Goal: Task Accomplishment & Management: Manage account settings

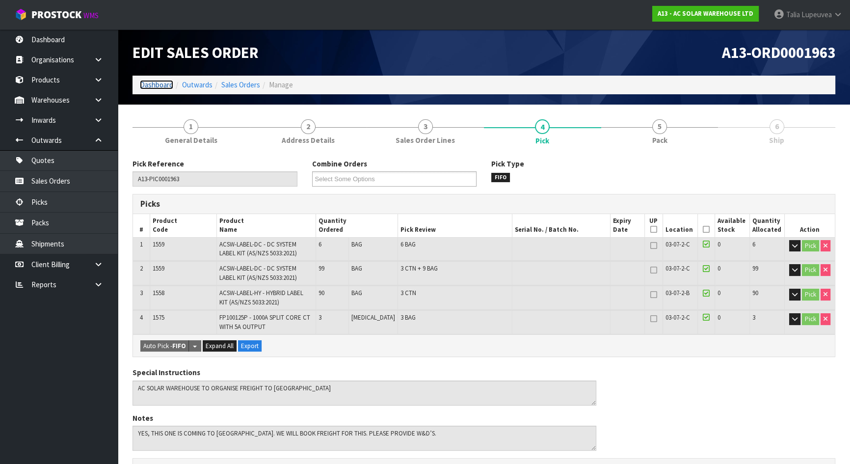
drag, startPoint x: 157, startPoint y: 88, endPoint x: 138, endPoint y: 90, distance: 19.2
click at [157, 88] on link "Dashboard" at bounding box center [156, 84] width 33 height 9
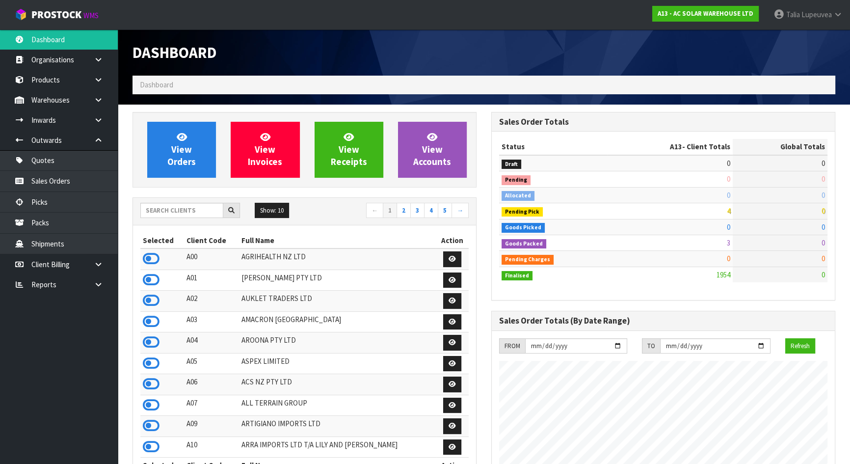
scroll to position [783, 358]
click at [196, 217] on input "text" at bounding box center [181, 210] width 83 height 15
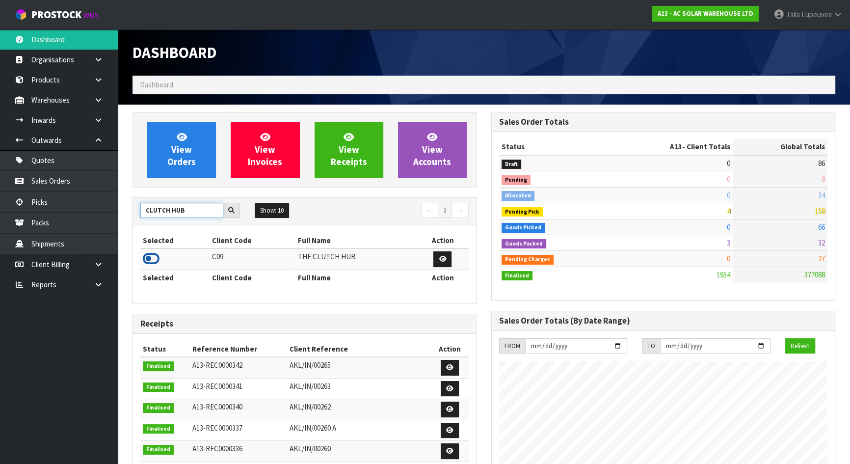
type input "CLUTCH HUB"
click at [148, 261] on icon at bounding box center [151, 258] width 17 height 15
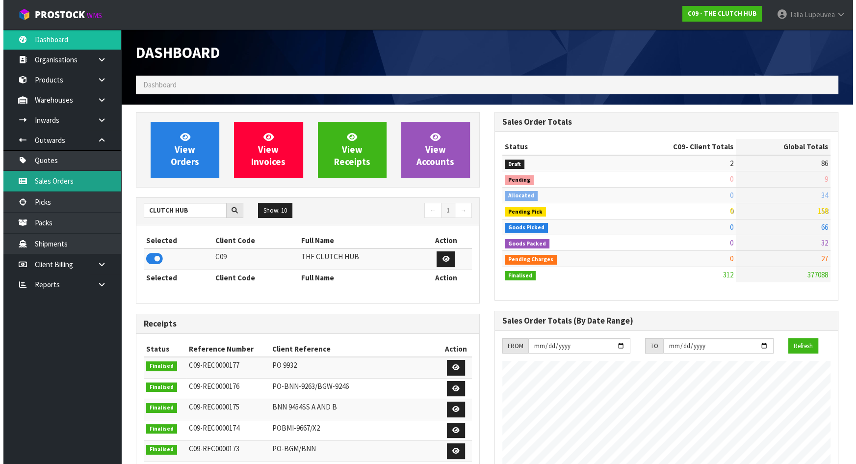
scroll to position [726, 358]
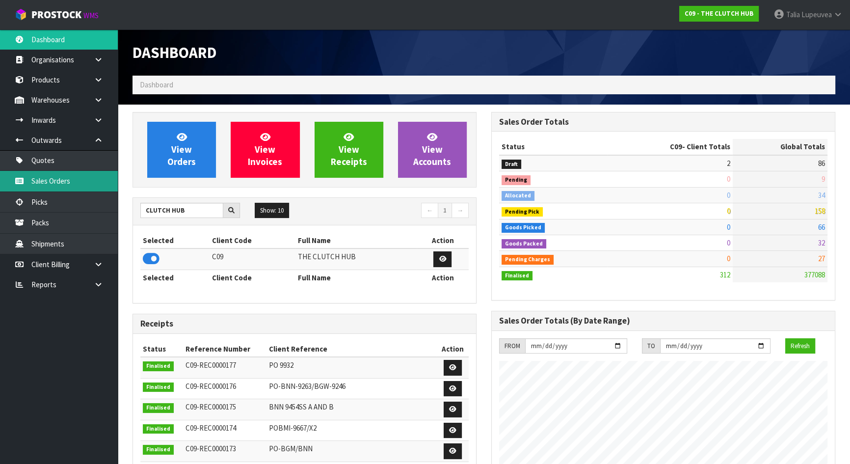
click at [98, 189] on link "Sales Orders" at bounding box center [59, 181] width 118 height 20
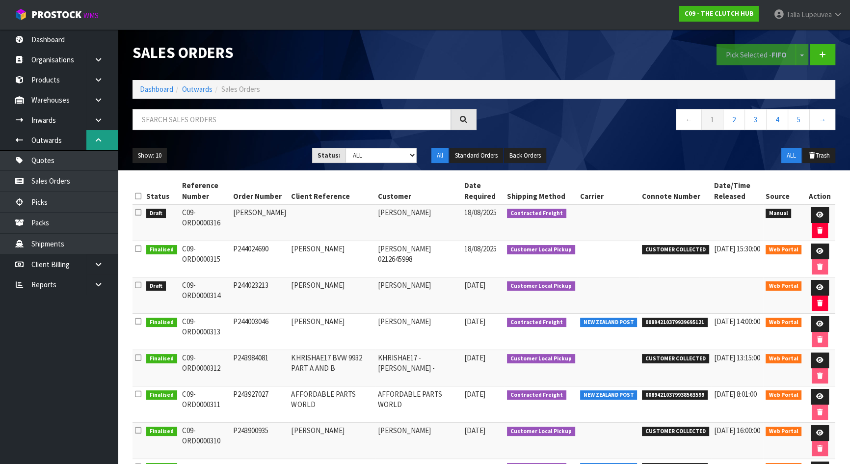
click at [105, 139] on link at bounding box center [101, 140] width 31 height 20
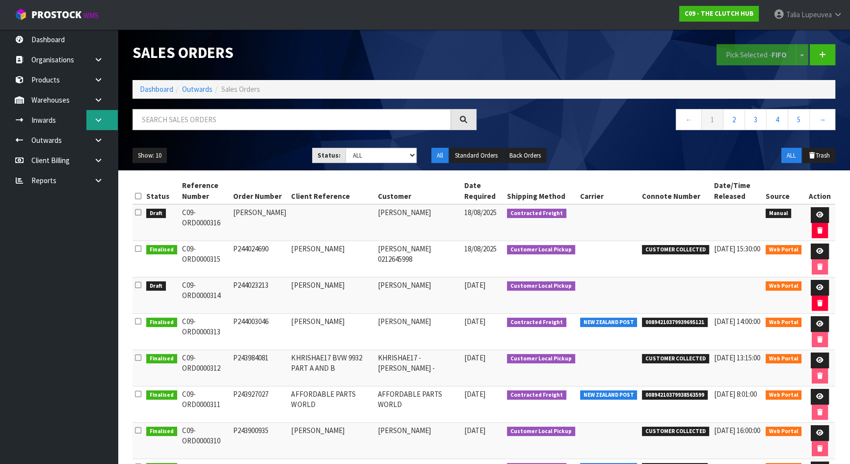
click at [98, 124] on link at bounding box center [101, 120] width 31 height 20
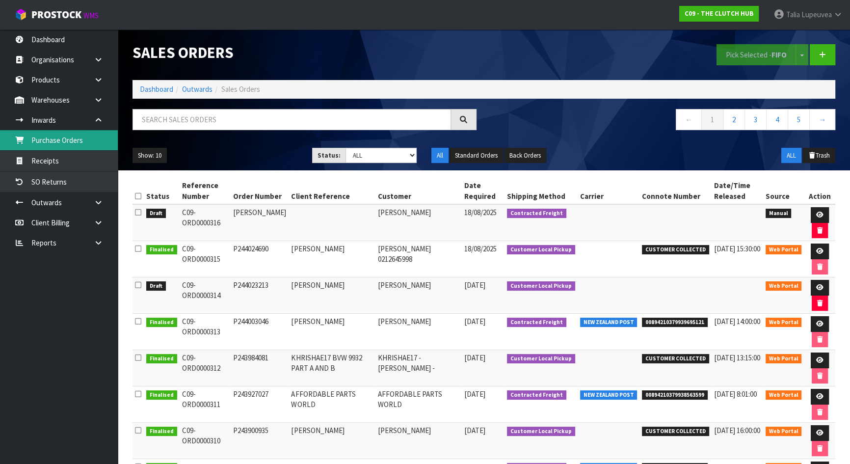
click at [98, 141] on link "Purchase Orders" at bounding box center [59, 140] width 118 height 20
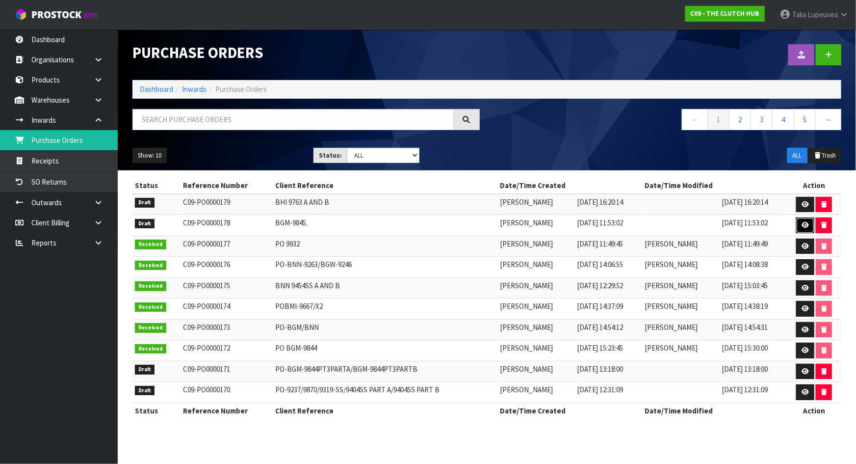
click at [800, 223] on link at bounding box center [805, 225] width 18 height 16
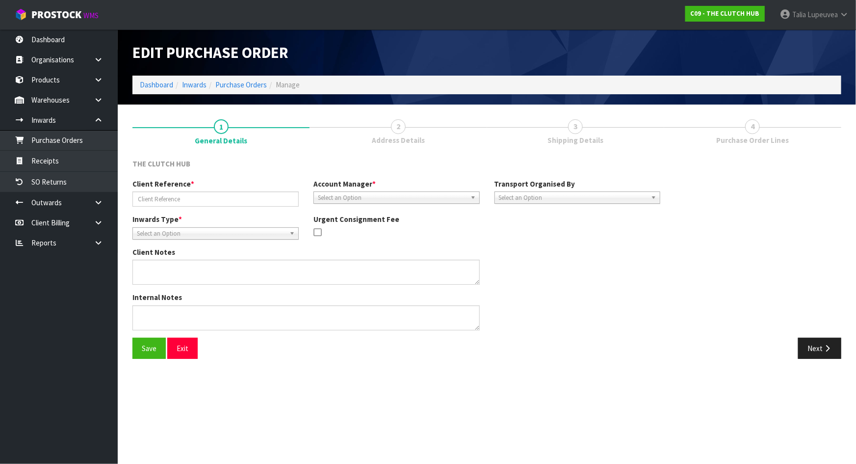
type input "BGM-9845."
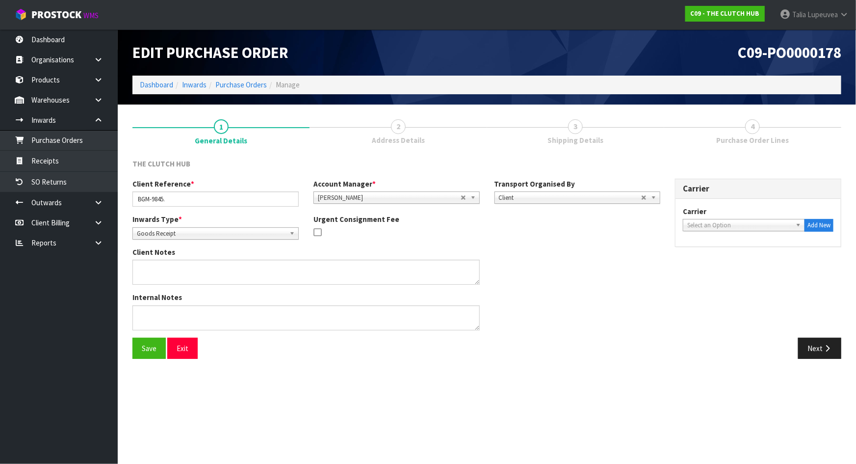
drag, startPoint x: 592, startPoint y: 137, endPoint x: 680, endPoint y: 158, distance: 90.3
click at [593, 138] on span "Shipping Details" at bounding box center [575, 140] width 56 height 10
click at [803, 345] on button "Next" at bounding box center [819, 348] width 43 height 21
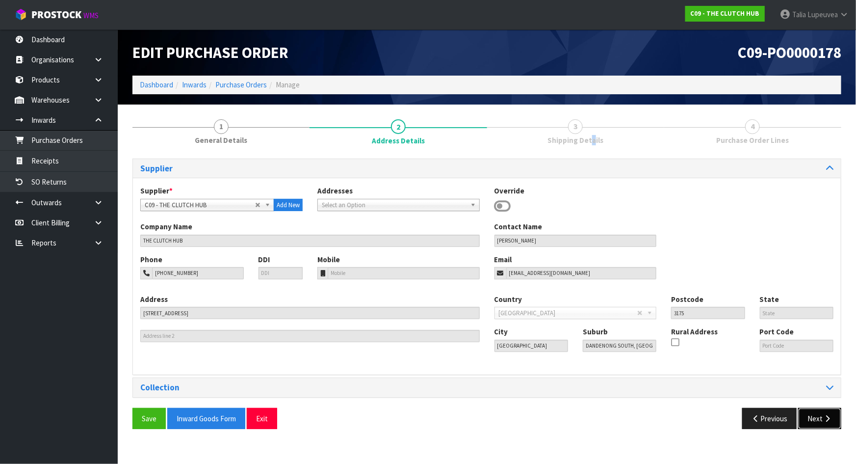
click at [824, 420] on icon "button" at bounding box center [827, 418] width 9 height 7
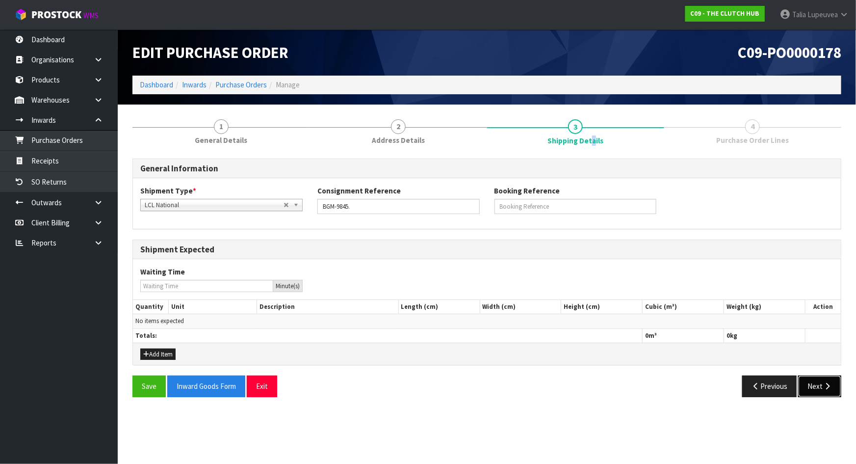
click at [820, 389] on button "Next" at bounding box center [819, 385] width 43 height 21
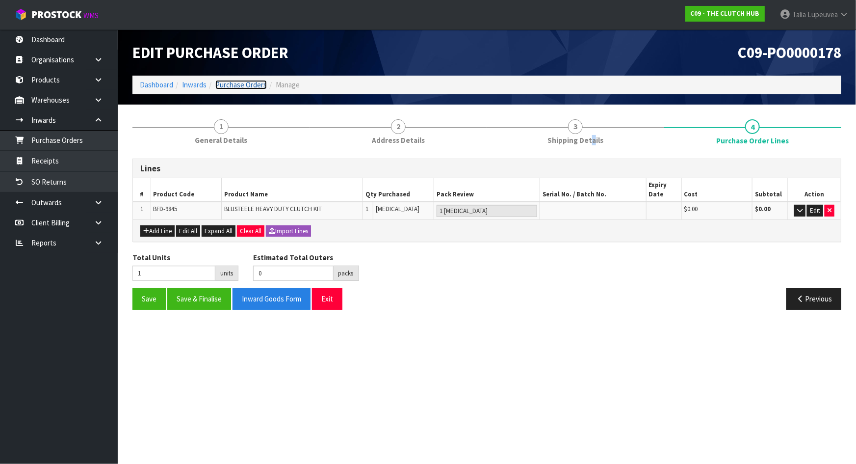
click at [237, 81] on link "Purchase Orders" at bounding box center [241, 84] width 52 height 9
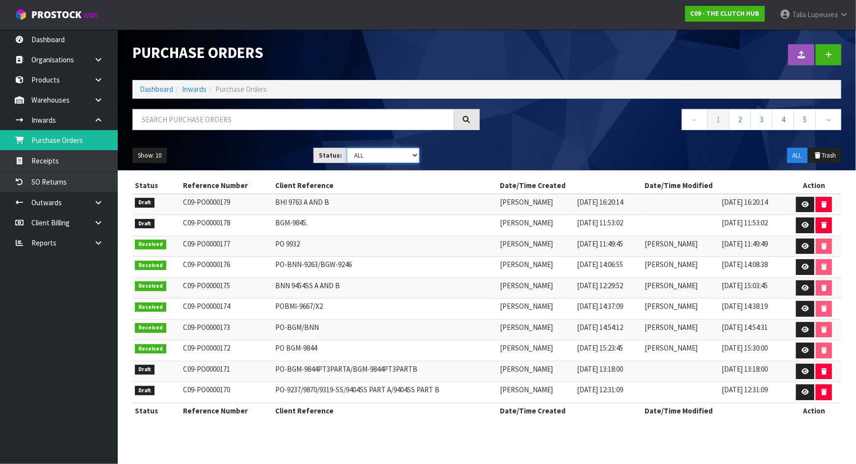
click at [378, 153] on select "Draft Pending Received Cancelled ALL" at bounding box center [383, 155] width 73 height 15
select select "string:0"
click at [347, 148] on select "Draft Pending Received Cancelled ALL" at bounding box center [383, 155] width 73 height 15
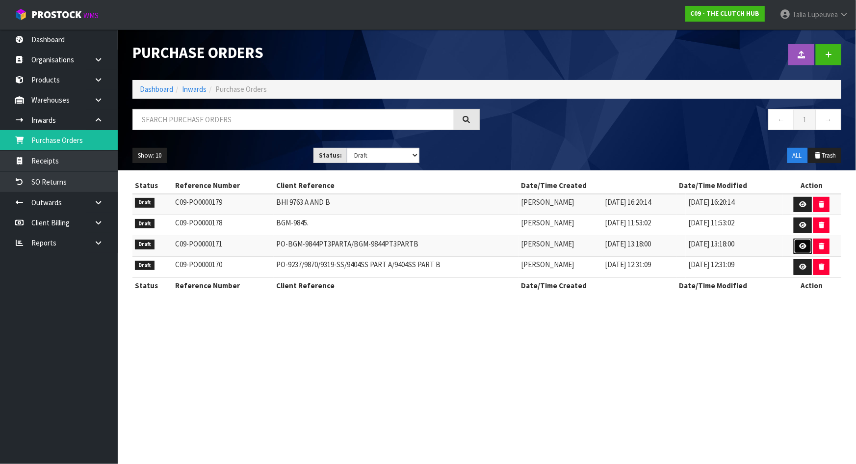
click at [800, 244] on icon at bounding box center [802, 246] width 7 height 6
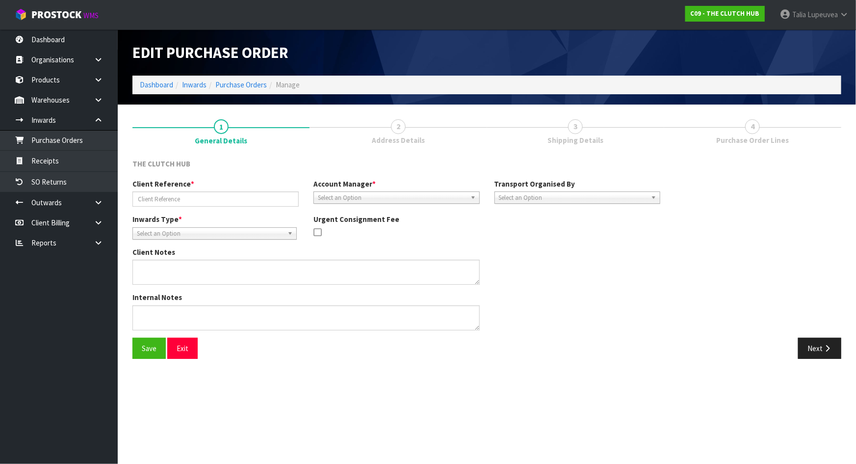
type input "PO-BGM-9844PT3PARTA/BGM-9844PT3PARTB"
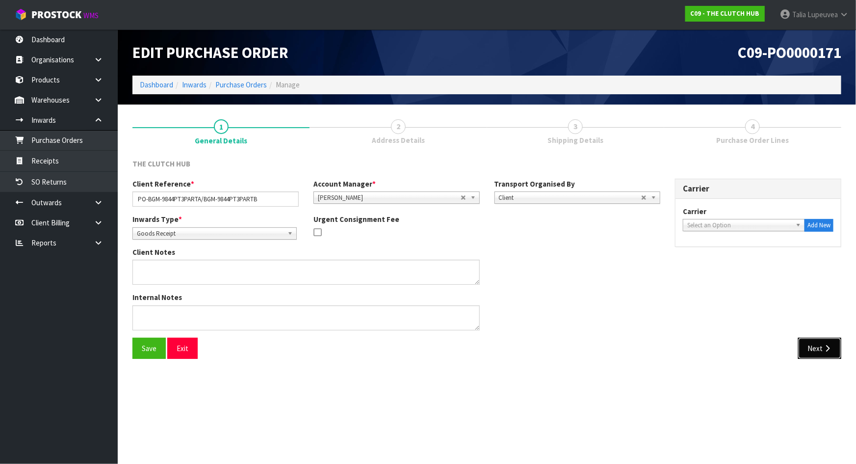
click at [820, 343] on button "Next" at bounding box center [819, 348] width 43 height 21
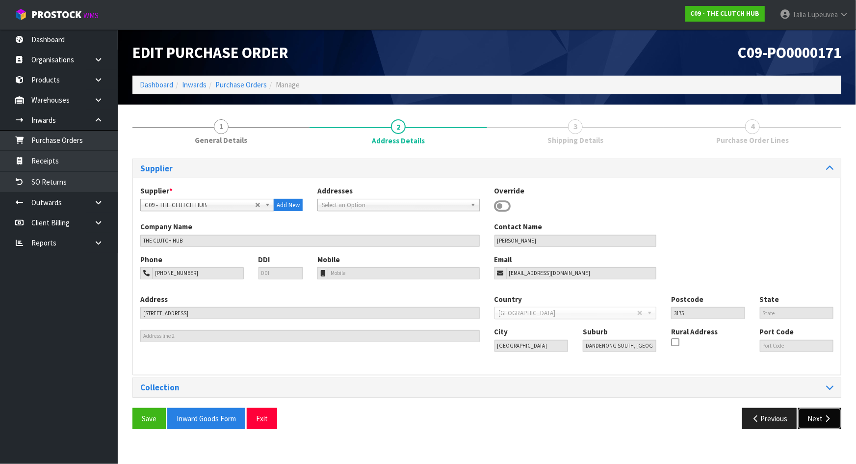
click at [824, 410] on button "Next" at bounding box center [819, 418] width 43 height 21
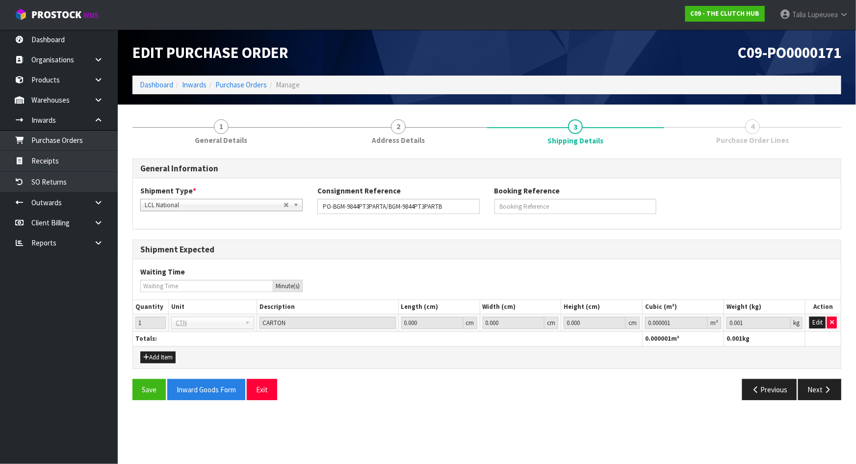
click at [824, 410] on section "1 General Details 2 Address Details 3 Shipping Details 4 Purchase Order Lines G…" at bounding box center [487, 259] width 738 height 310
click at [820, 390] on button "Next" at bounding box center [819, 389] width 43 height 21
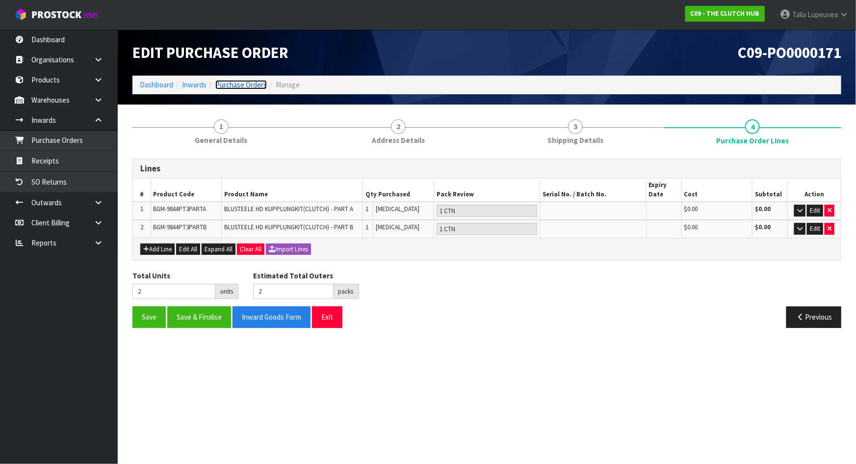
click at [255, 87] on link "Purchase Orders" at bounding box center [241, 84] width 52 height 9
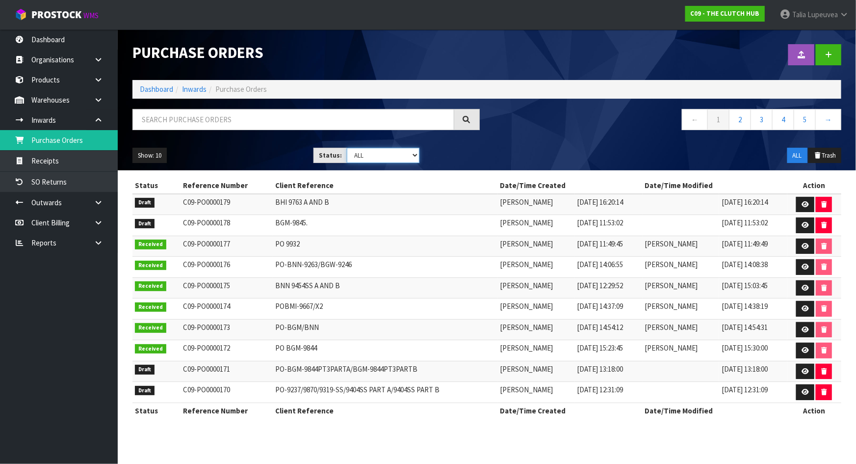
drag, startPoint x: 365, startPoint y: 154, endPoint x: 364, endPoint y: 162, distance: 8.0
click at [365, 154] on select "Draft Pending Received Cancelled ALL" at bounding box center [383, 155] width 73 height 15
select select "string:0"
click at [347, 148] on select "Draft Pending Received Cancelled ALL" at bounding box center [383, 155] width 73 height 15
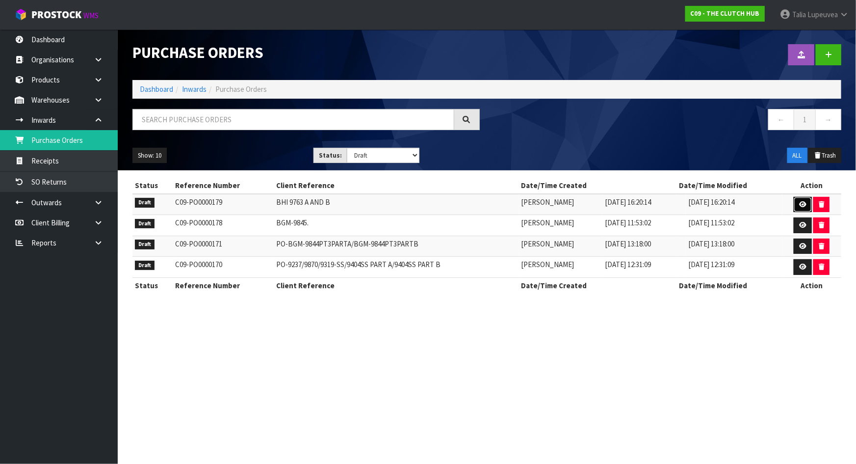
click at [801, 201] on icon at bounding box center [802, 204] width 7 height 6
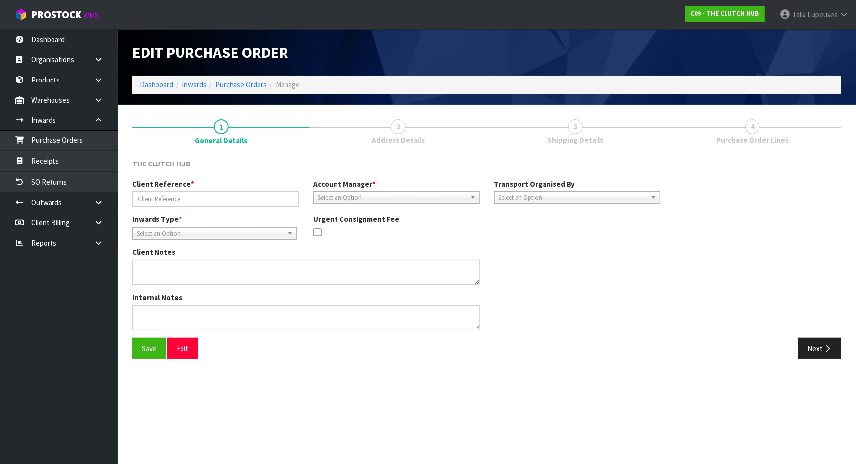
type input "BHI 9763 A AND B"
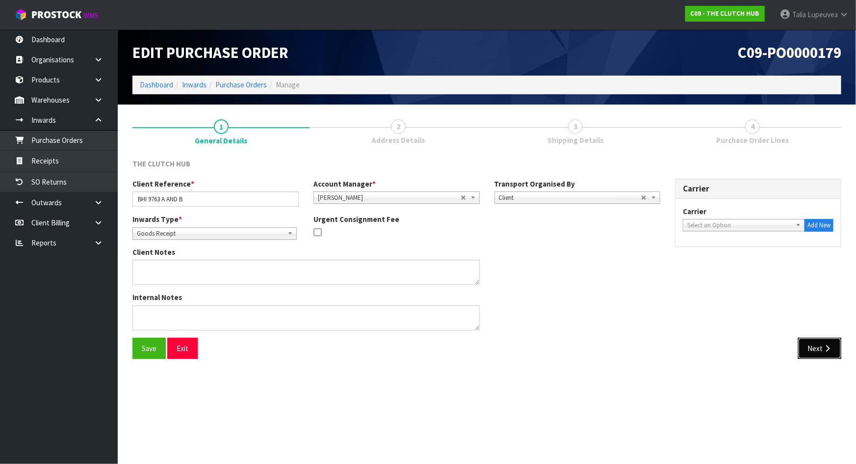
click at [806, 349] on button "Next" at bounding box center [819, 348] width 43 height 21
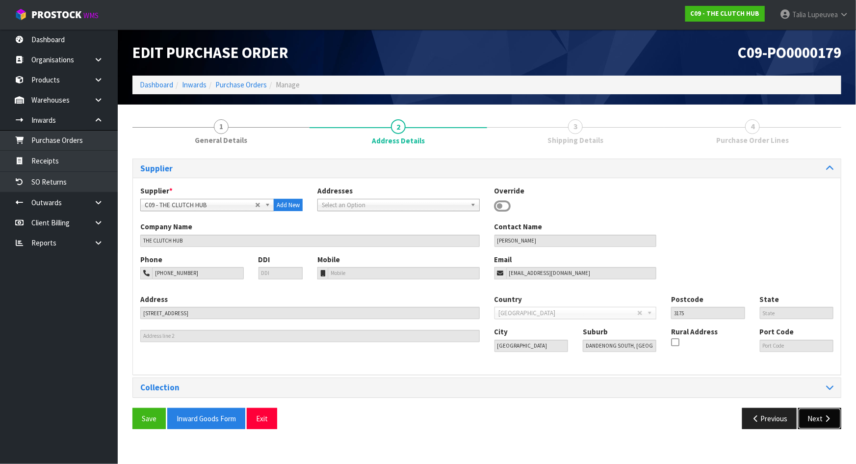
click at [819, 414] on button "Next" at bounding box center [819, 418] width 43 height 21
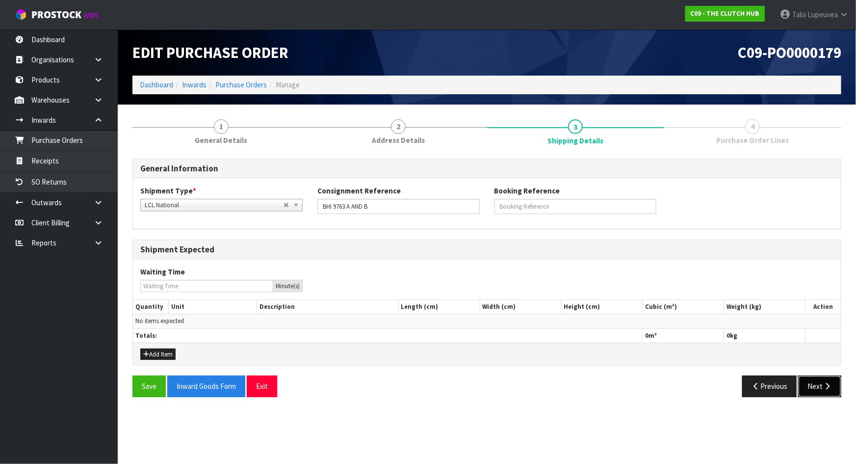
click at [818, 385] on button "Next" at bounding box center [819, 385] width 43 height 21
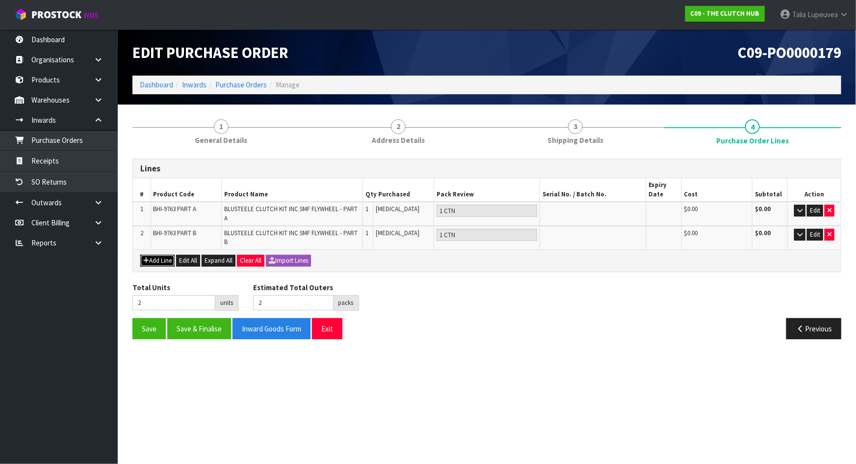
click at [165, 256] on button "Add Line" at bounding box center [157, 261] width 34 height 12
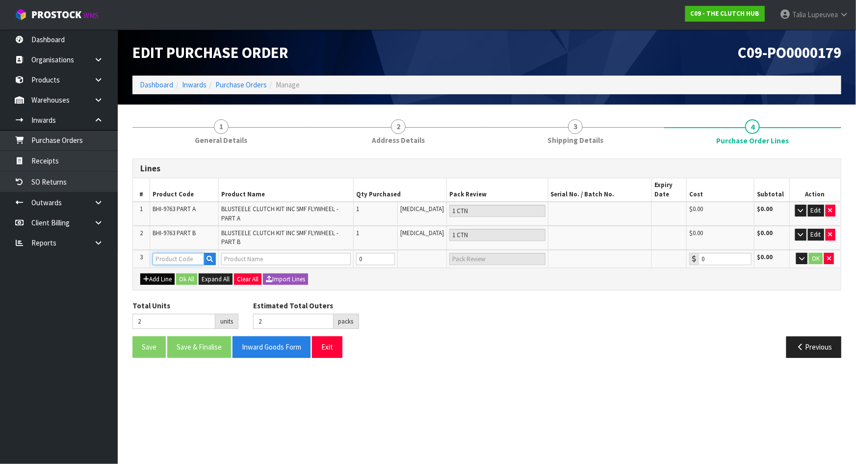
click at [165, 256] on input "text" at bounding box center [178, 259] width 51 height 12
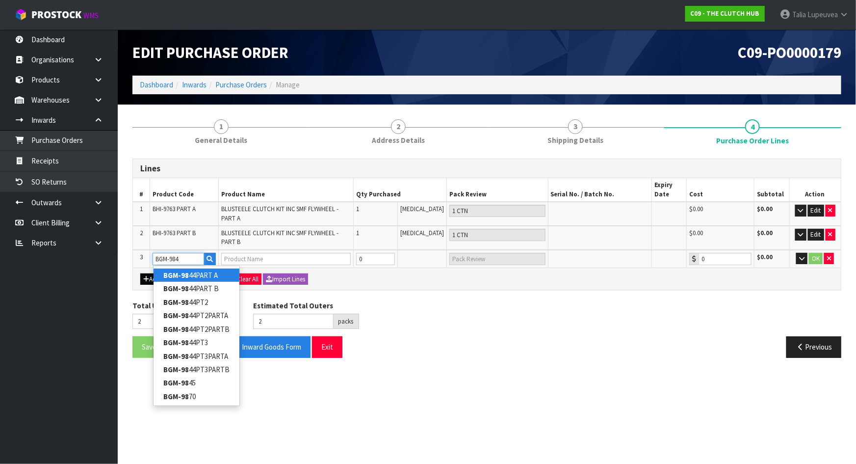
type input "BGM-9845"
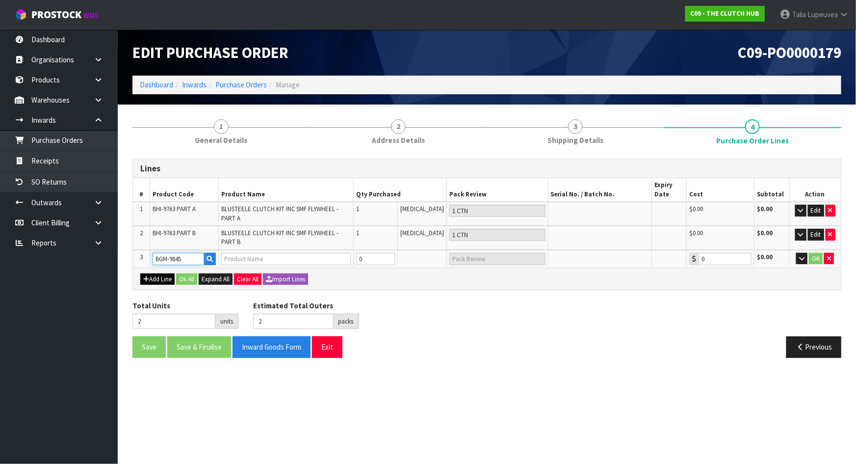
type input "BLUSTEELE SURVIVOR HEAVY DUTY CLUTCH KIT"
type input "0.00"
type input "BGM-9845"
type input "3"
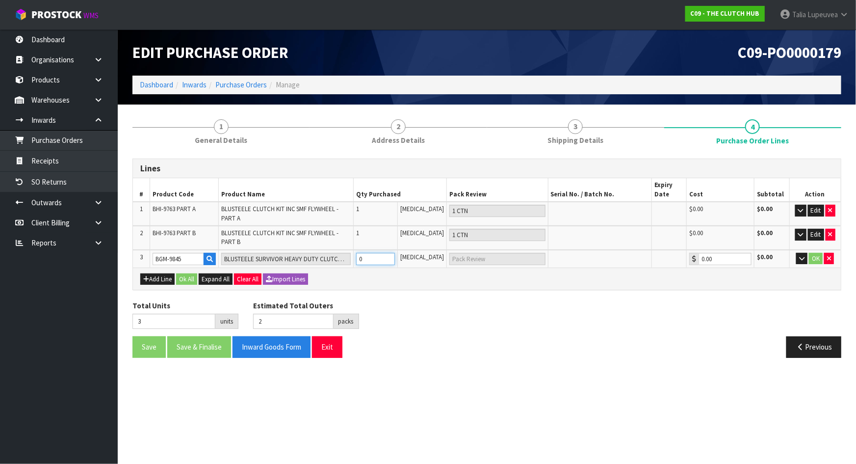
type input "1"
type input "1 CTN"
type input "1"
click at [395, 257] on input "1" at bounding box center [375, 259] width 39 height 12
click at [817, 259] on button "OK" at bounding box center [816, 259] width 14 height 12
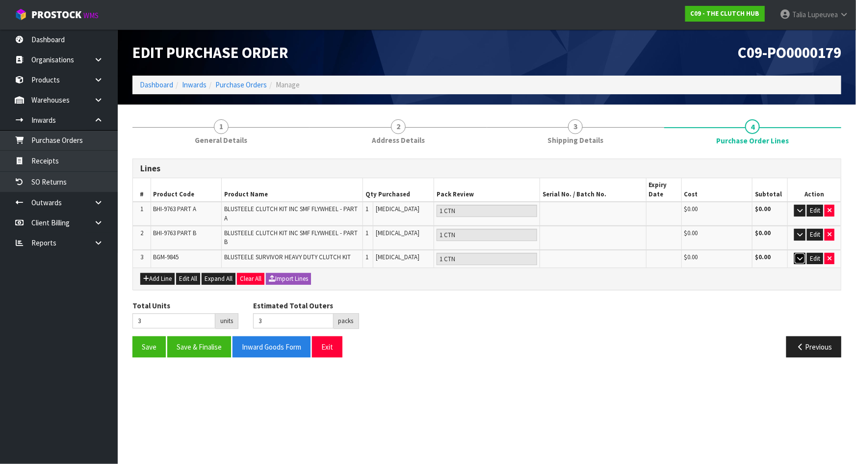
click at [801, 256] on icon "button" at bounding box center [799, 258] width 5 height 6
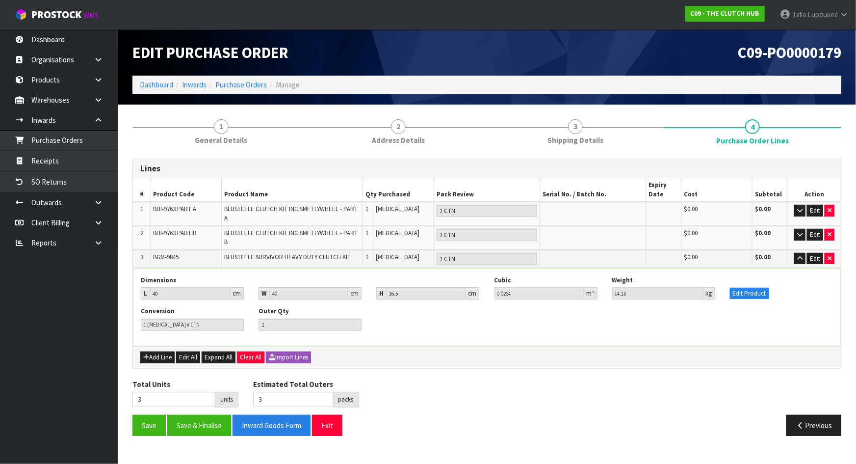
click at [524, 404] on div "Total Units 3 units Estimated Total Outers 3 packs Estimated Total Pallets 0 pa…" at bounding box center [487, 397] width 724 height 36
click at [805, 260] on button "button" at bounding box center [799, 259] width 11 height 12
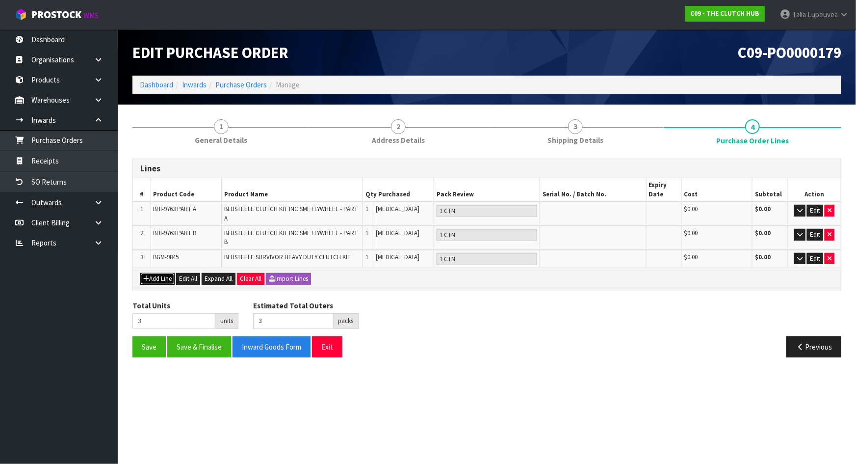
click at [162, 276] on button "Add Line" at bounding box center [157, 279] width 34 height 12
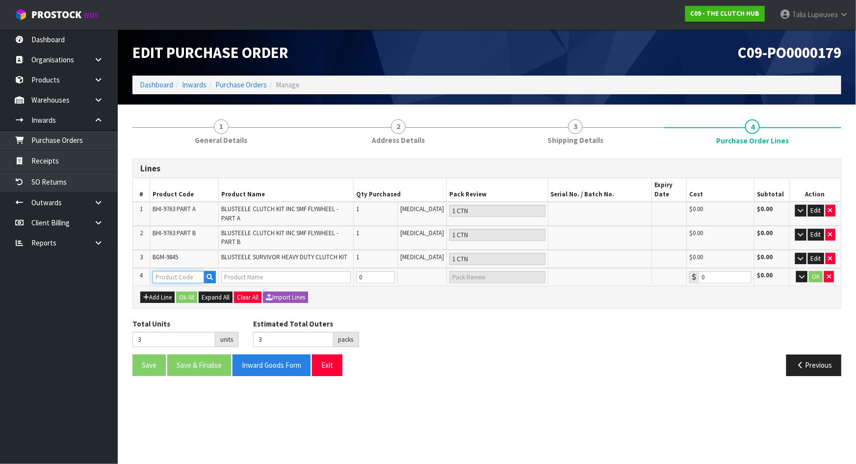
click at [166, 275] on input "text" at bounding box center [178, 277] width 51 height 12
type input "9404"
click at [210, 280] on button "button" at bounding box center [210, 277] width 12 height 13
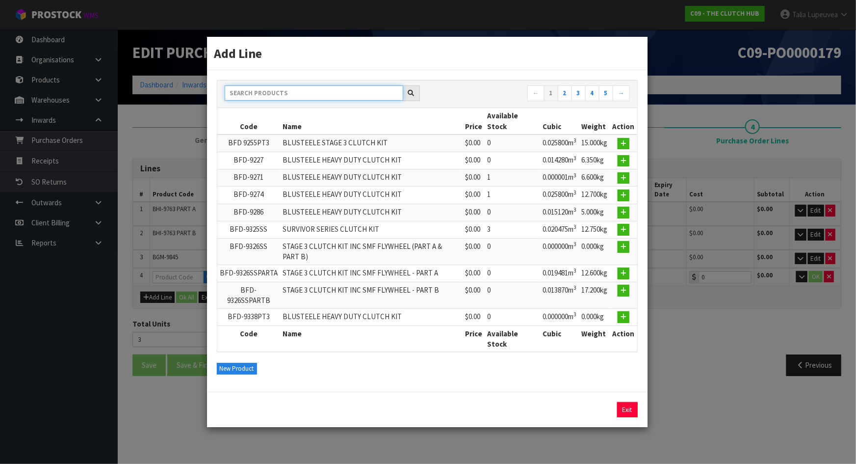
click at [344, 100] on input "text" at bounding box center [314, 92] width 179 height 15
click at [235, 92] on input "text" at bounding box center [314, 92] width 179 height 15
paste input "9404"
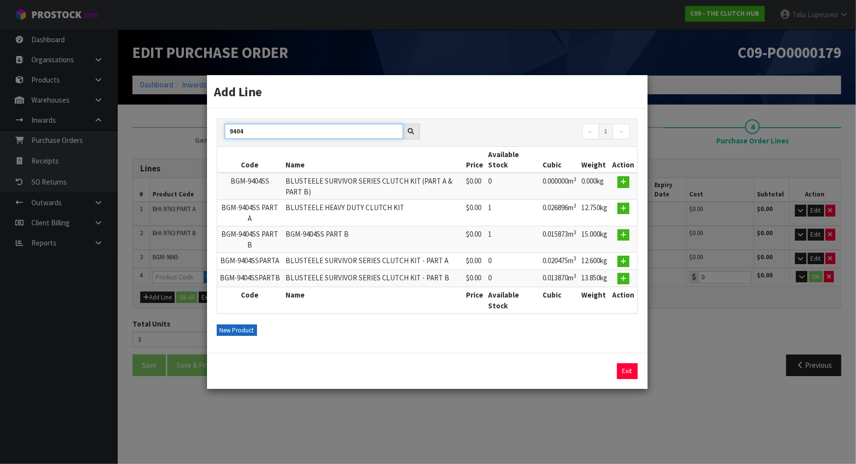
type input "9404"
click at [237, 329] on button "New Product" at bounding box center [237, 330] width 40 height 12
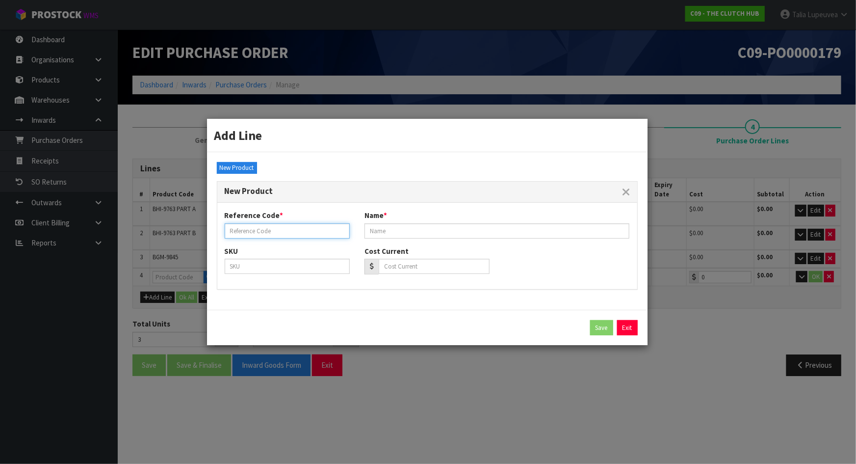
click at [252, 229] on input "text" at bounding box center [287, 230] width 125 height 15
paste input "9404"
type input "9404"
click at [387, 231] on input "text" at bounding box center [496, 230] width 265 height 15
type input "PLATE"
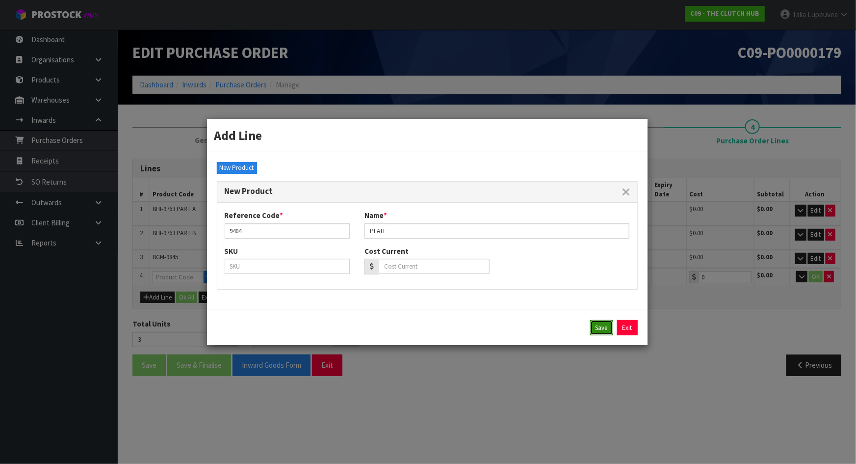
click at [606, 331] on button "Save" at bounding box center [601, 328] width 23 height 16
type input "9404"
type input "PLATE"
type input "0.00"
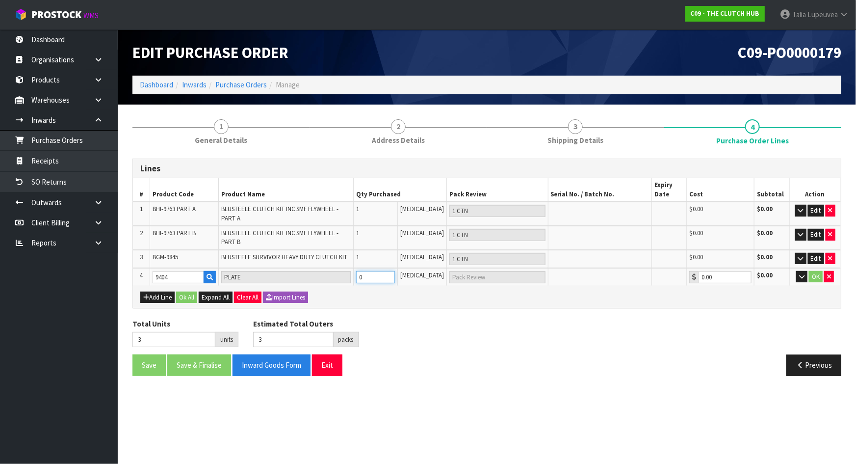
type input "4"
type input "1"
type input "1 [MEDICAL_DATA]"
type input "1"
click at [395, 272] on input "1" at bounding box center [375, 277] width 39 height 12
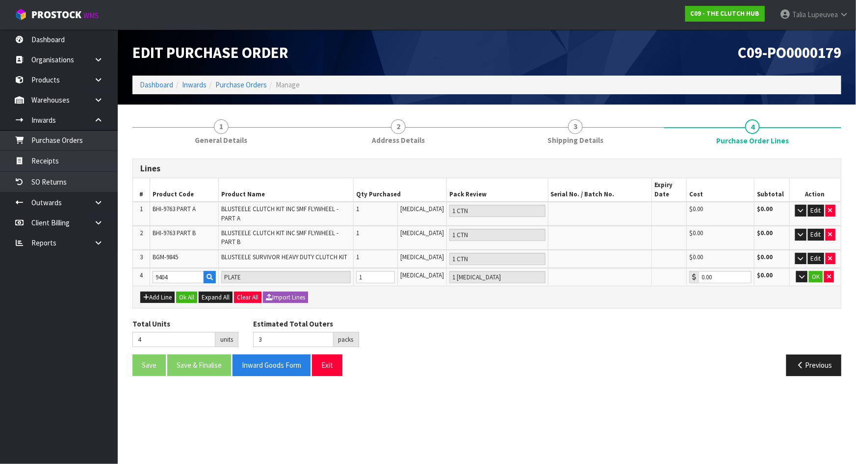
click at [422, 326] on div "Total Units 4 units Estimated Total Outers 3 packs Estimated Total Pallets 0 pa…" at bounding box center [487, 336] width 724 height 36
click at [488, 373] on div "Previous" at bounding box center [668, 364] width 362 height 21
click at [816, 274] on button "OK" at bounding box center [816, 277] width 14 height 12
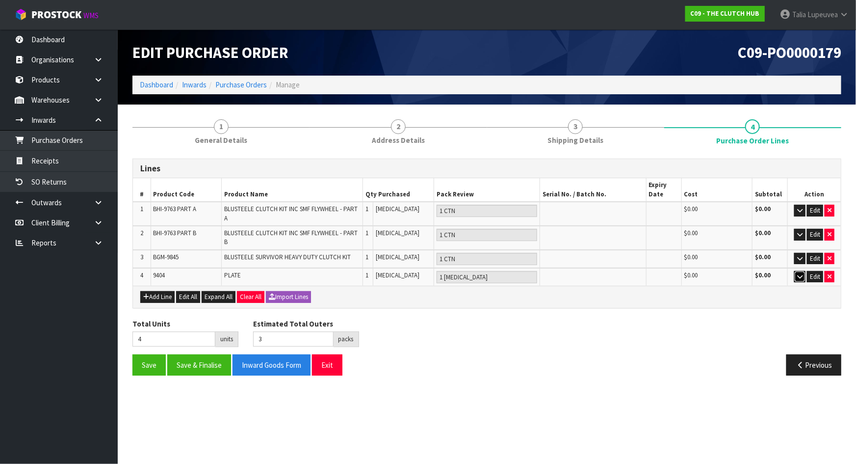
click at [802, 275] on icon "button" at bounding box center [799, 276] width 5 height 6
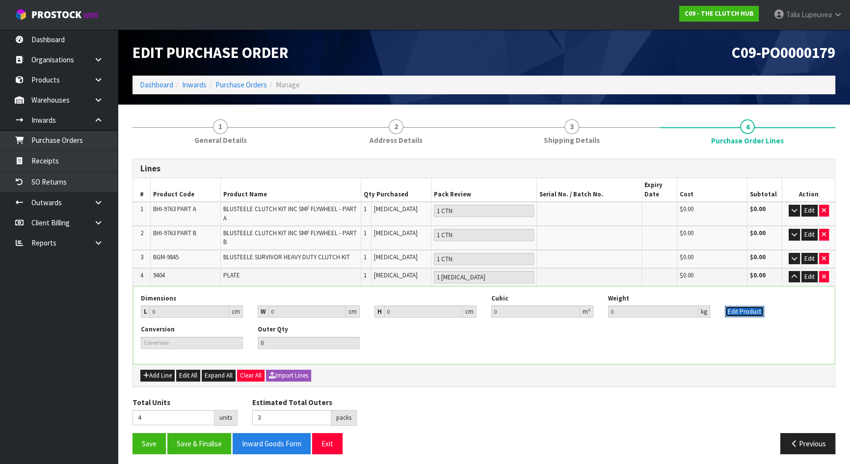
click at [749, 311] on button "Edit Product" at bounding box center [744, 312] width 39 height 12
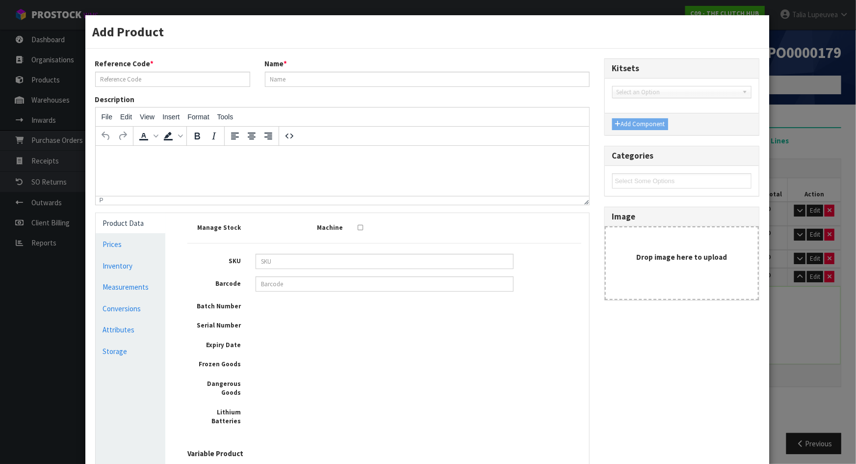
type input "9404"
type input "PLATE"
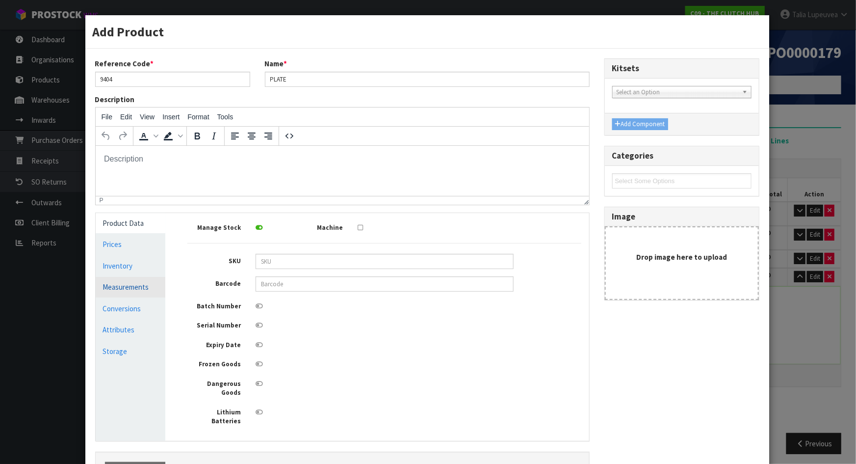
click at [136, 284] on link "Measurements" at bounding box center [131, 287] width 70 height 20
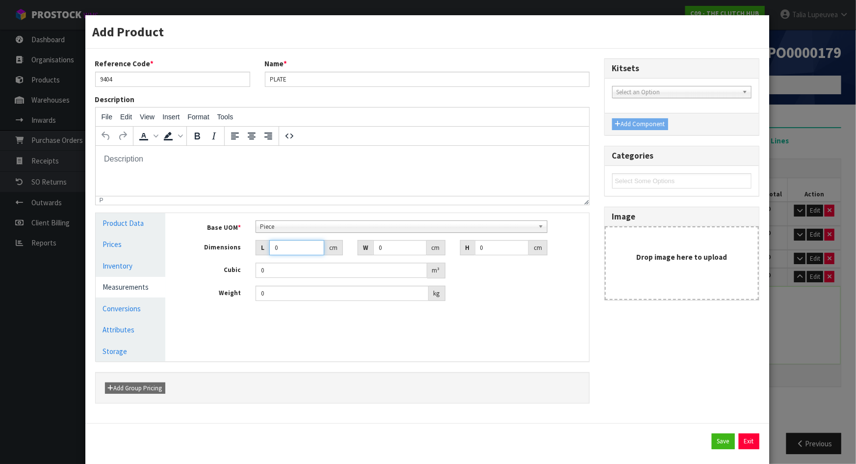
drag, startPoint x: 281, startPoint y: 246, endPoint x: 254, endPoint y: 252, distance: 27.6
click at [256, 252] on div "L 0 cm" at bounding box center [299, 248] width 87 height 16
type input "3"
type input "0.000001"
type input "32"
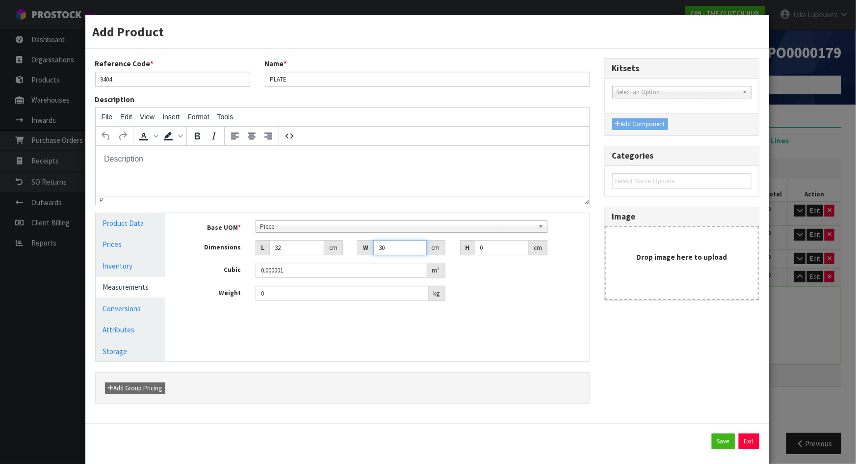
type input "30"
type input "9"
type input "0.00864"
type input "9"
type input "2.30"
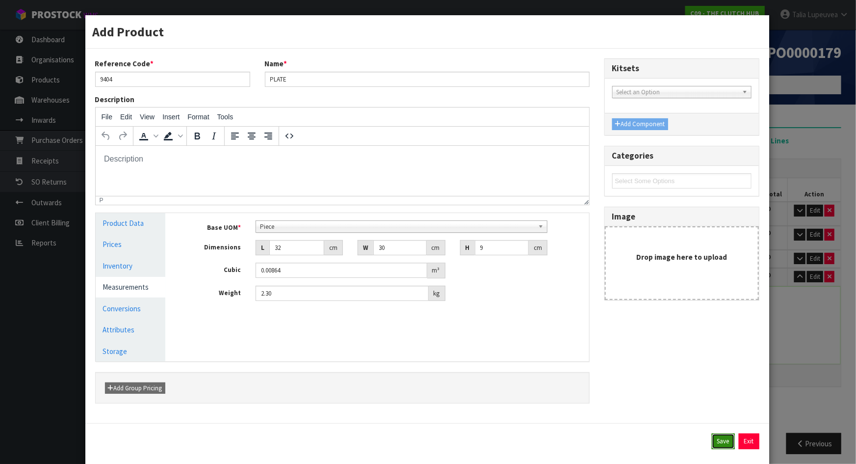
click at [718, 439] on button "Save" at bounding box center [723, 441] width 23 height 16
type input "32"
type input "30"
type input "9"
type input "0.00864"
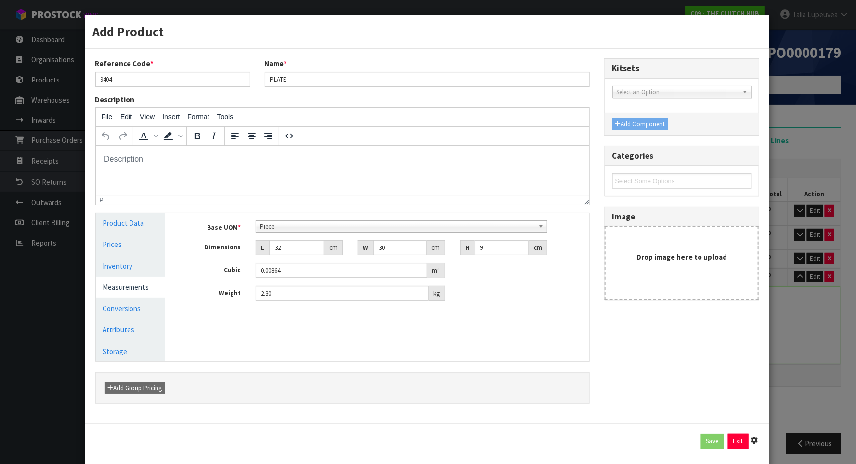
type input "2.3"
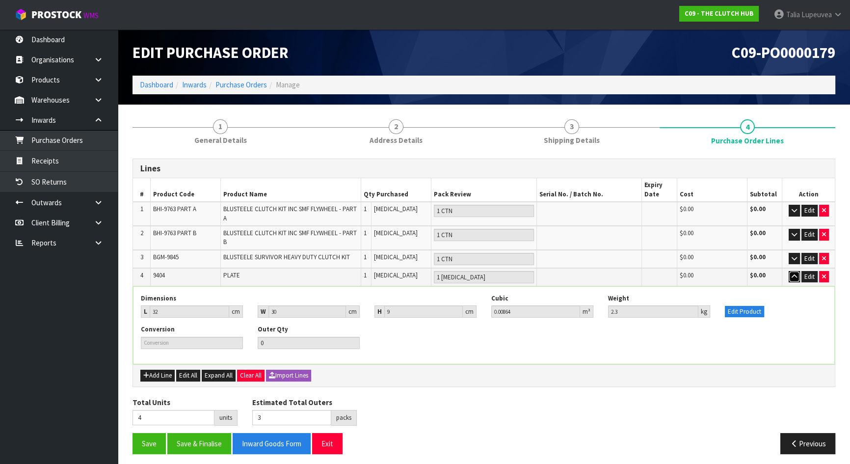
click at [792, 275] on icon "button" at bounding box center [793, 276] width 5 height 6
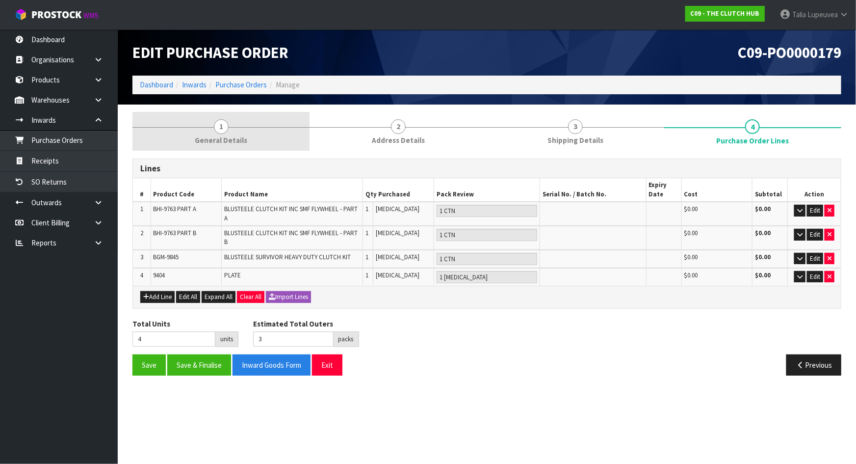
click at [203, 133] on link "1 General Details" at bounding box center [220, 131] width 177 height 39
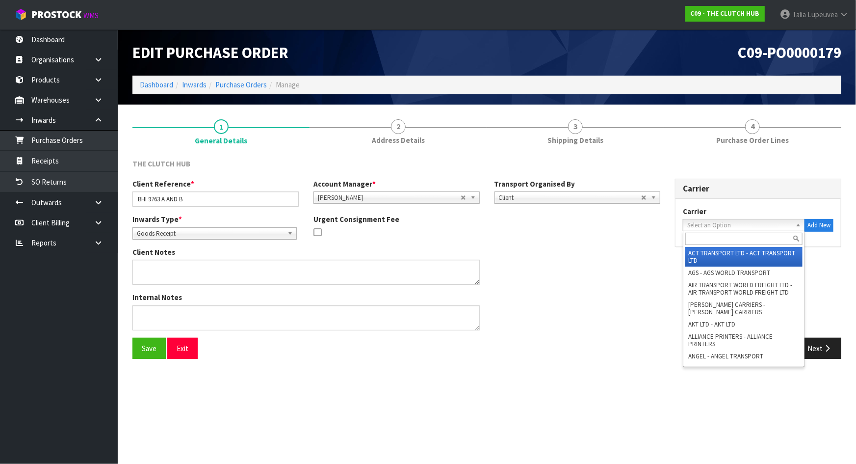
click at [724, 224] on span "Select an Option" at bounding box center [739, 225] width 104 height 12
click at [712, 239] on input "text" at bounding box center [743, 239] width 117 height 12
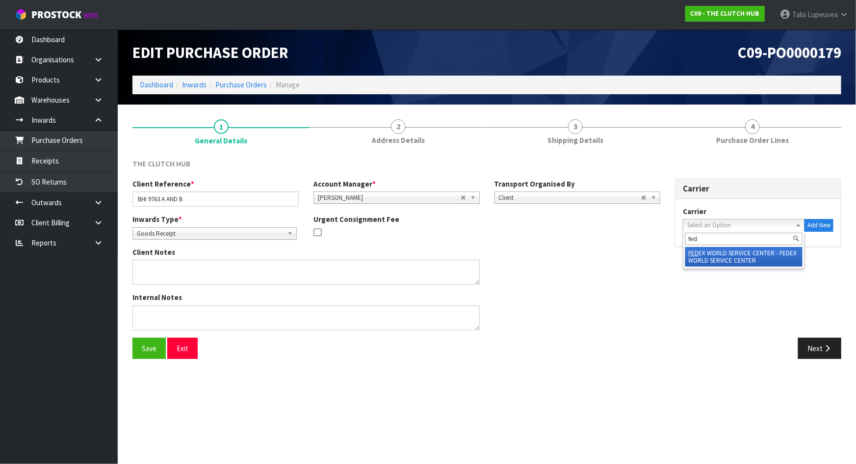
type input "fed"
click at [699, 256] on li "FED EX WORLD SERVICE CENTER - FEDEX WORLD SERVICE CENTER" at bounding box center [743, 257] width 117 height 20
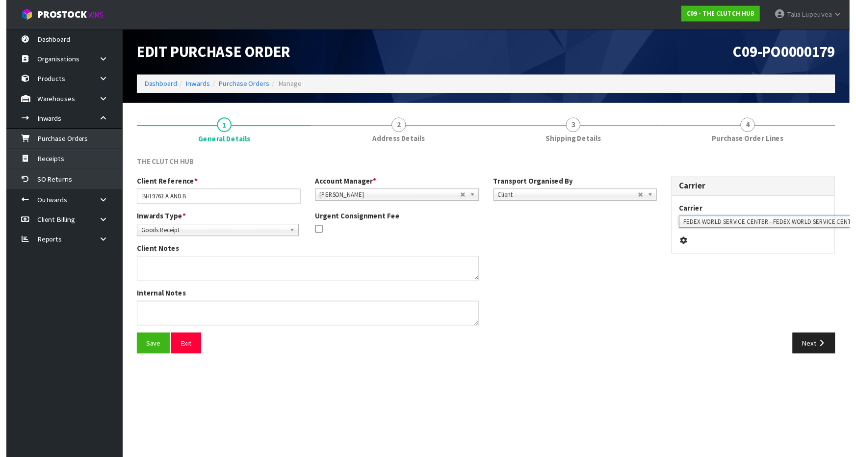
scroll to position [0, 22]
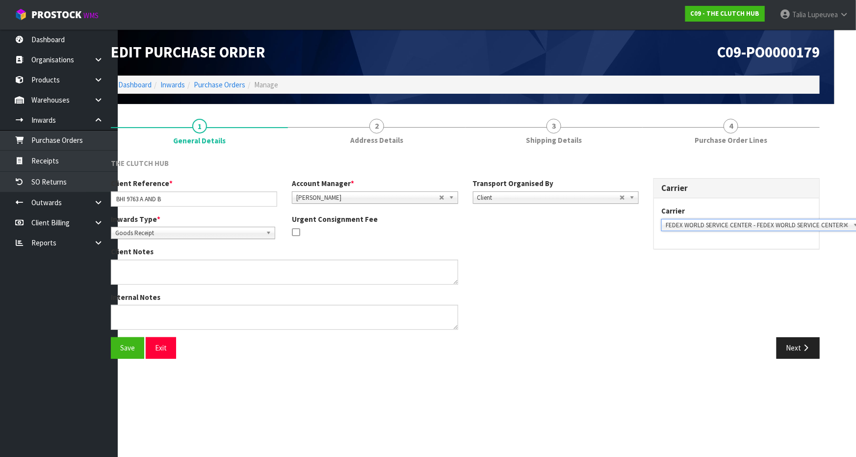
click at [556, 305] on div "Internal Notes" at bounding box center [375, 314] width 543 height 45
click at [118, 347] on button "Save" at bounding box center [127, 347] width 33 height 21
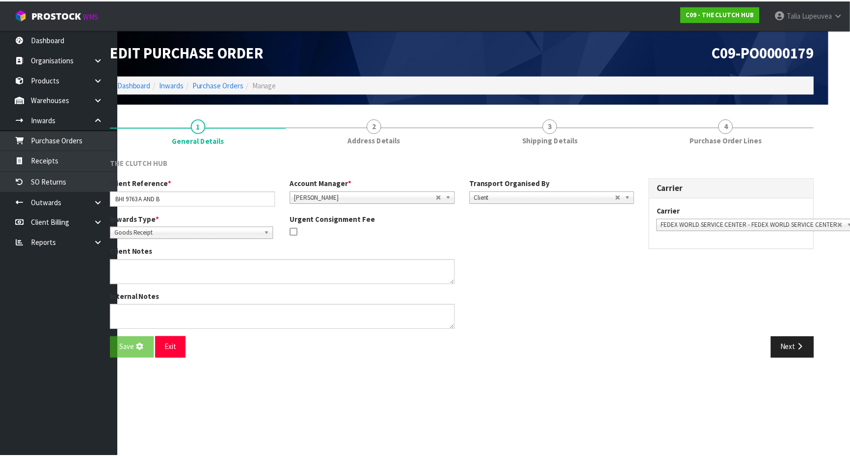
scroll to position [0, 0]
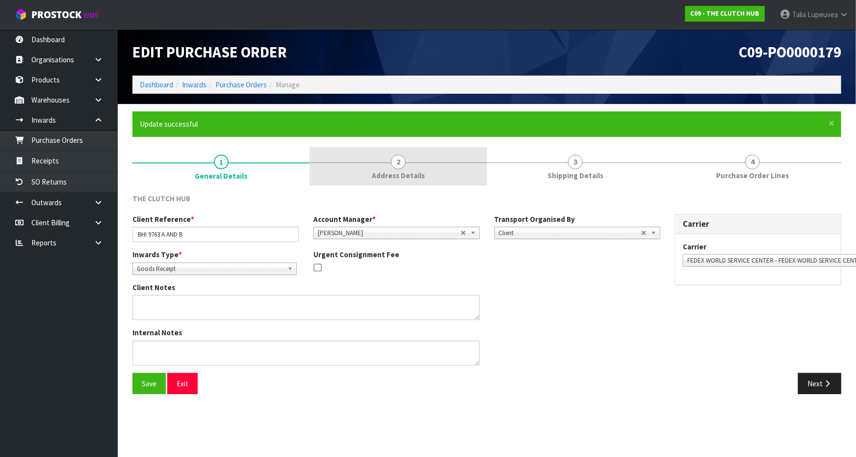
click at [375, 155] on link "2 Address Details" at bounding box center [398, 166] width 177 height 39
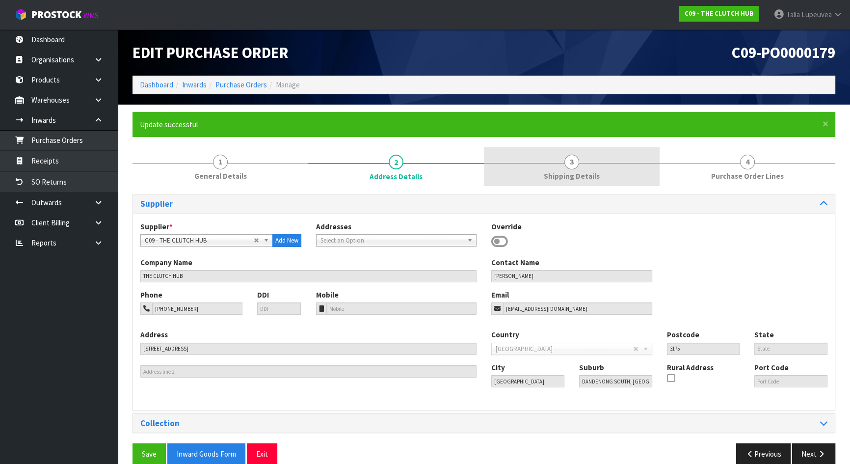
click at [552, 163] on link "3 Shipping Details" at bounding box center [572, 166] width 176 height 39
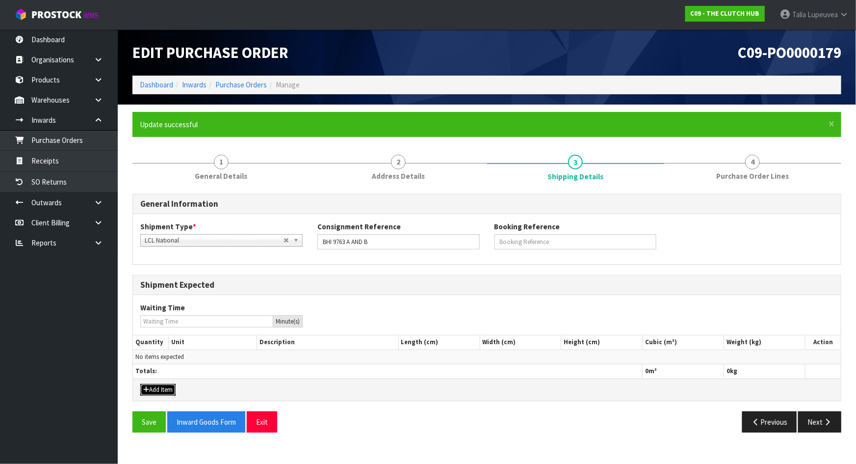
click at [160, 384] on button "Add Item" at bounding box center [157, 390] width 35 height 12
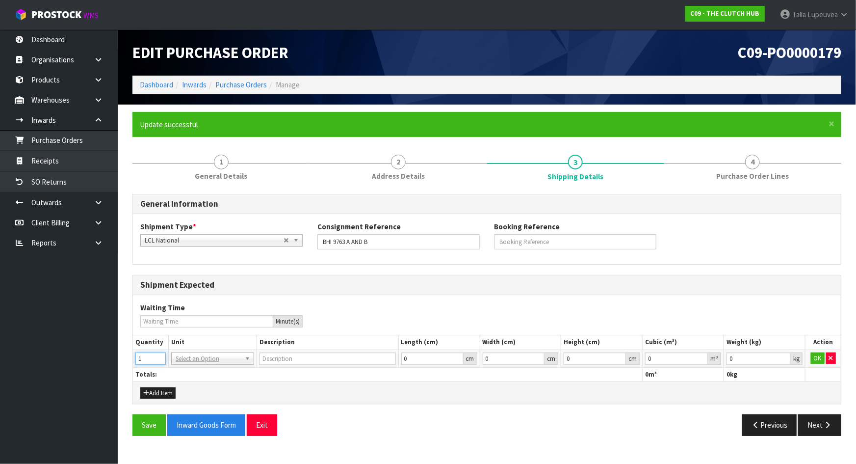
click at [160, 355] on input "1" at bounding box center [150, 358] width 30 height 12
click at [160, 355] on input "2" at bounding box center [150, 358] width 30 height 12
click at [160, 355] on input "3" at bounding box center [150, 358] width 30 height 12
type input "4"
click at [160, 355] on input "4" at bounding box center [150, 358] width 30 height 12
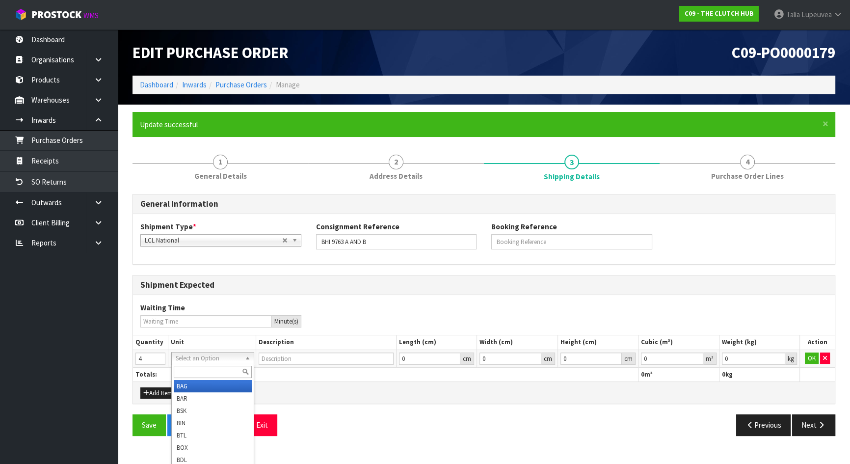
click at [189, 367] on input "text" at bounding box center [213, 371] width 78 height 12
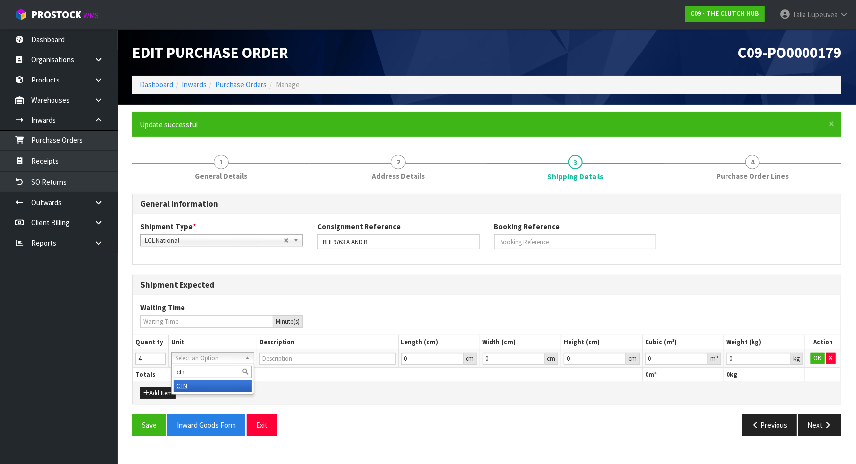
type input "ctn"
type input "CARTON"
type input "0.000001"
click at [703, 354] on input "0.000001" at bounding box center [676, 358] width 63 height 12
type input "0.001"
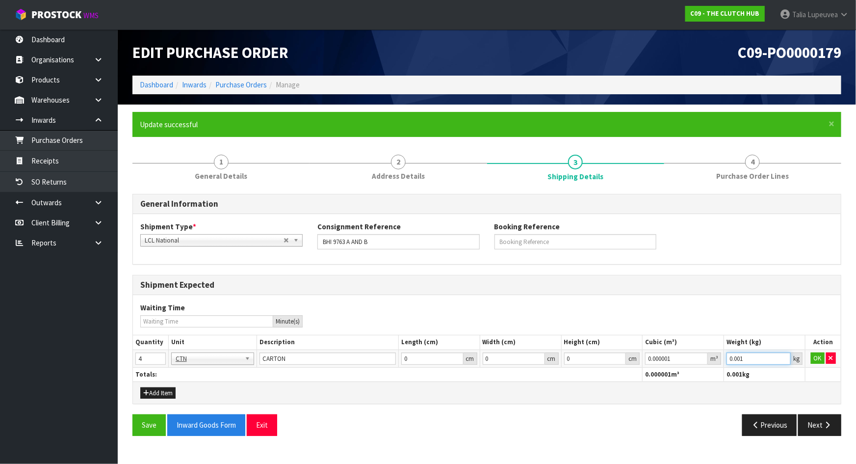
click at [785, 356] on input "0.001" at bounding box center [759, 358] width 64 height 12
click at [821, 355] on button "OK" at bounding box center [818, 358] width 14 height 12
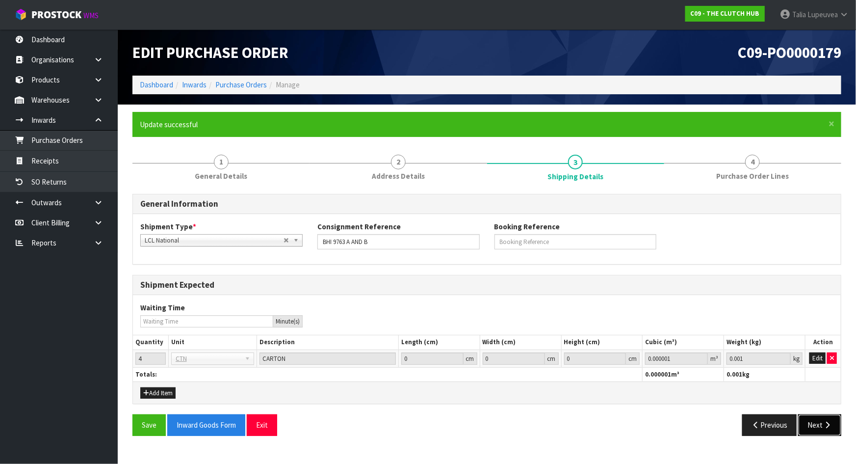
click at [816, 422] on button "Next" at bounding box center [819, 424] width 43 height 21
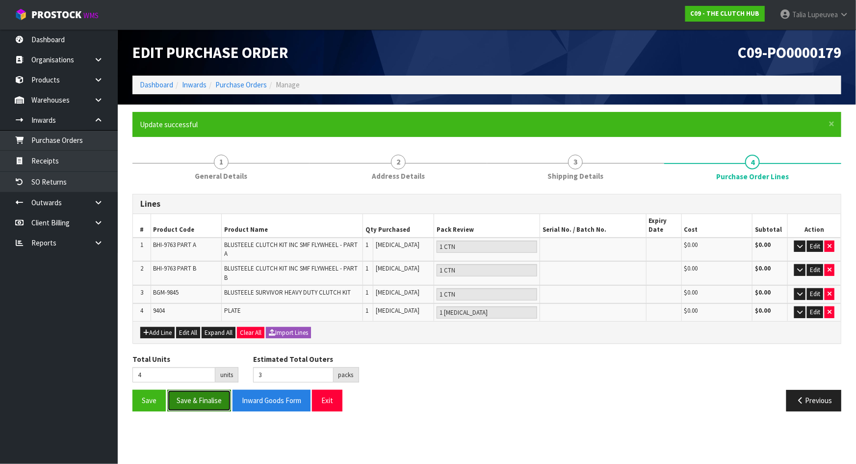
click at [193, 393] on button "Save & Finalise" at bounding box center [199, 400] width 64 height 21
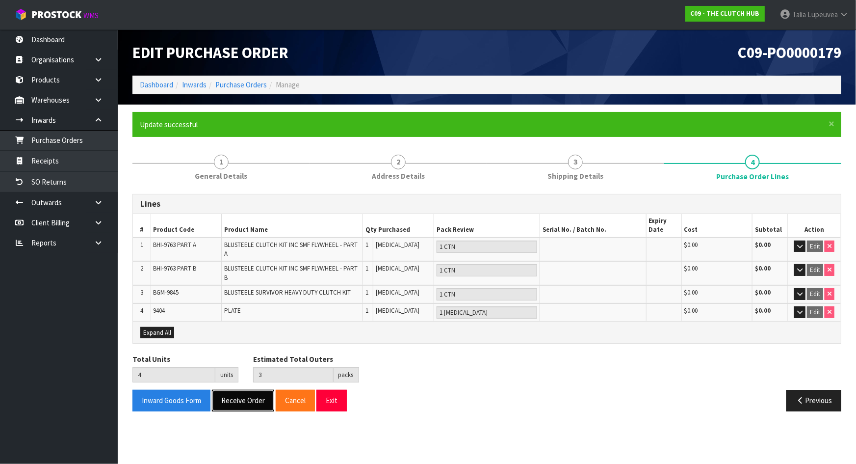
click at [261, 397] on button "Receive Order" at bounding box center [243, 400] width 62 height 21
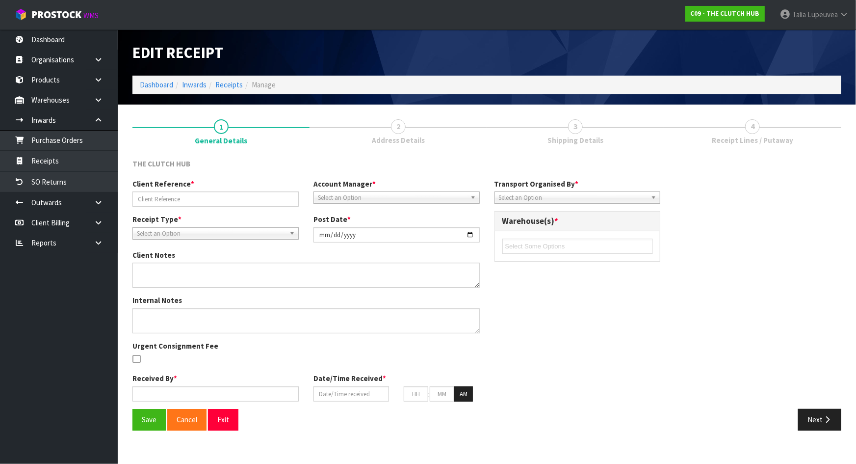
type input "BHI 9763 A AND B"
type input "[DATE]"
type input "[PERSON_NAME]"
type input "18/08/2025"
type input "01"
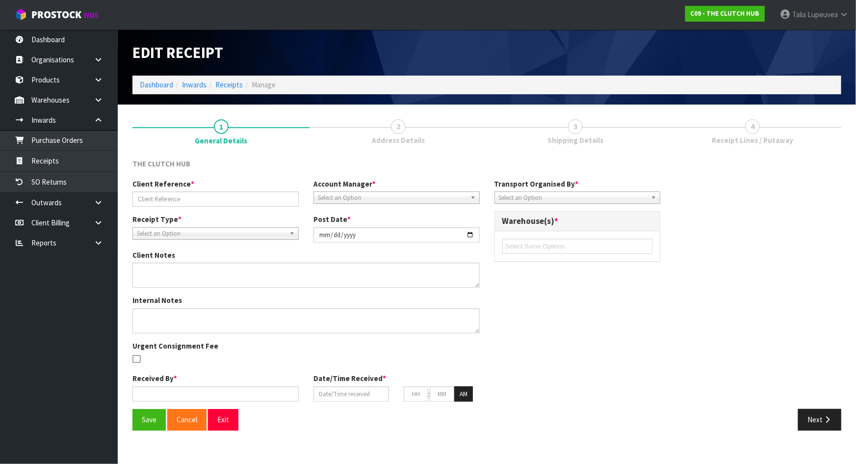
type input "07"
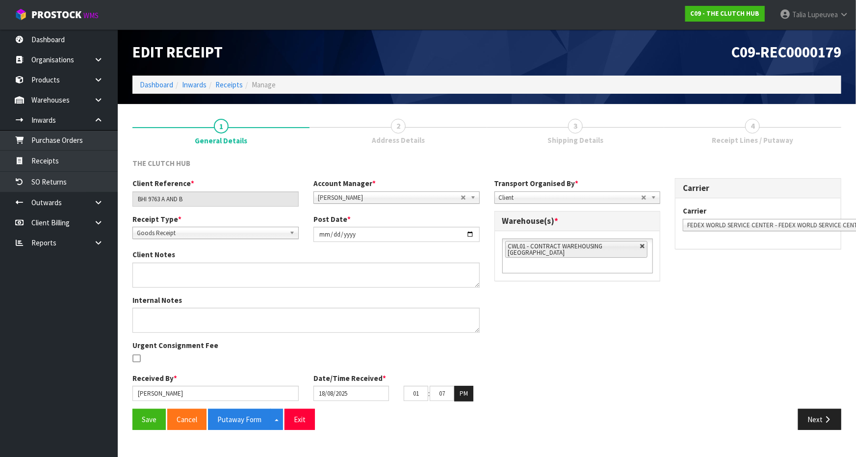
click at [642, 245] on link at bounding box center [643, 246] width 6 height 6
type input "Select Some Options"
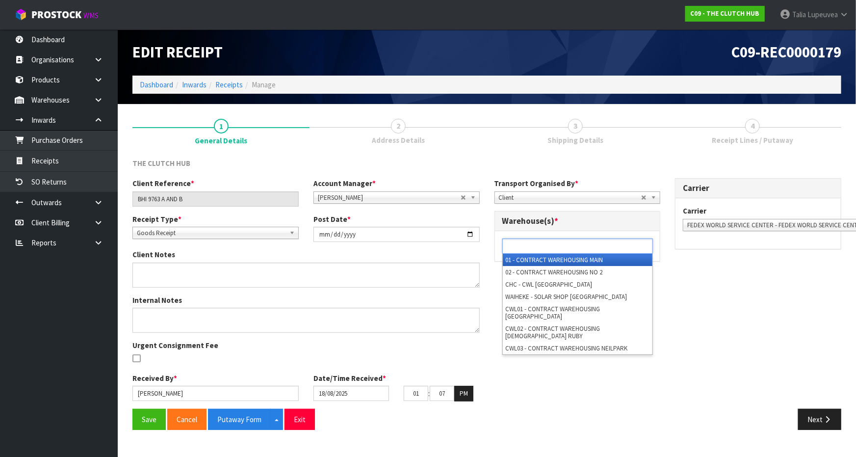
click at [642, 245] on ul at bounding box center [577, 245] width 151 height 15
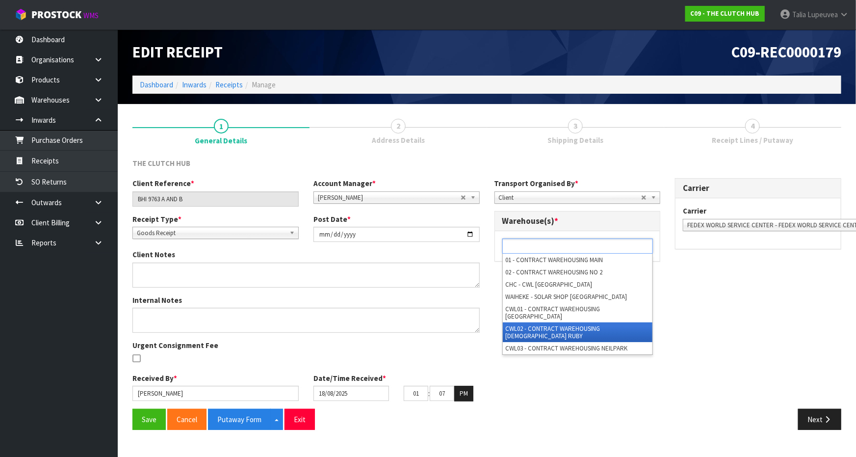
click at [628, 322] on li "CWL02 - CONTRACT WAREHOUSING [DEMOGRAPHIC_DATA] RUBY" at bounding box center [578, 332] width 150 height 20
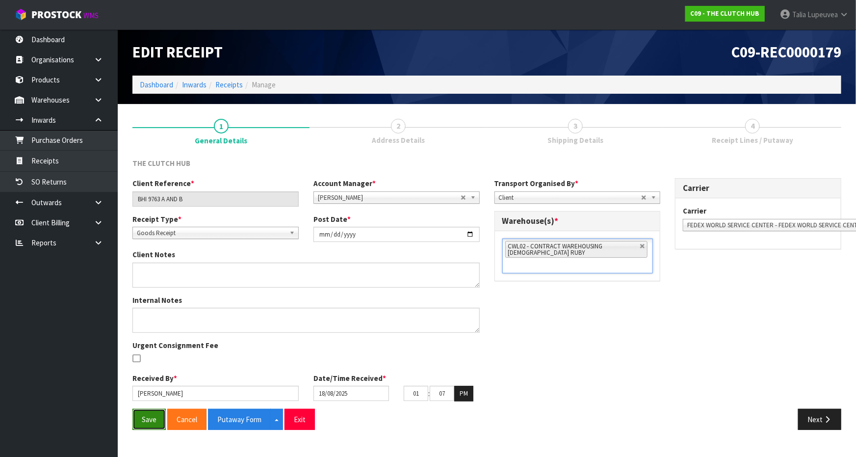
click at [150, 415] on button "Save" at bounding box center [148, 419] width 33 height 21
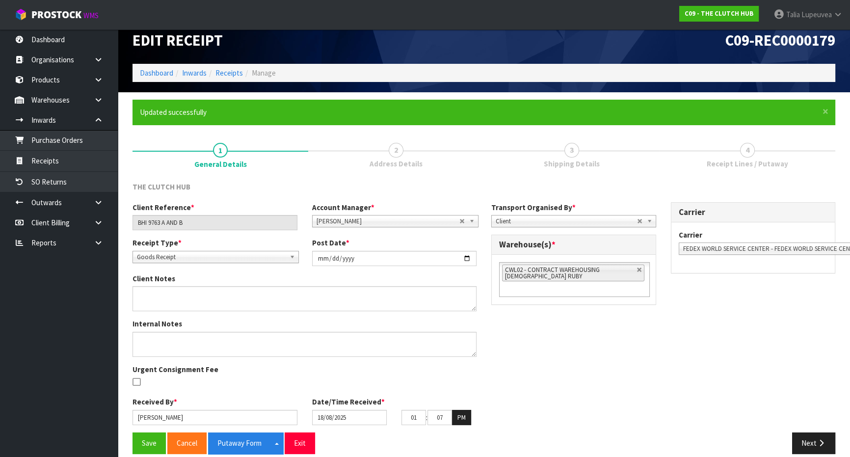
scroll to position [23, 0]
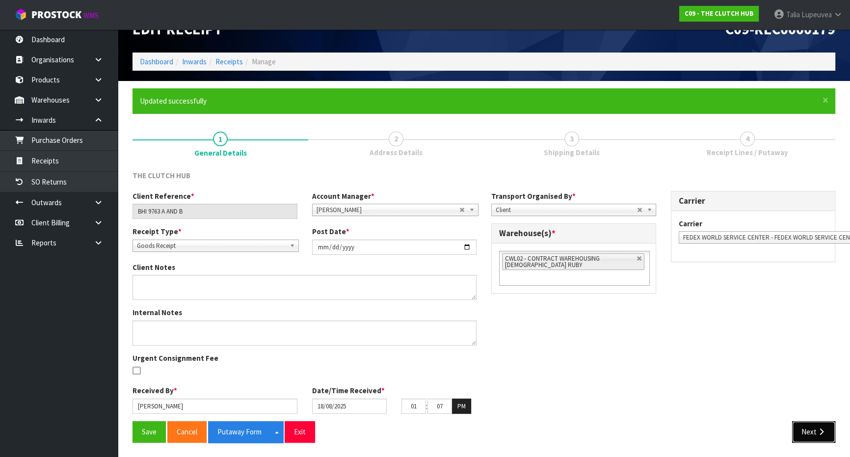
click at [800, 425] on button "Next" at bounding box center [813, 431] width 43 height 21
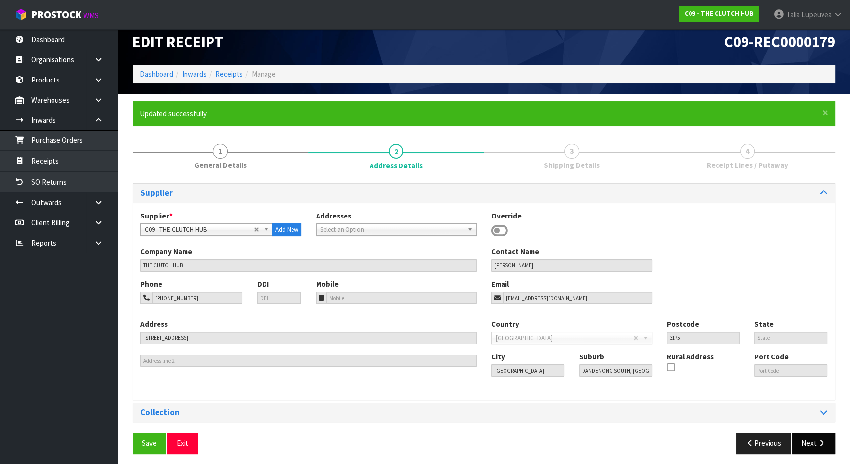
scroll to position [15, 0]
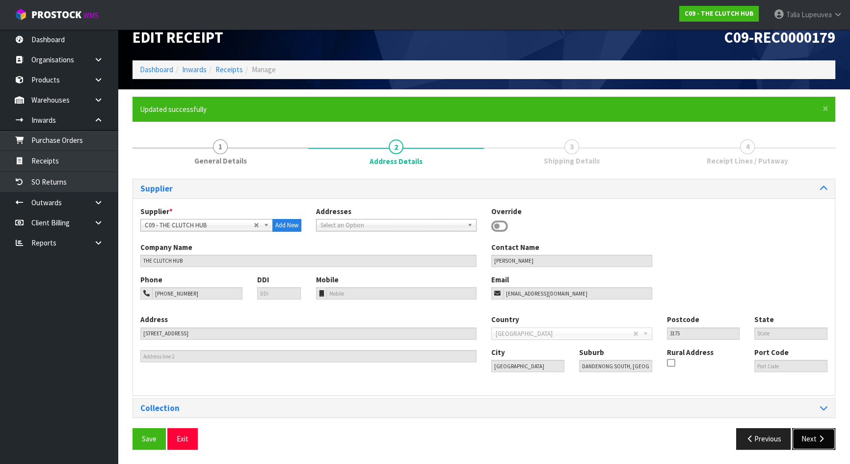
click at [812, 436] on button "Next" at bounding box center [813, 438] width 43 height 21
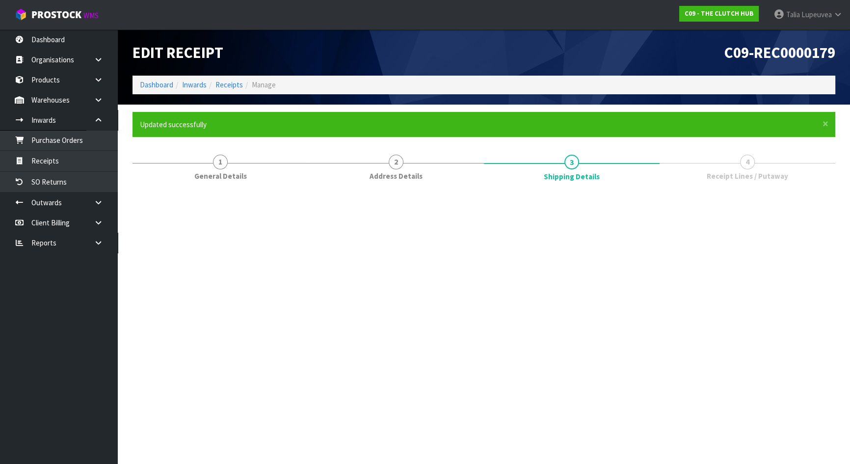
scroll to position [0, 0]
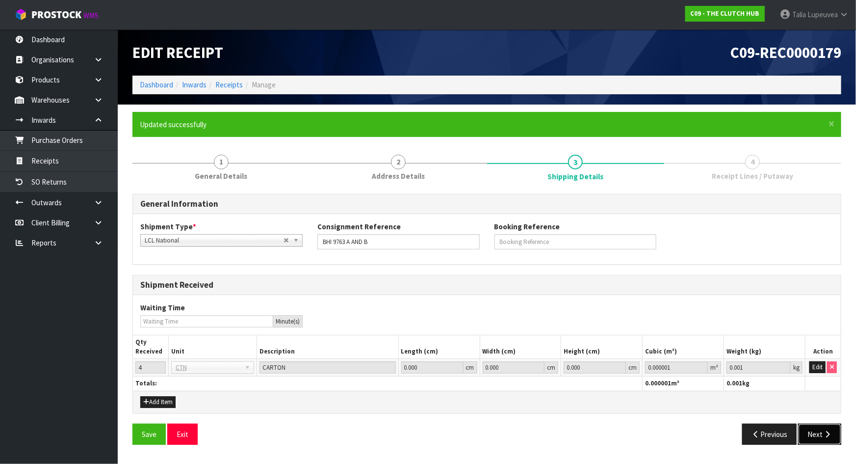
click at [824, 426] on button "Next" at bounding box center [819, 433] width 43 height 21
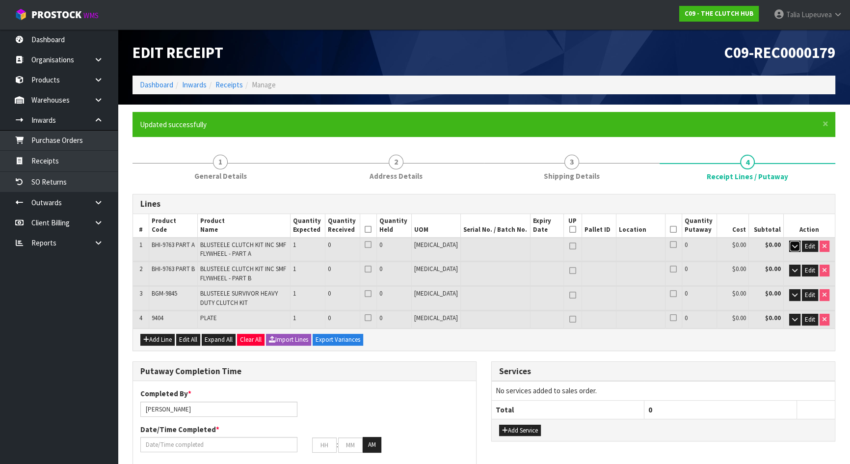
click at [794, 245] on icon "button" at bounding box center [794, 246] width 5 height 6
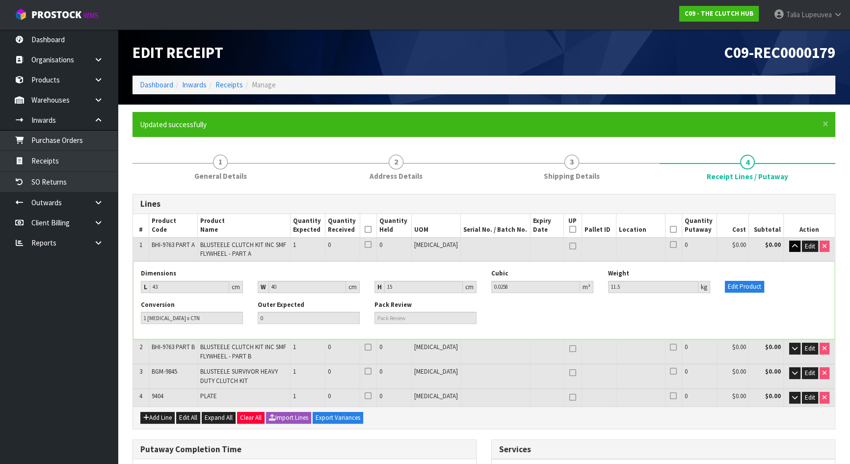
click at [791, 239] on td "Edit" at bounding box center [809, 249] width 52 height 24
click at [795, 247] on icon "button" at bounding box center [794, 246] width 5 height 6
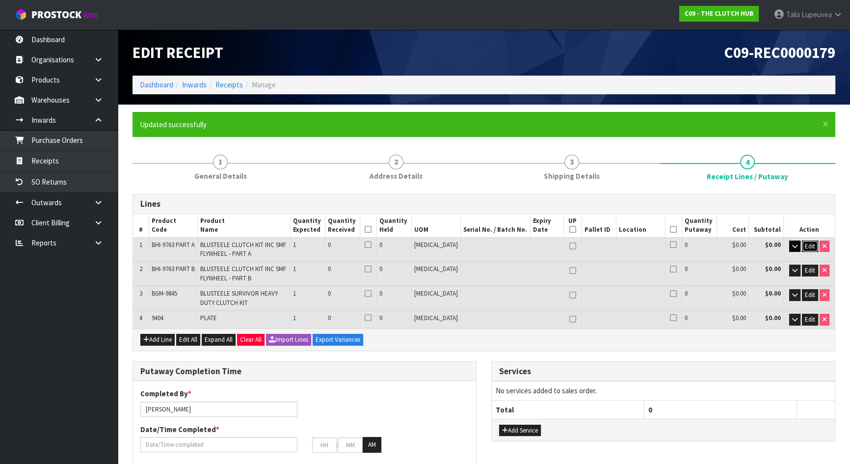
click at [807, 242] on span "Edit" at bounding box center [810, 246] width 10 height 8
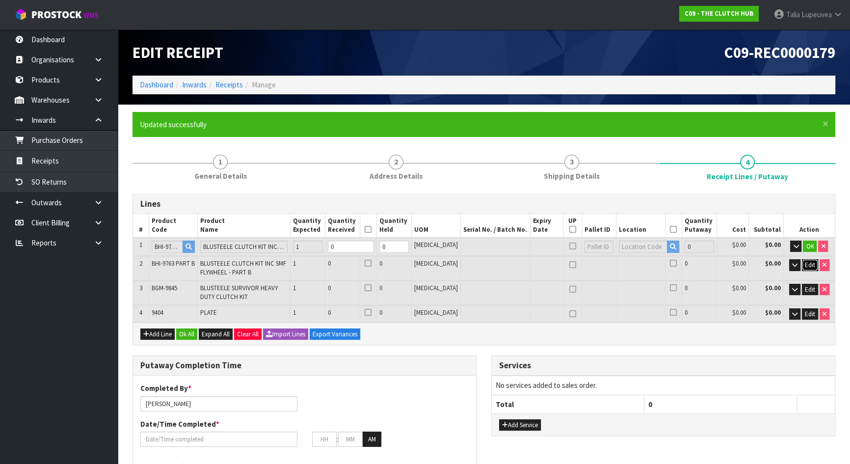
click at [806, 264] on span "Edit" at bounding box center [810, 264] width 10 height 8
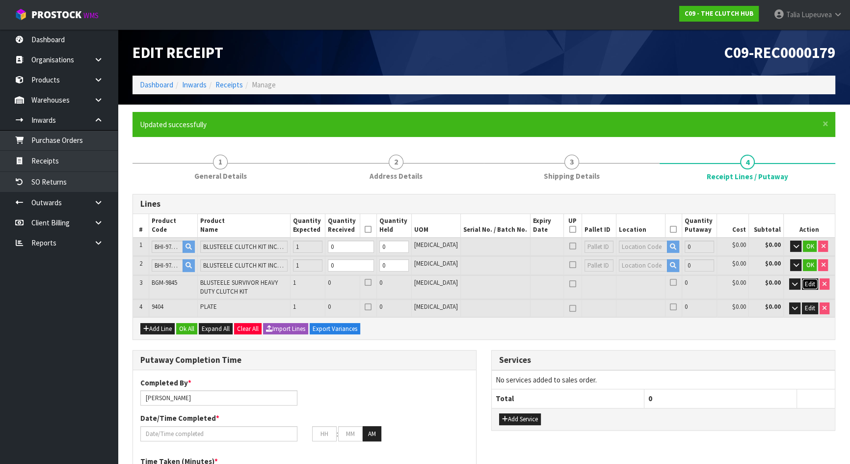
click at [809, 280] on span "Edit" at bounding box center [810, 284] width 10 height 8
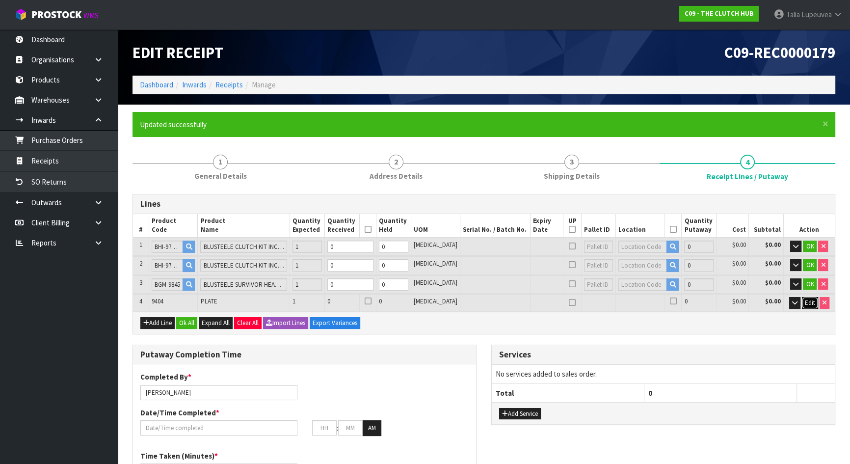
click at [805, 300] on span "Edit" at bounding box center [810, 302] width 10 height 8
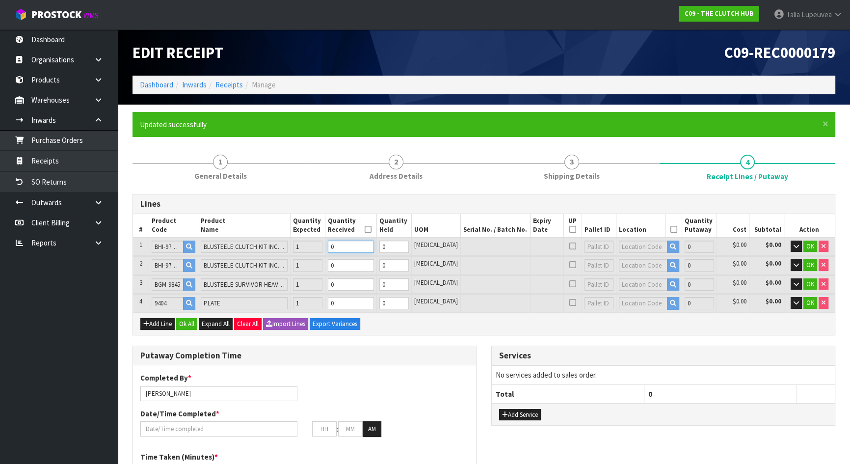
type input "1"
type input "0.0258"
type input "11.5"
type input "1"
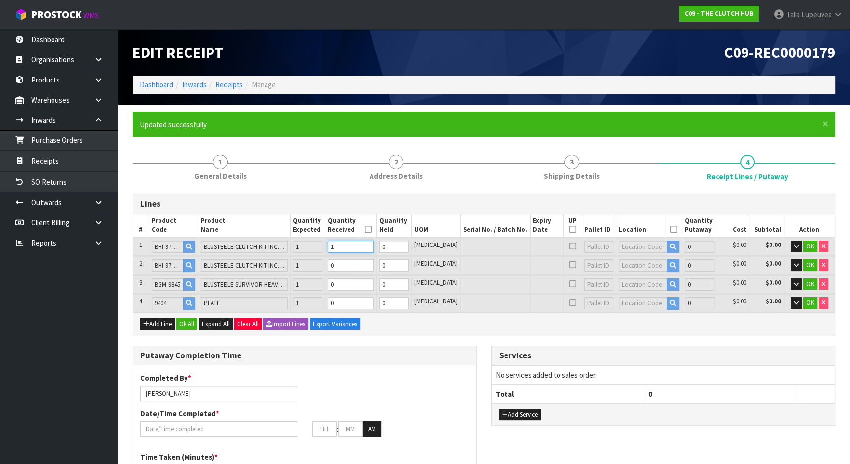
click at [374, 245] on input "1" at bounding box center [351, 246] width 46 height 12
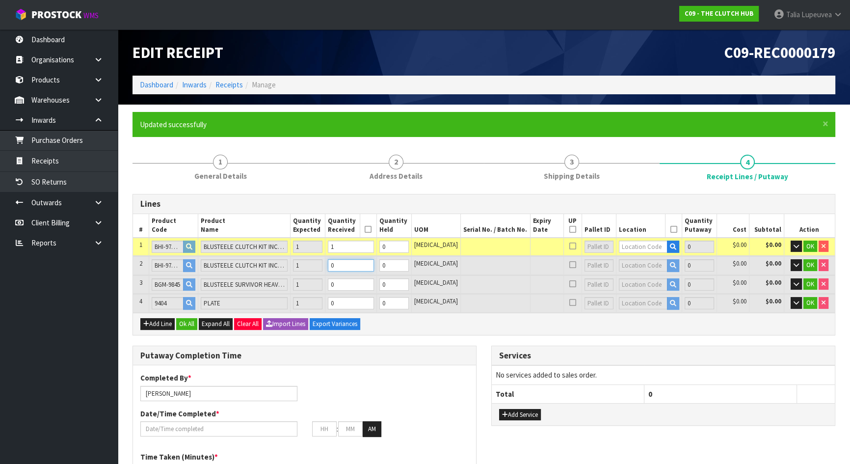
type input "2"
type input "0.0516"
type input "33.5"
type input "1"
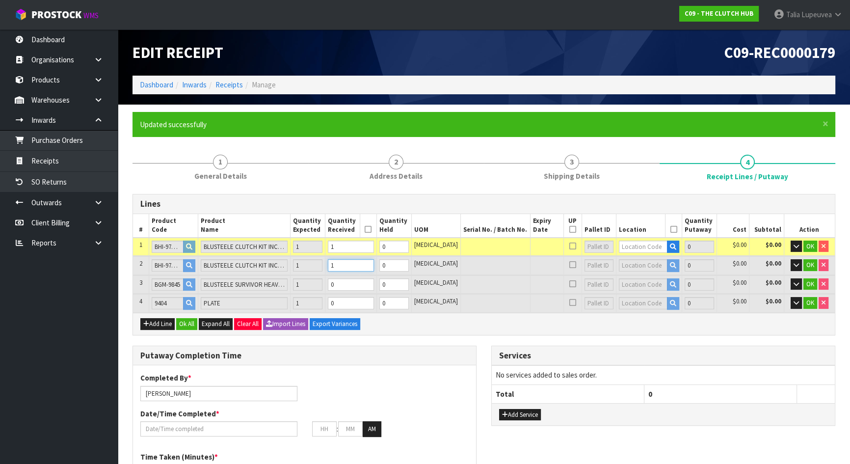
click at [374, 262] on input "1" at bounding box center [351, 265] width 46 height 12
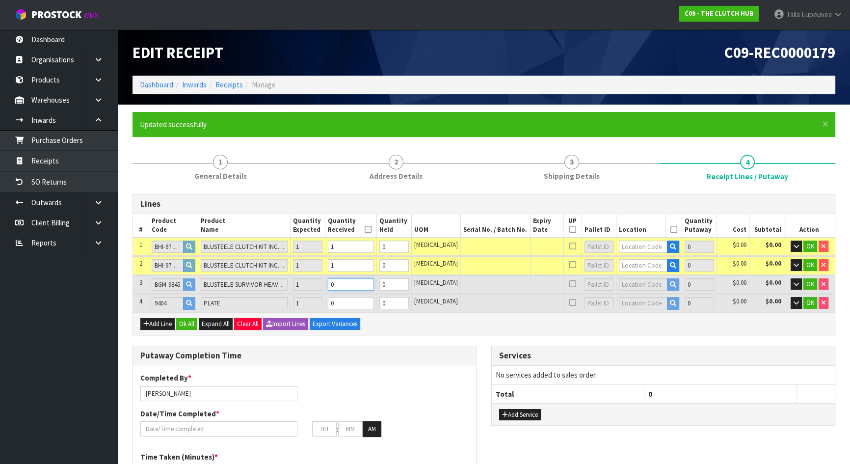
type input "3"
type input "0.078"
type input "47.65"
type input "1"
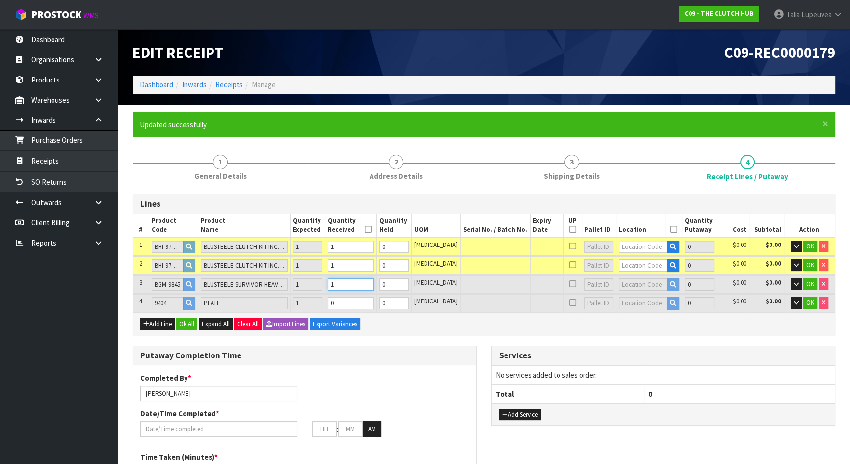
click at [374, 281] on input "1" at bounding box center [351, 284] width 46 height 12
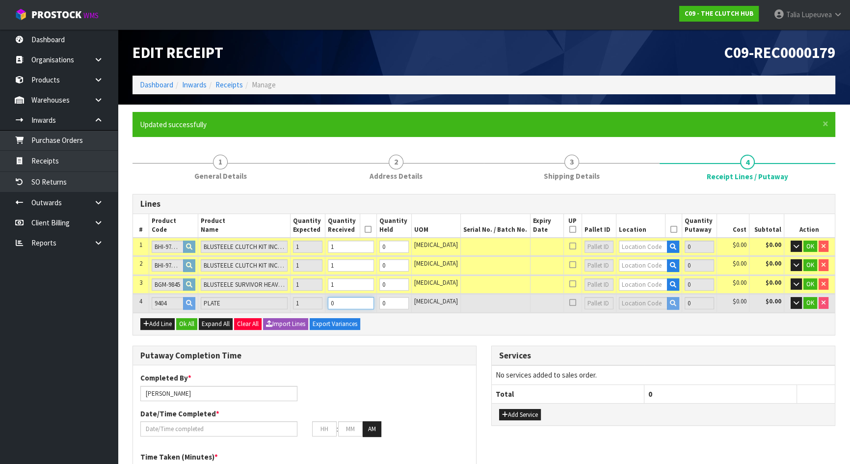
type input "0.08664"
type input "49.95"
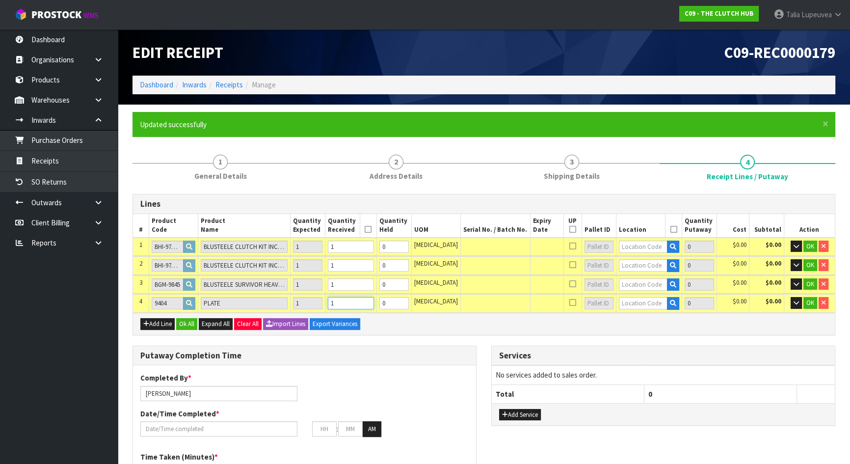
type input "1"
click at [374, 300] on input "1" at bounding box center [351, 303] width 46 height 12
click at [621, 243] on input "text" at bounding box center [643, 246] width 49 height 12
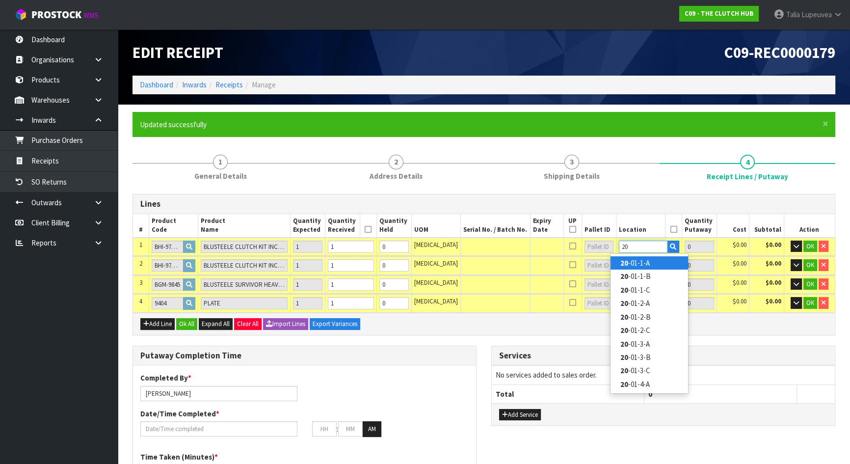
type input "20"
click at [636, 260] on link "20 -01-1-A" at bounding box center [649, 262] width 78 height 13
type input "1"
type input "20-01-1-A"
type input "1"
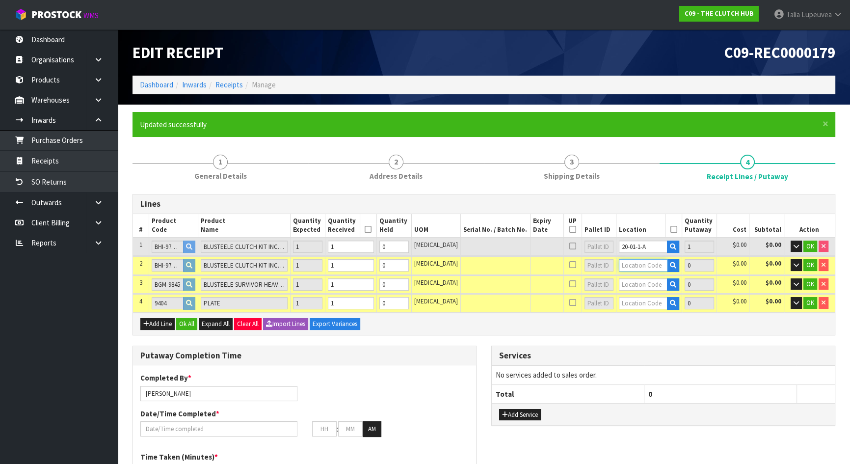
click at [626, 264] on input "text" at bounding box center [643, 265] width 49 height 12
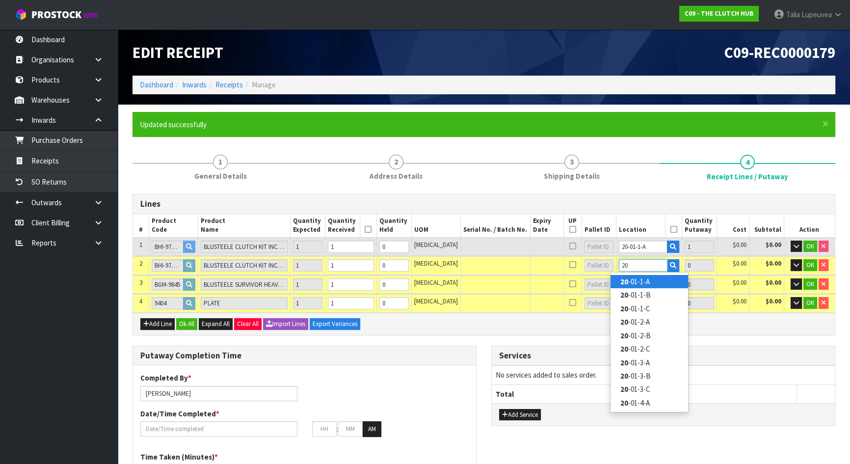
type input "20"
click at [620, 278] on strong "20" at bounding box center [624, 281] width 8 height 9
type input "2"
type input "20-01-1-A"
type input "1"
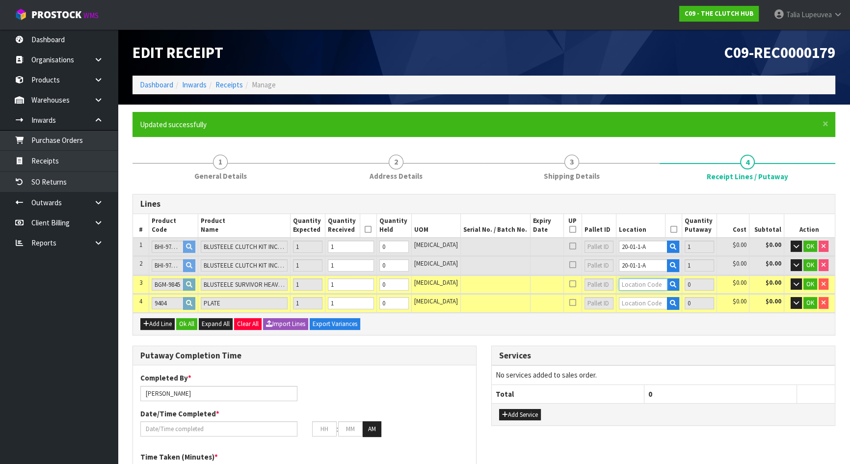
click at [620, 278] on input "text" at bounding box center [643, 284] width 49 height 12
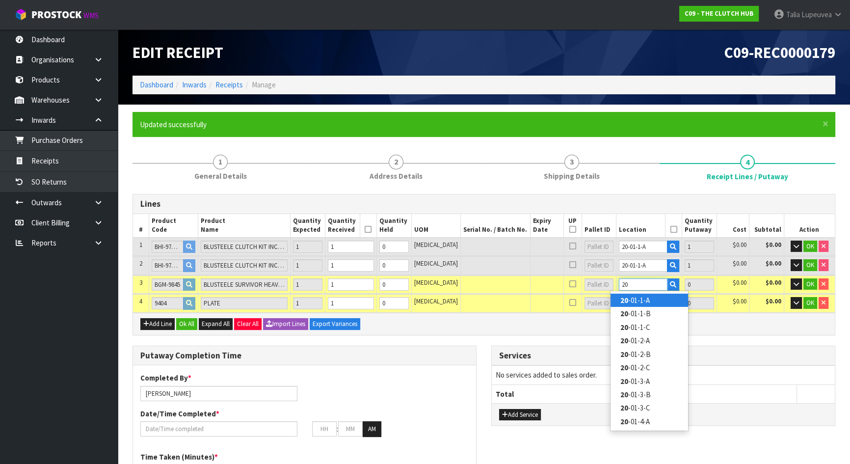
type input "20"
click at [659, 304] on link "20 -01-1-A" at bounding box center [649, 299] width 78 height 13
type input "3"
type input "20-01-1-A"
type input "1"
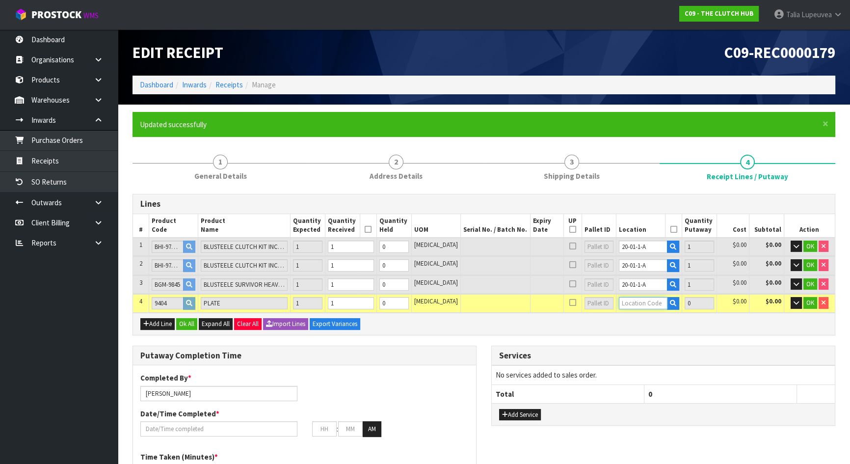
click at [651, 302] on input "text" at bounding box center [643, 303] width 49 height 12
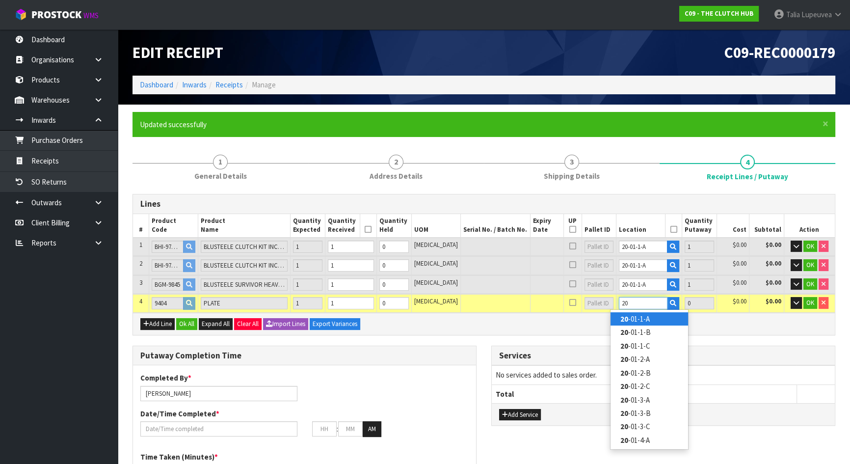
type input "20"
click at [645, 319] on link "20 -01-1-A" at bounding box center [649, 318] width 78 height 13
type input "4"
type input "20-01-1-A"
type input "1"
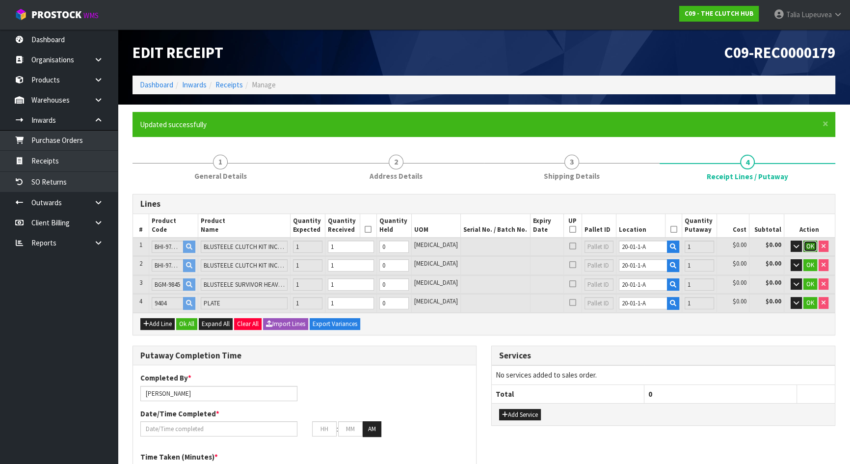
click at [809, 242] on span "OK" at bounding box center [810, 246] width 8 height 8
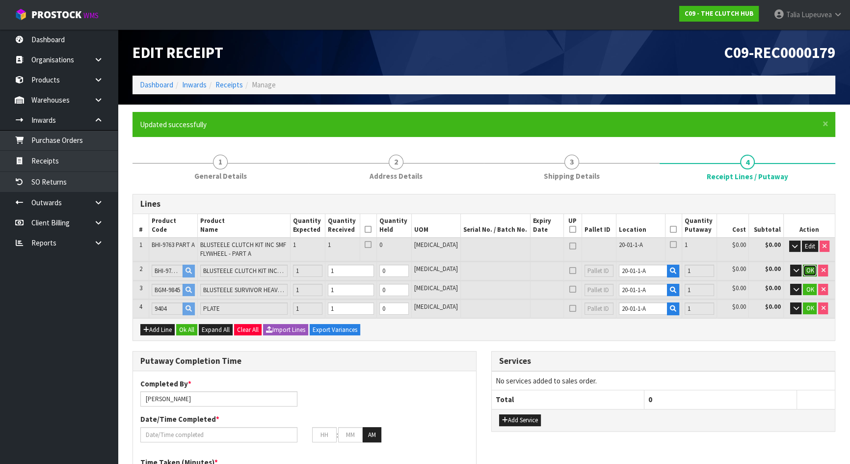
click at [812, 266] on span "OK" at bounding box center [810, 270] width 8 height 8
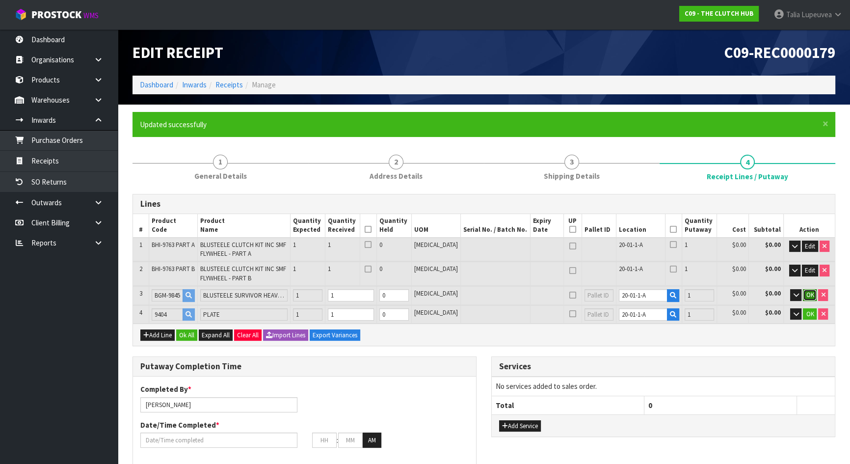
click at [811, 290] on span "OK" at bounding box center [810, 294] width 8 height 8
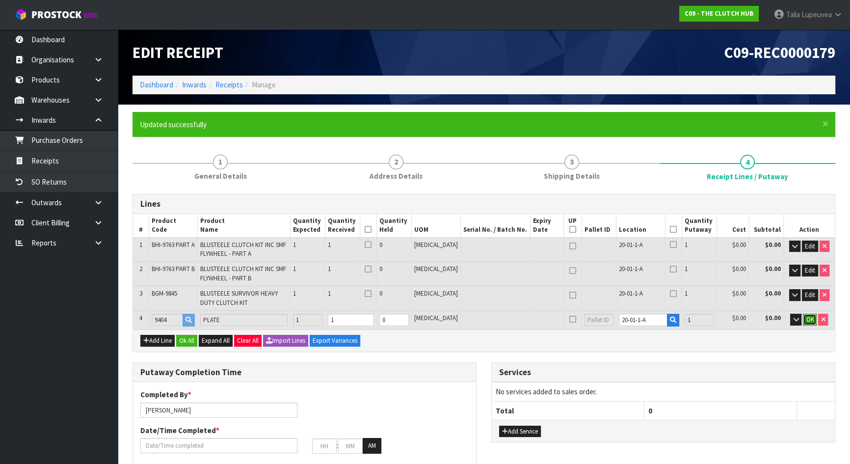
click at [808, 321] on span "OK" at bounding box center [810, 319] width 8 height 8
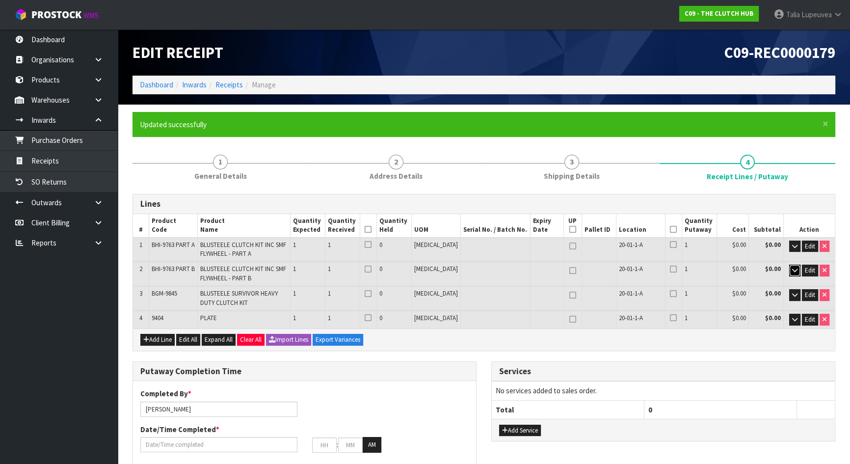
click at [794, 265] on button "button" at bounding box center [794, 270] width 11 height 12
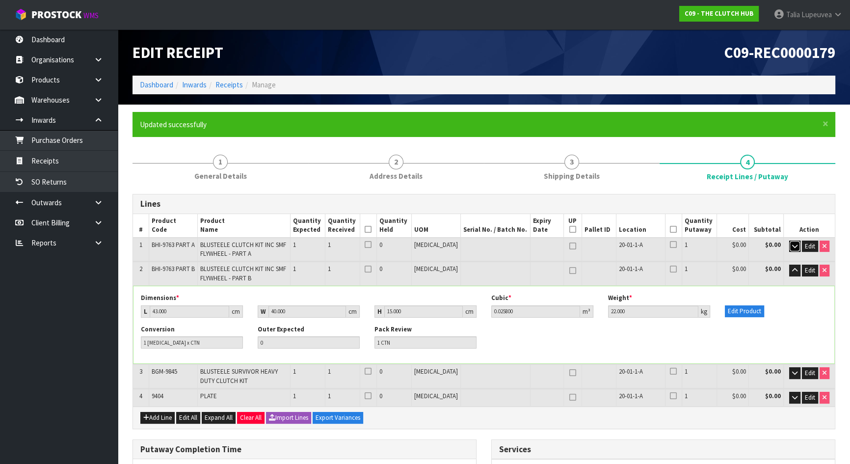
click at [796, 246] on icon "button" at bounding box center [794, 246] width 5 height 6
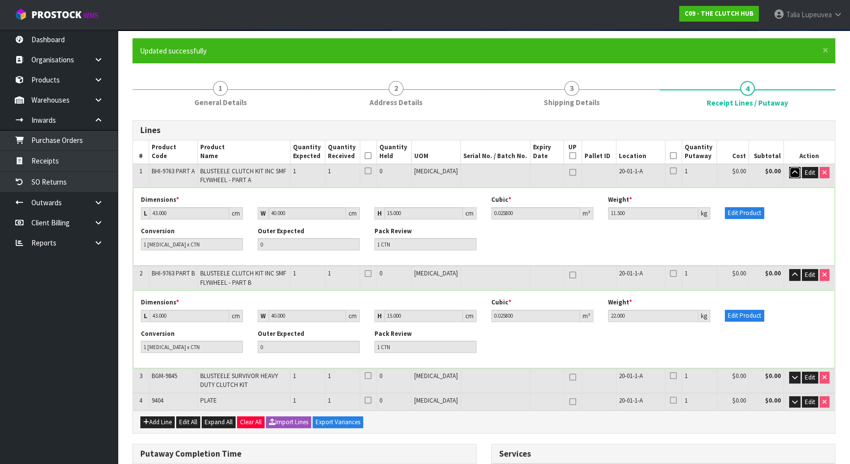
scroll to position [89, 0]
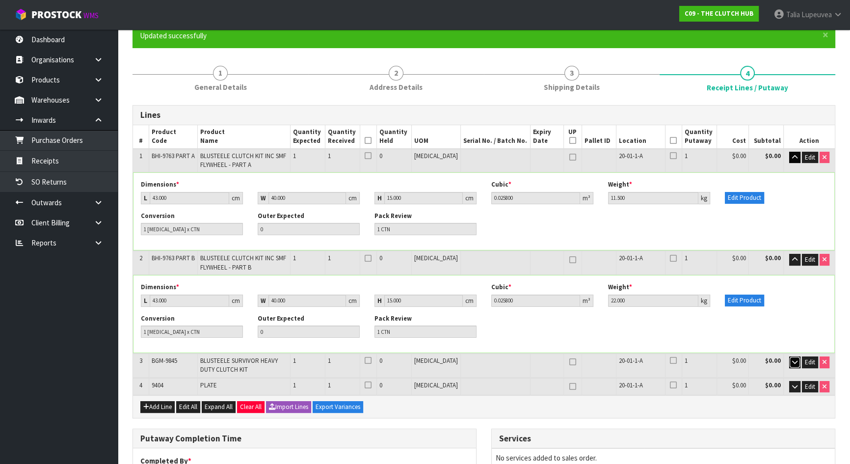
click at [795, 363] on icon "button" at bounding box center [794, 362] width 5 height 6
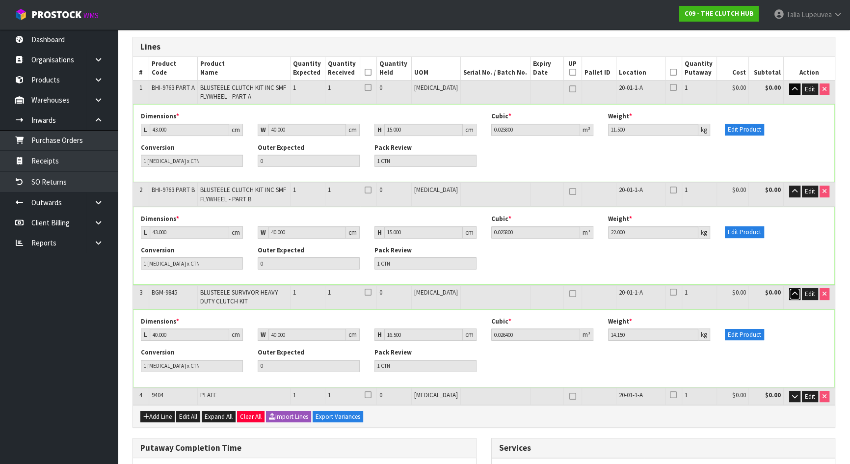
scroll to position [178, 0]
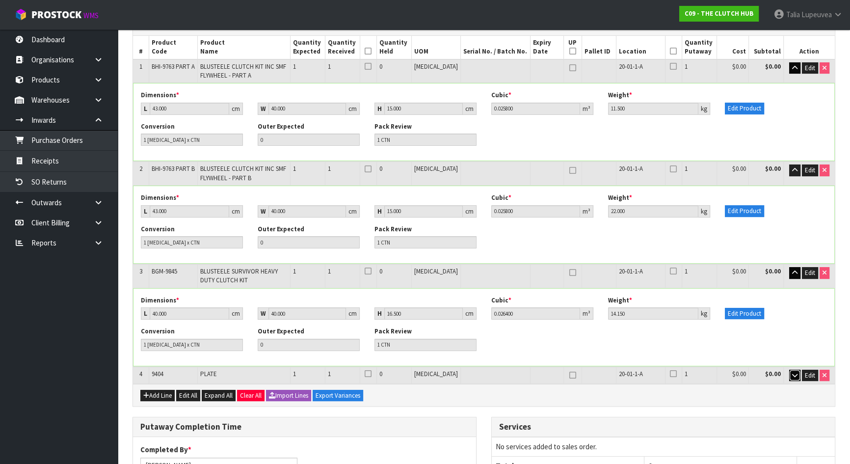
click at [792, 375] on icon "button" at bounding box center [794, 375] width 5 height 6
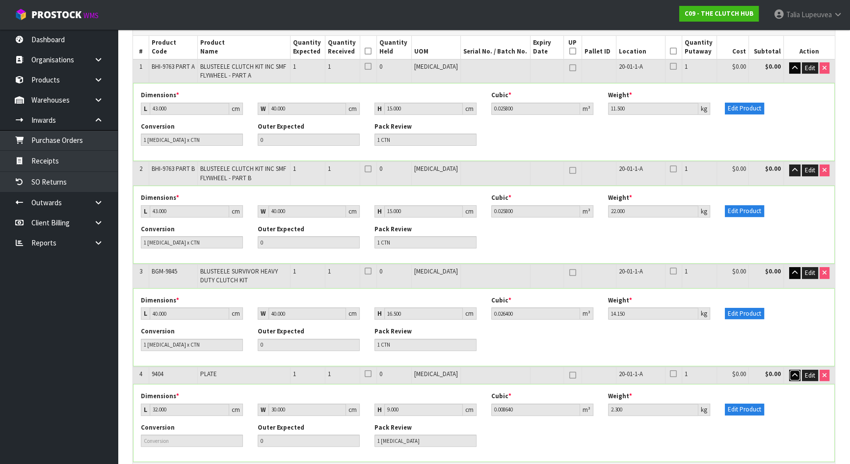
click at [792, 375] on icon "button" at bounding box center [794, 375] width 5 height 6
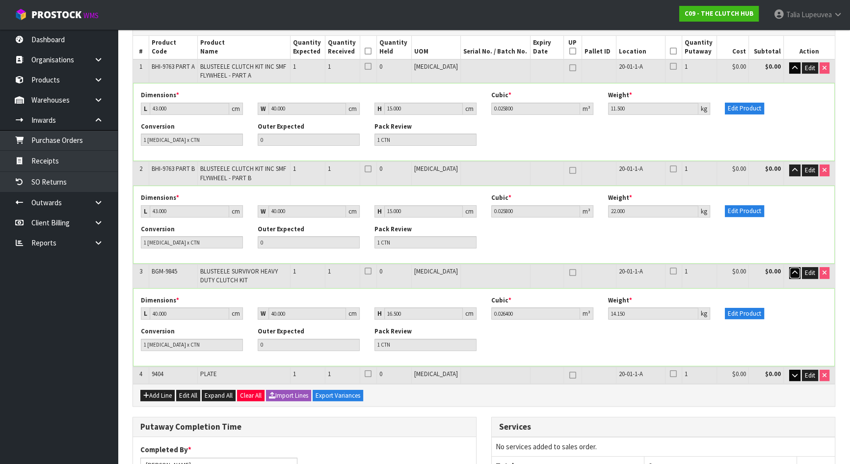
click at [793, 269] on icon "button" at bounding box center [794, 272] width 5 height 6
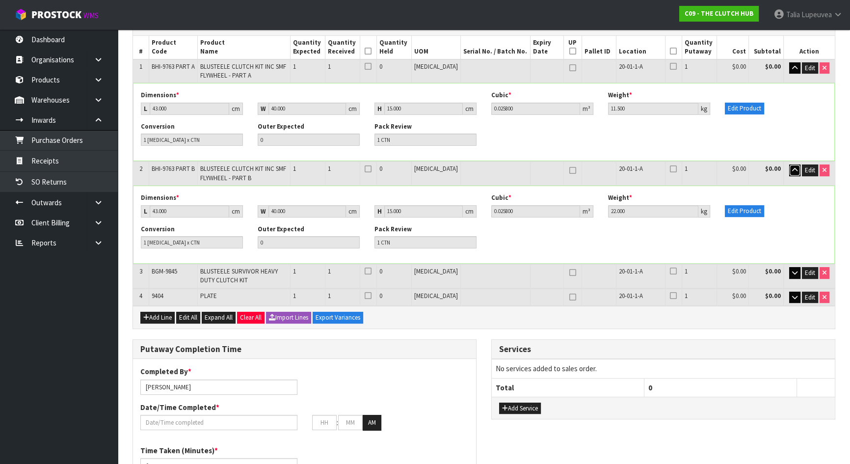
click at [793, 164] on button "button" at bounding box center [794, 170] width 11 height 12
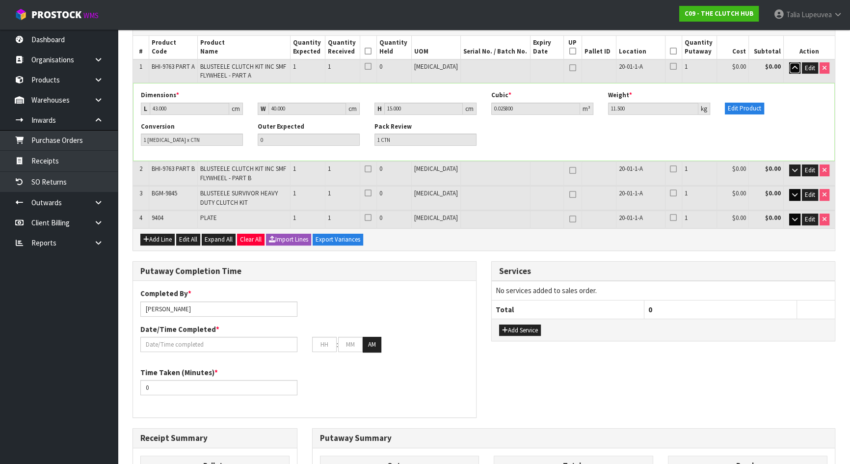
click at [794, 66] on icon "button" at bounding box center [794, 68] width 5 height 6
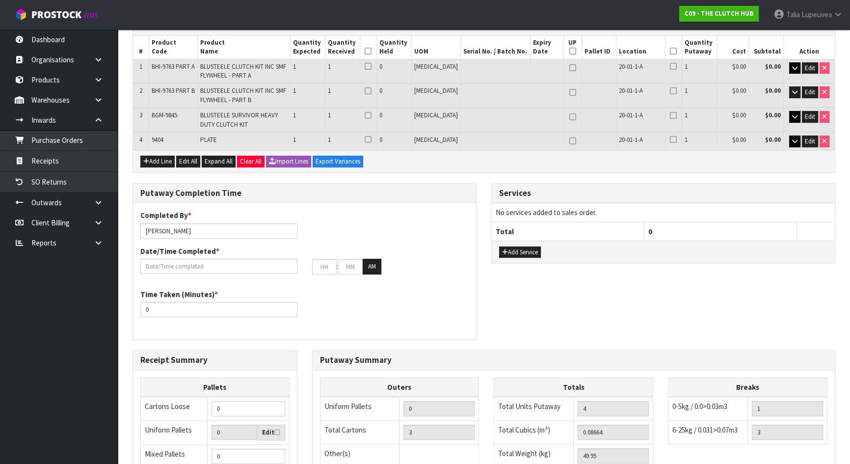
click at [670, 51] on icon at bounding box center [673, 51] width 7 height 0
click at [371, 51] on icon at bounding box center [367, 51] width 7 height 0
click at [208, 263] on input "text" at bounding box center [218, 266] width 157 height 15
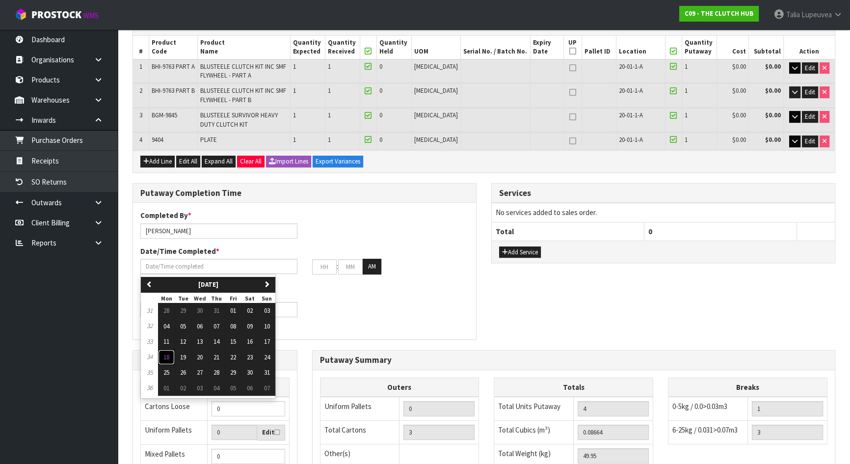
click at [164, 353] on span "18" at bounding box center [166, 357] width 6 height 8
type input "18/08/2025"
type input "12"
type input "00"
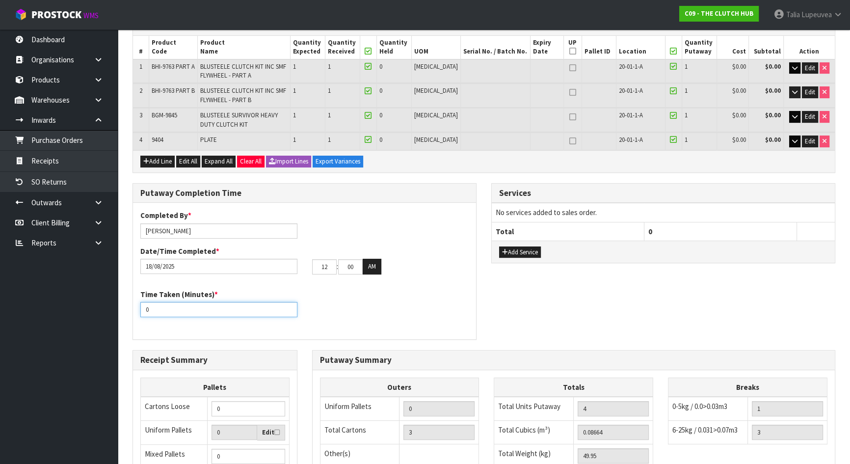
click at [158, 309] on input "0" at bounding box center [218, 309] width 157 height 15
type input "15"
click at [325, 264] on input "12" at bounding box center [324, 266] width 25 height 15
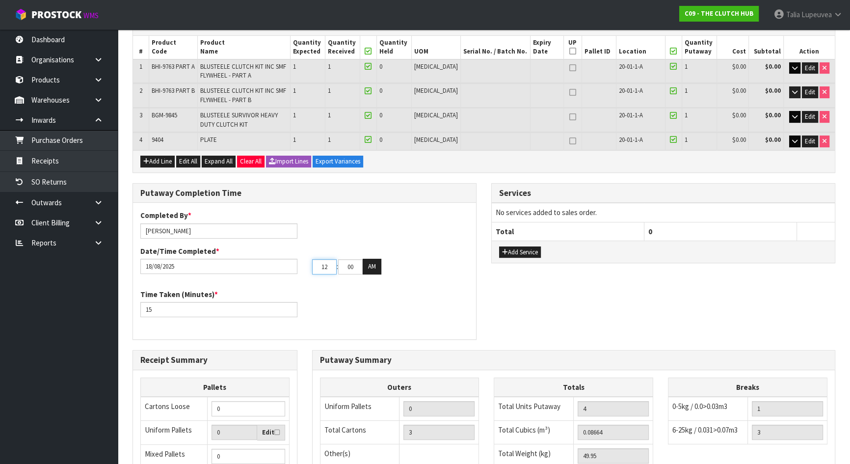
click at [324, 264] on input "12" at bounding box center [324, 266] width 25 height 15
type input "01"
type input "08"
click at [368, 265] on button "AM" at bounding box center [372, 267] width 19 height 16
click at [474, 292] on div "Time Taken (Minutes) * 15" at bounding box center [304, 306] width 343 height 35
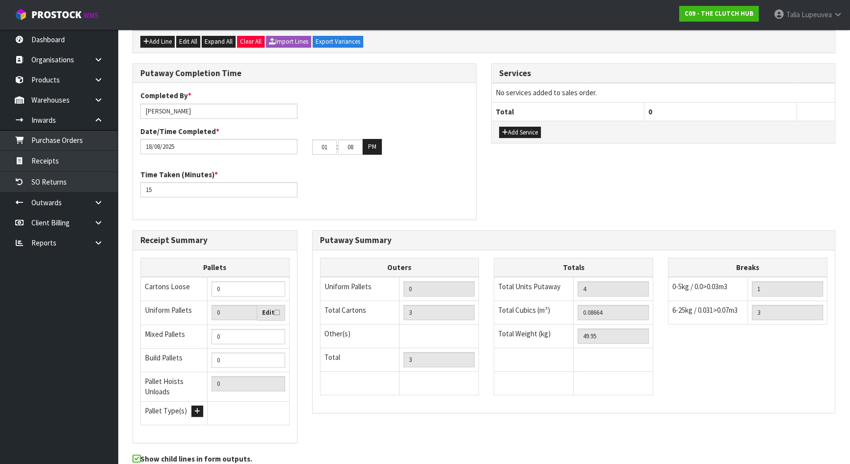
scroll to position [344, 0]
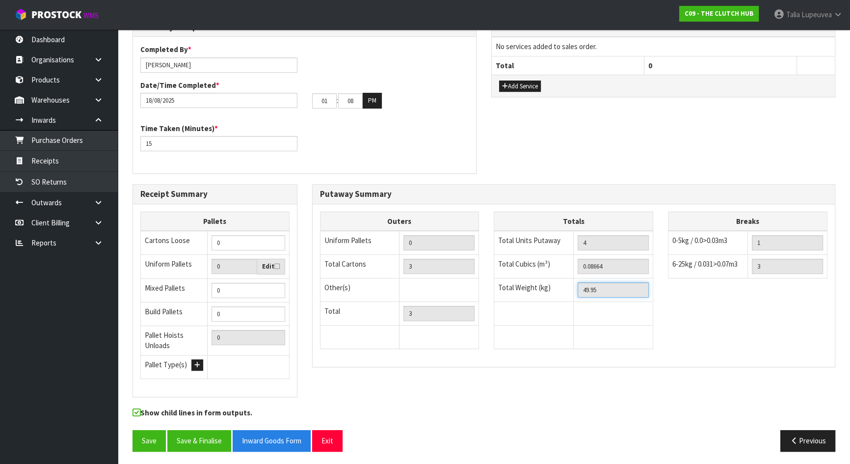
drag, startPoint x: 609, startPoint y: 289, endPoint x: 561, endPoint y: 299, distance: 49.1
click at [561, 299] on tr "Total Weight (kg) 49.95" at bounding box center [573, 290] width 159 height 24
click at [823, 430] on button "Previous" at bounding box center [807, 440] width 55 height 21
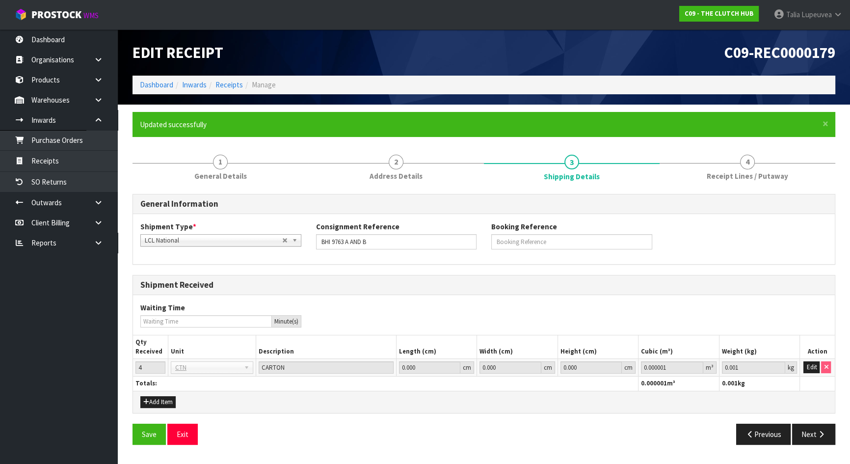
scroll to position [0, 0]
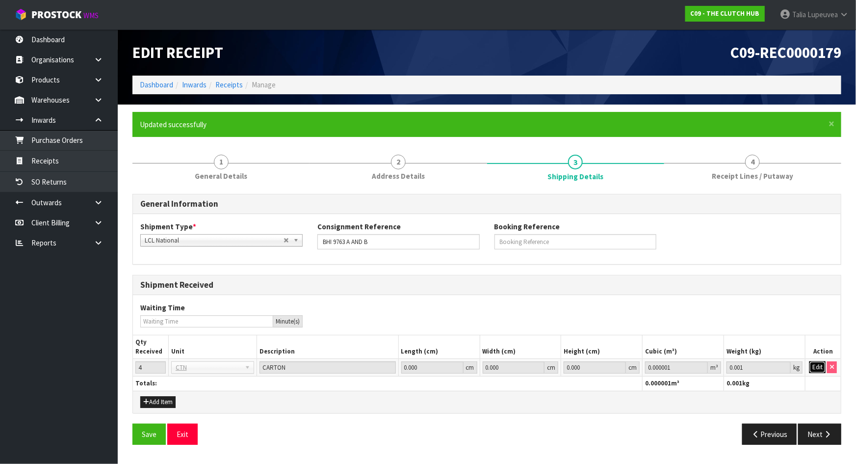
click at [821, 369] on button "Edit" at bounding box center [817, 367] width 16 height 12
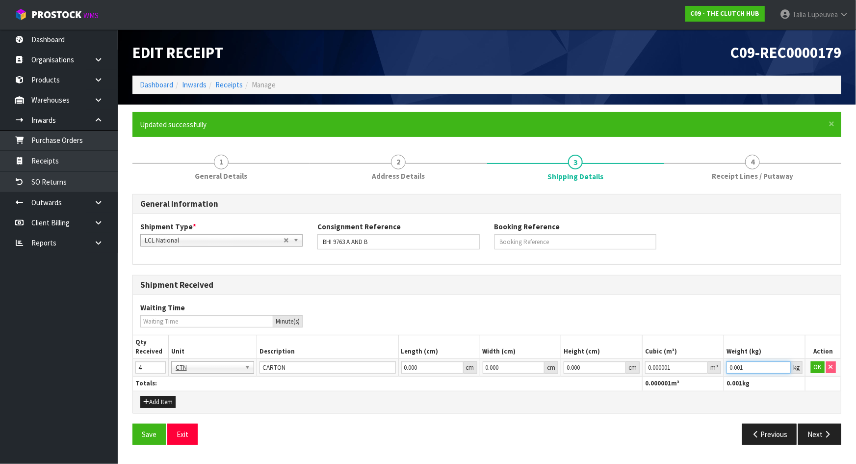
click at [735, 368] on input "0.001" at bounding box center [759, 367] width 64 height 12
paste input "49.95"
type input "49.95"
click at [806, 426] on button "Next" at bounding box center [819, 433] width 43 height 21
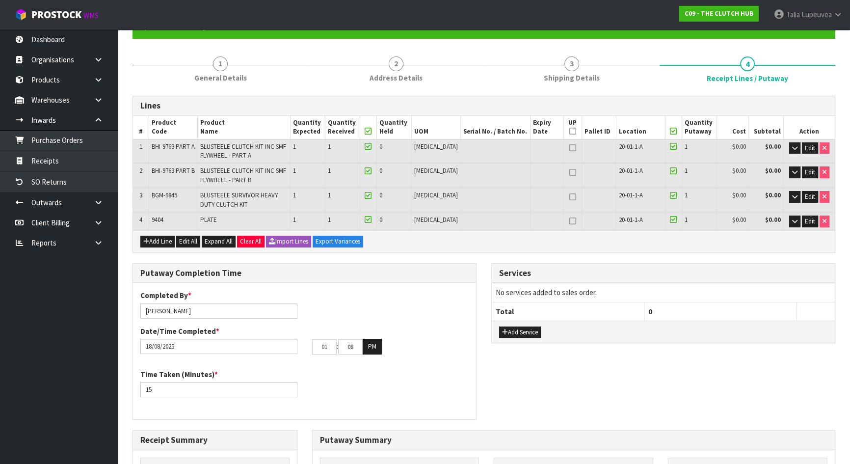
scroll to position [312, 0]
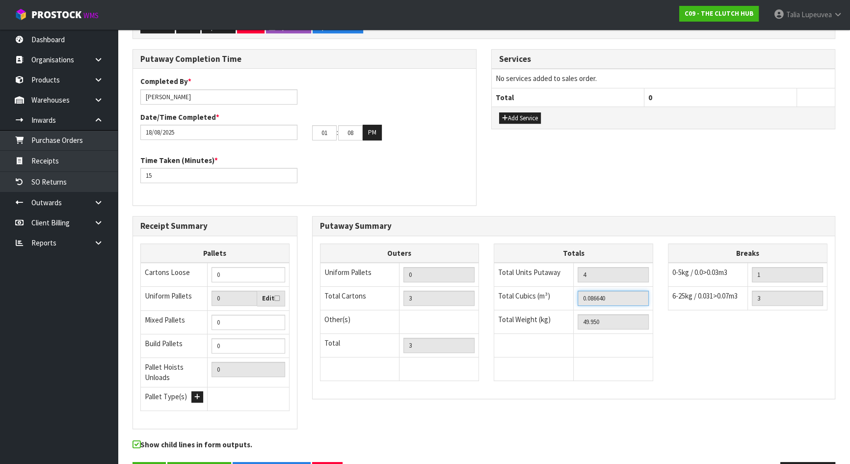
click at [590, 296] on input "0.086640" at bounding box center [612, 297] width 71 height 15
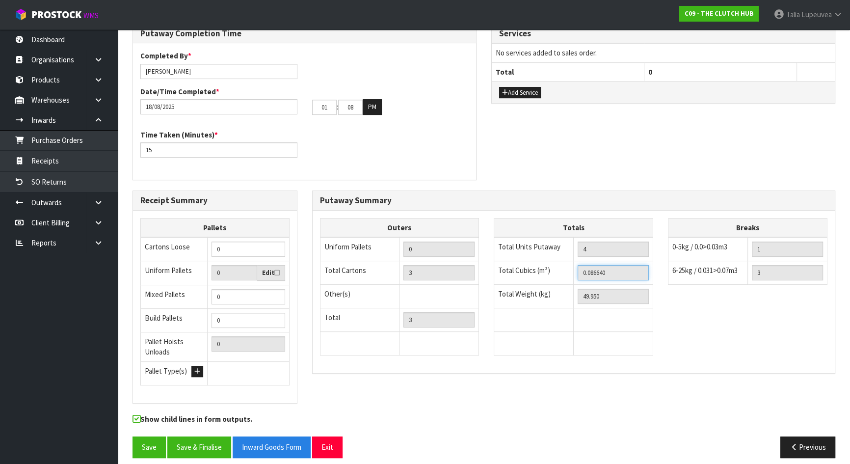
scroll to position [344, 0]
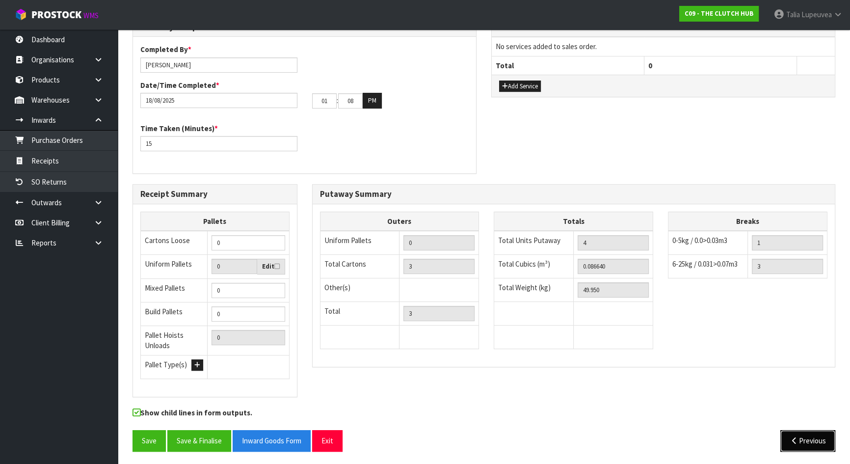
click at [820, 441] on button "Previous" at bounding box center [807, 440] width 55 height 21
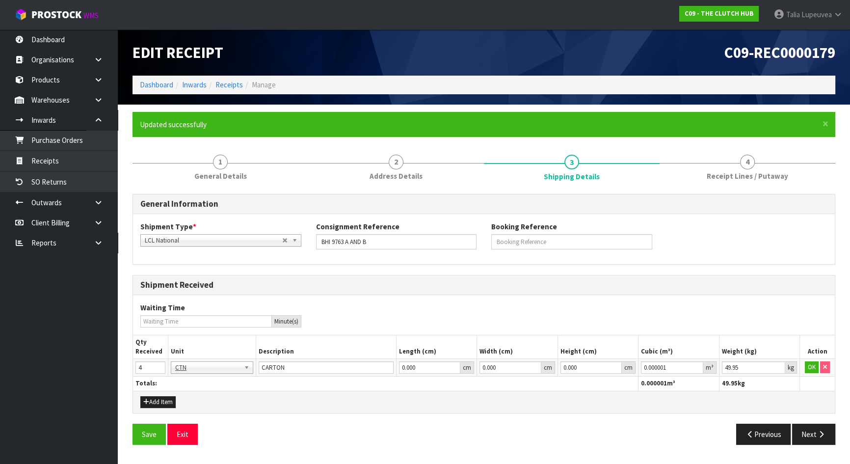
scroll to position [0, 0]
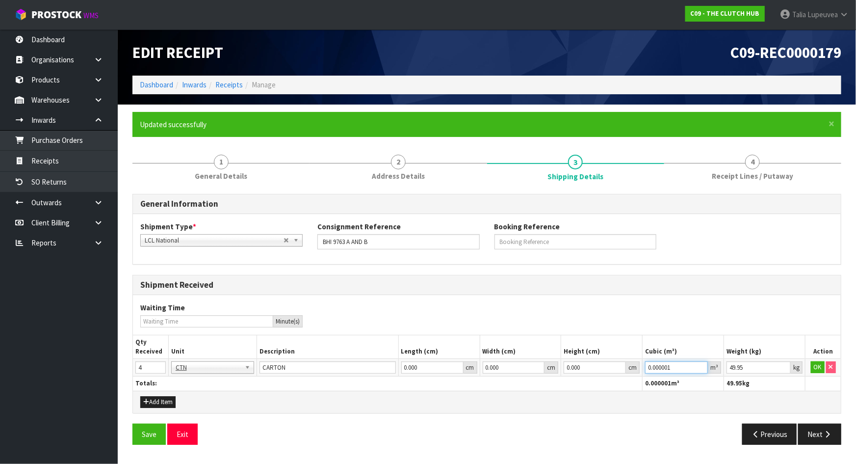
click at [652, 365] on input "0.000001" at bounding box center [676, 367] width 63 height 12
click at [654, 365] on input "0.000001" at bounding box center [676, 367] width 63 height 12
paste input "8664"
type input "0.08664"
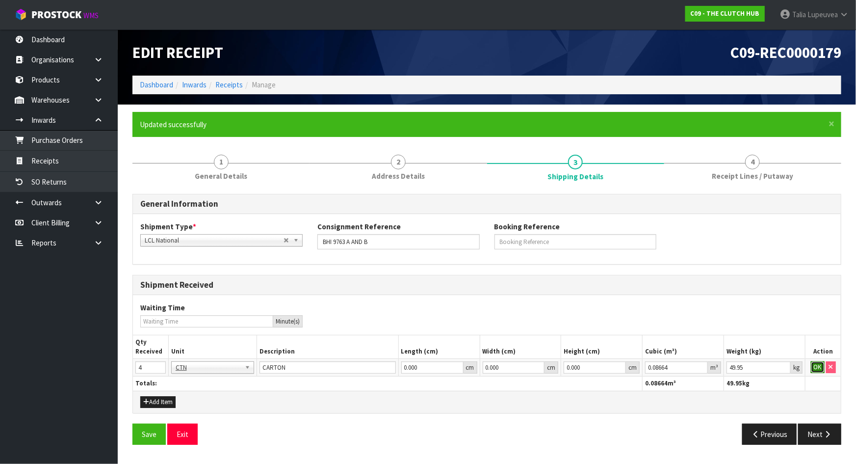
click at [818, 361] on button "OK" at bounding box center [818, 367] width 14 height 12
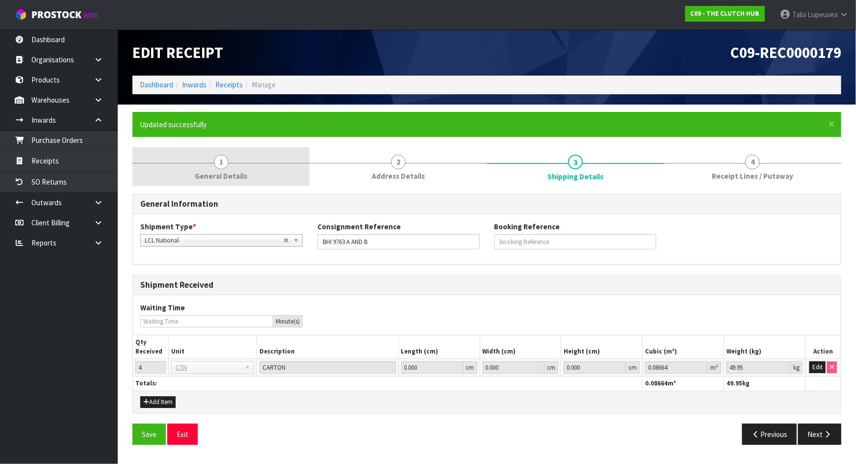
click at [220, 162] on span "1" at bounding box center [221, 162] width 15 height 15
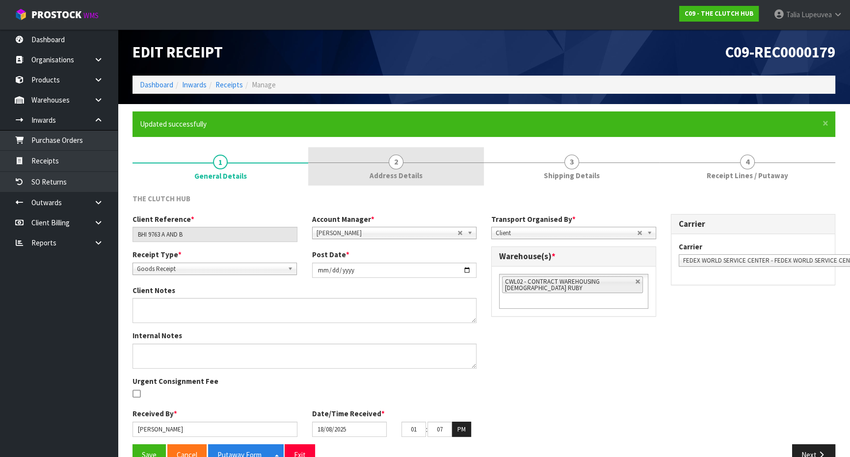
click at [416, 171] on span "Address Details" at bounding box center [395, 175] width 53 height 10
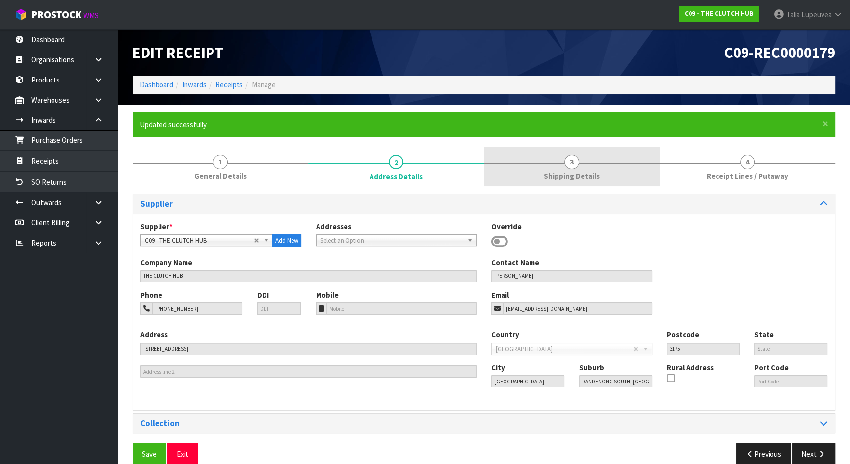
click at [541, 162] on link "3 Shipping Details" at bounding box center [572, 166] width 176 height 39
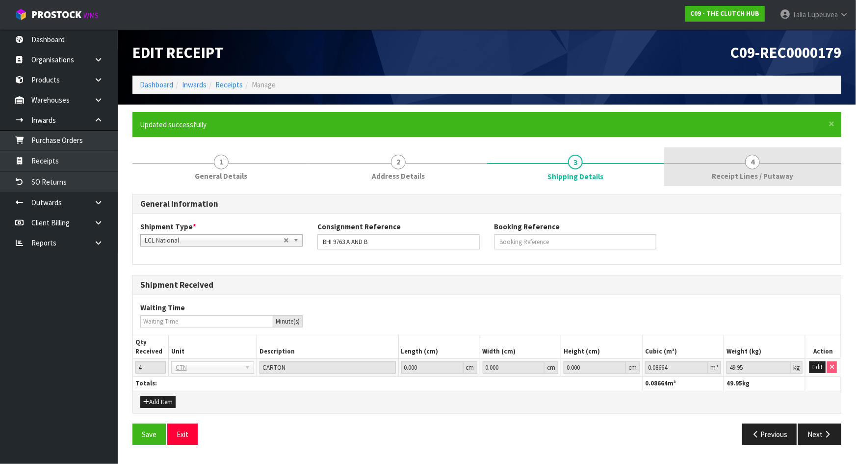
click at [717, 155] on link "4 Receipt Lines / Putaway" at bounding box center [752, 166] width 177 height 39
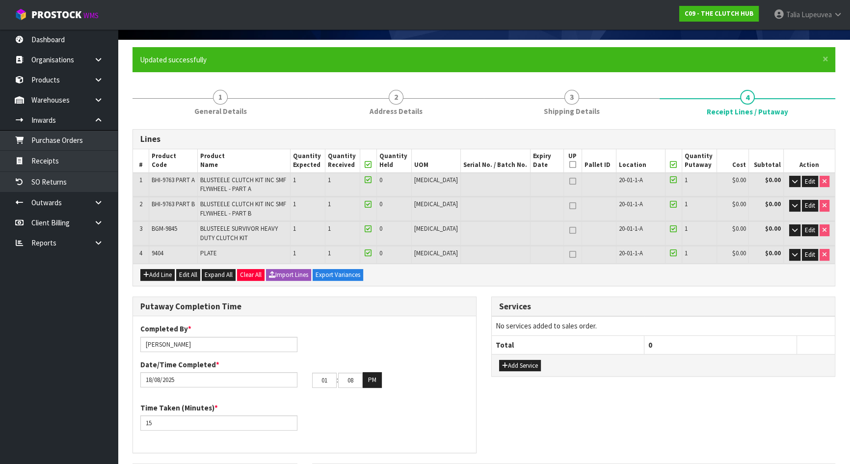
scroll to position [267, 0]
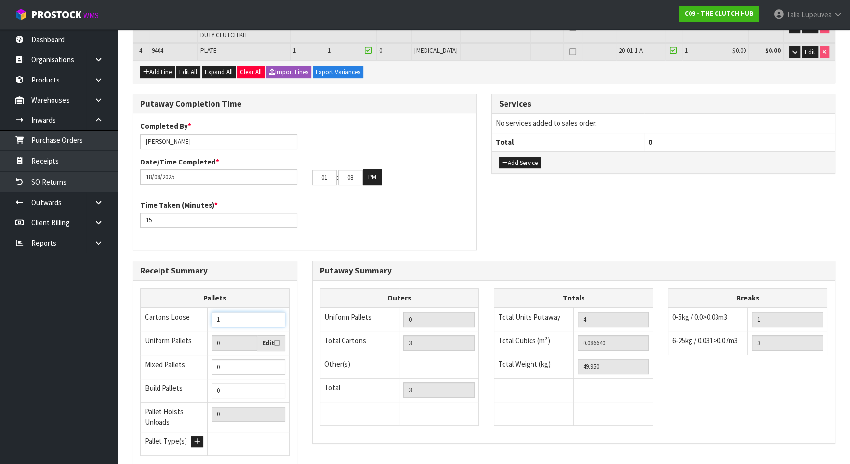
click at [276, 314] on input "1" at bounding box center [247, 319] width 73 height 15
click at [276, 314] on input "2" at bounding box center [247, 319] width 73 height 15
click at [276, 314] on input "3" at bounding box center [247, 319] width 73 height 15
type input "4"
click at [276, 314] on input "4" at bounding box center [247, 319] width 73 height 15
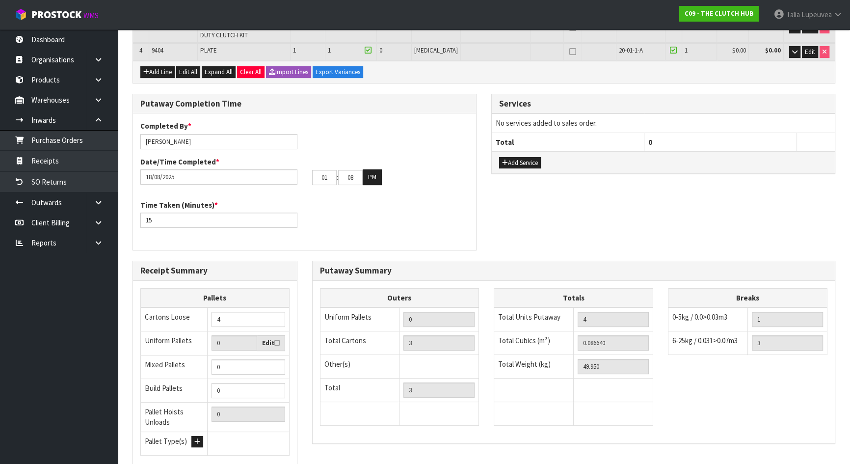
click at [648, 199] on div "Putaway Completion Time Completed By * [PERSON_NAME] Date/Time Completed * [DAT…" at bounding box center [483, 177] width 717 height 167
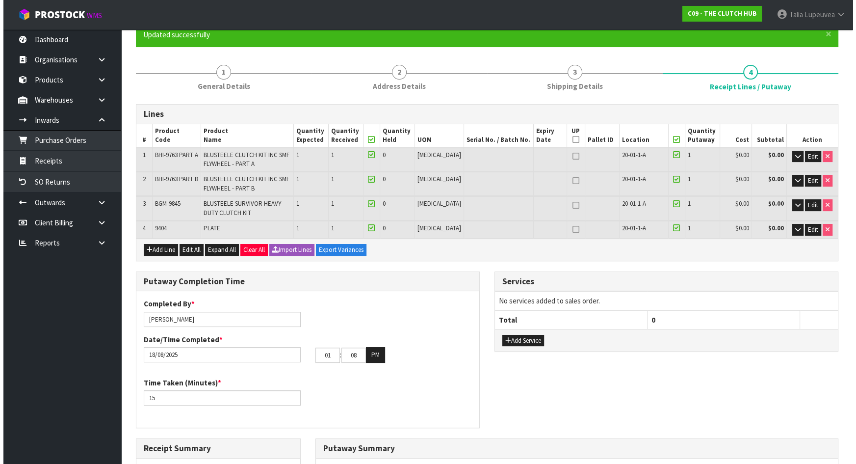
scroll to position [89, 0]
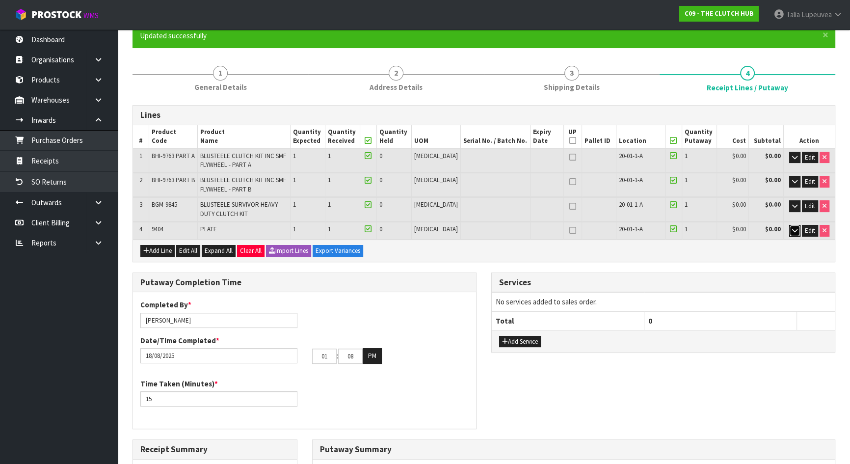
click at [794, 230] on icon "button" at bounding box center [794, 230] width 5 height 6
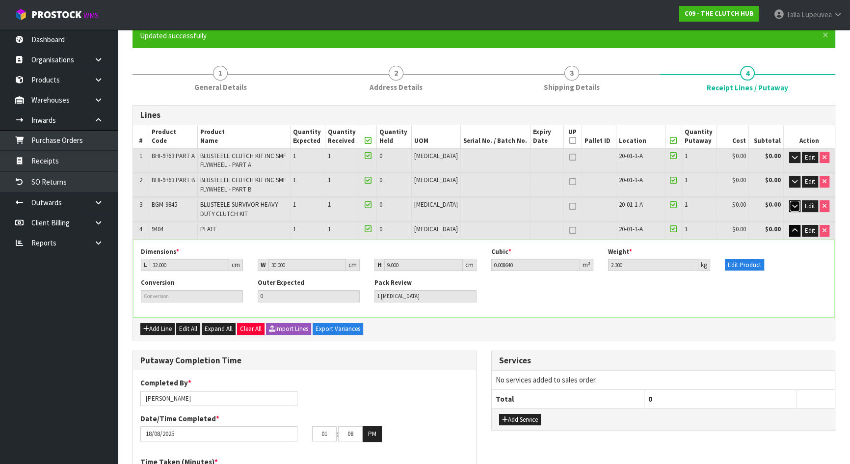
click at [797, 208] on button "button" at bounding box center [794, 206] width 11 height 12
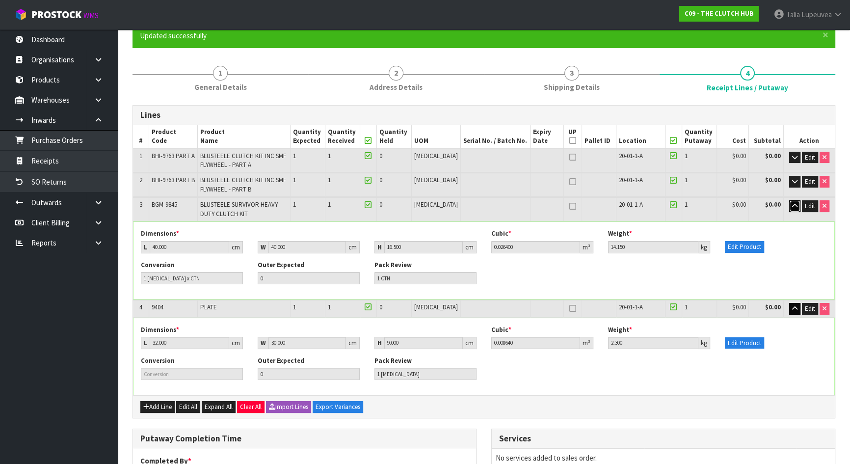
click at [797, 208] on button "button" at bounding box center [794, 206] width 11 height 12
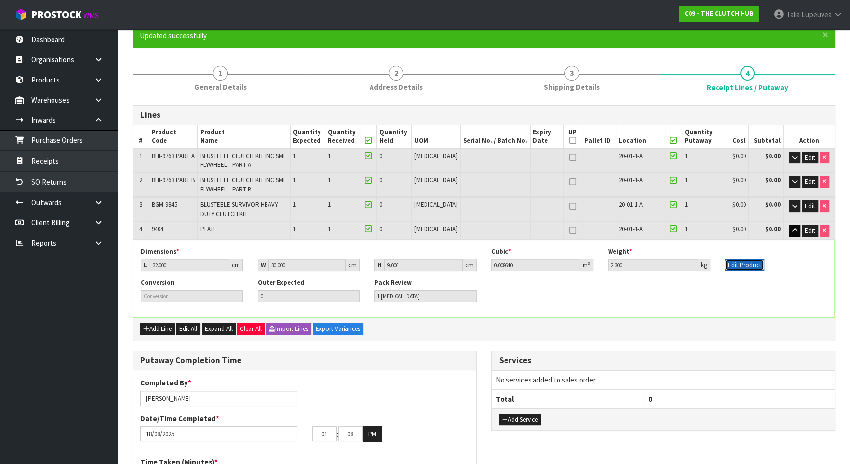
click at [741, 263] on button "Edit Product" at bounding box center [744, 265] width 39 height 12
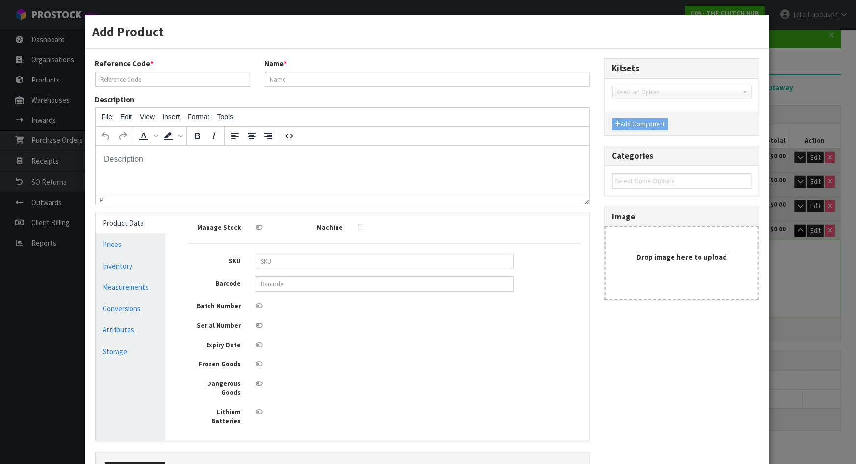
scroll to position [0, 0]
type input "9404"
type input "PLATE"
type input "32"
type input "30"
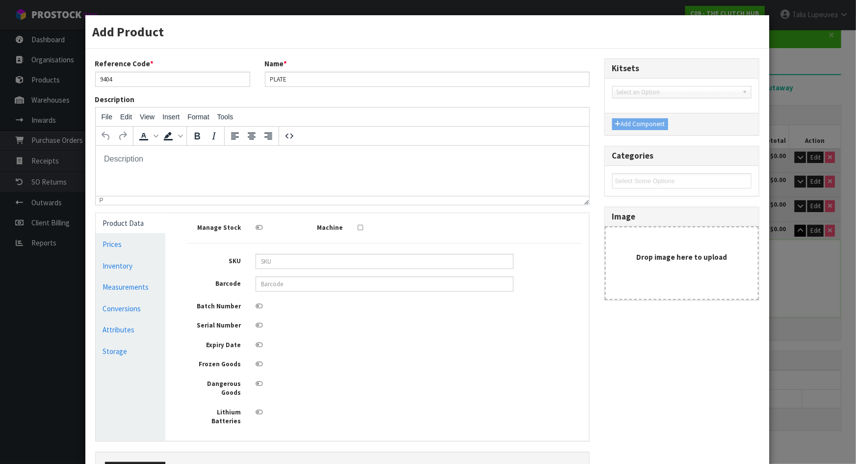
type input "9"
type input "0.00864"
type input "2.3"
click at [112, 283] on link "Measurements" at bounding box center [131, 287] width 70 height 20
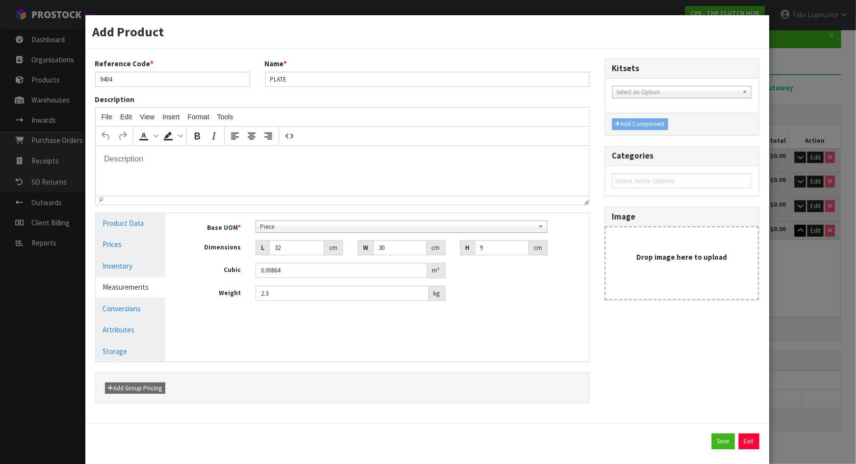
click at [276, 227] on span "Piece" at bounding box center [397, 227] width 274 height 12
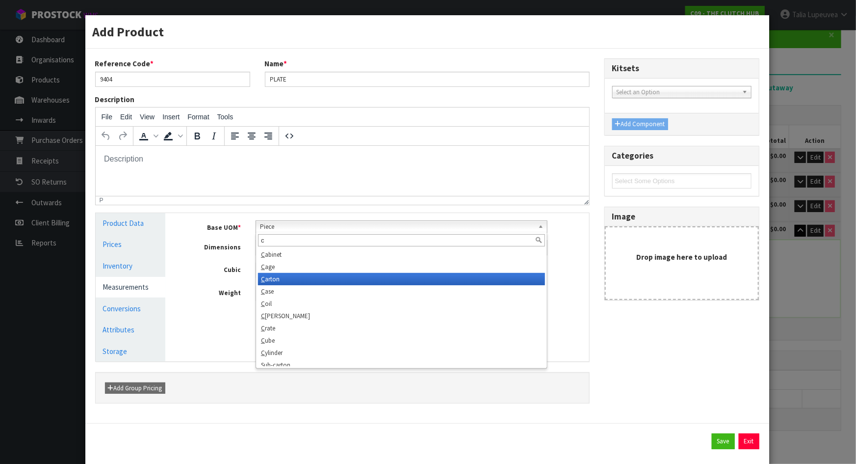
type input "c"
click at [279, 275] on li "C arton" at bounding box center [401, 279] width 287 height 12
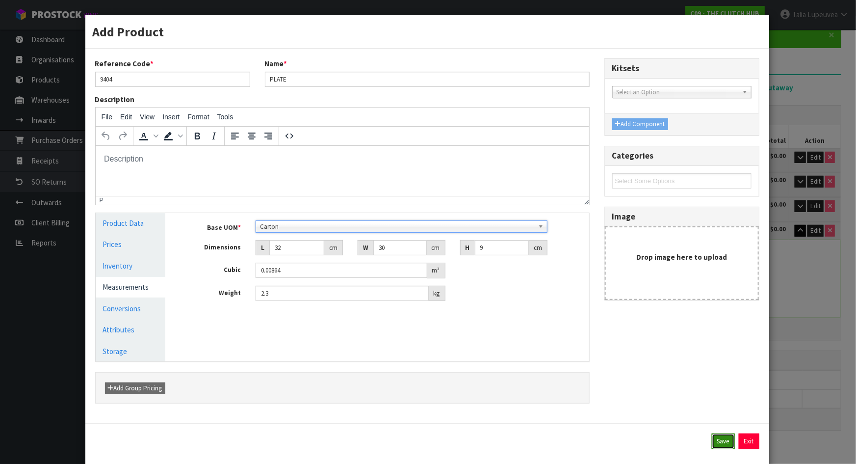
click at [716, 446] on button "Save" at bounding box center [723, 441] width 23 height 16
type input "32"
type input "30"
type input "9"
type input "0.00864"
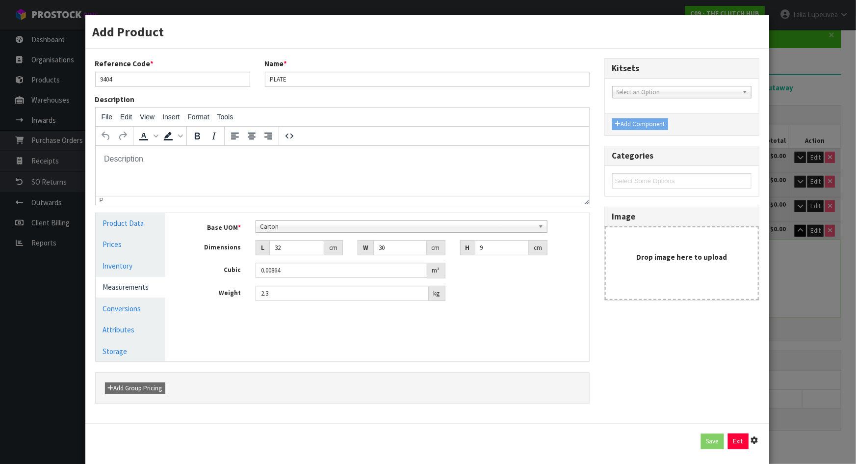
type input "2.3"
type input "1 [MEDICAL_DATA] x CTN"
type input "1 CTN"
type input "4"
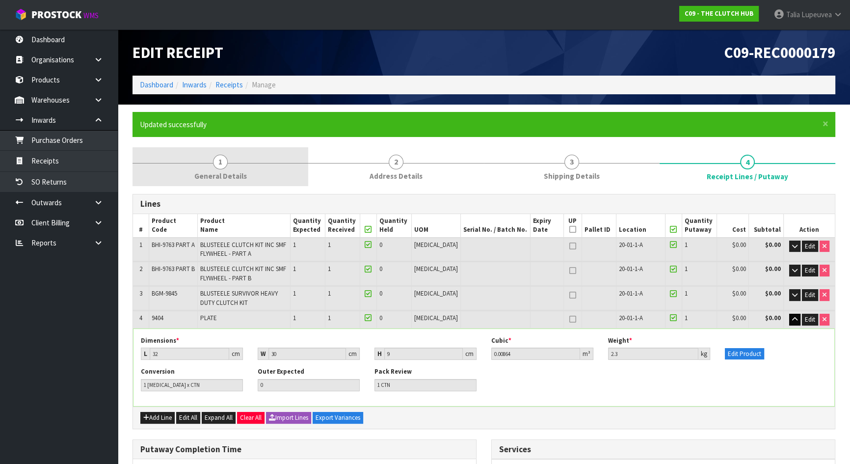
click at [226, 156] on link "1 General Details" at bounding box center [220, 166] width 176 height 39
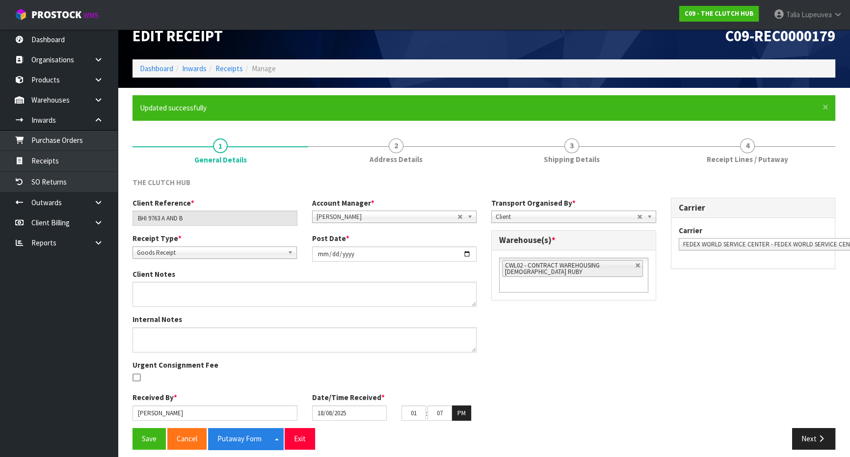
scroll to position [23, 0]
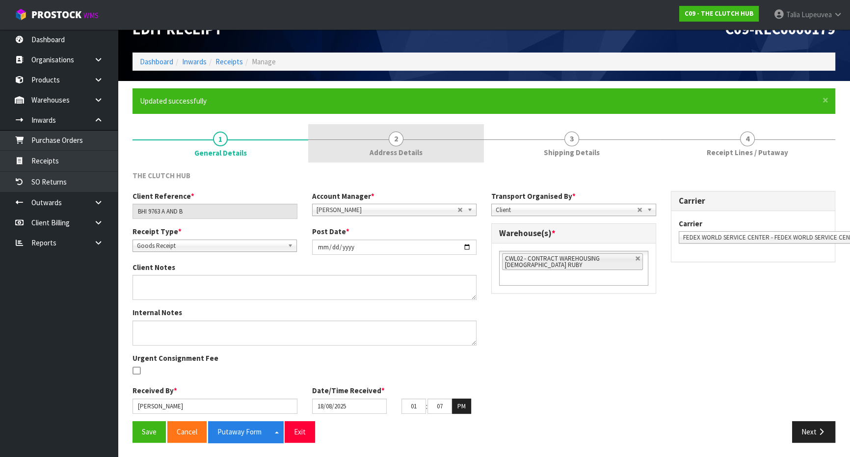
drag, startPoint x: 431, startPoint y: 147, endPoint x: 452, endPoint y: 155, distance: 22.7
click at [438, 150] on link "2 Address Details" at bounding box center [396, 143] width 176 height 39
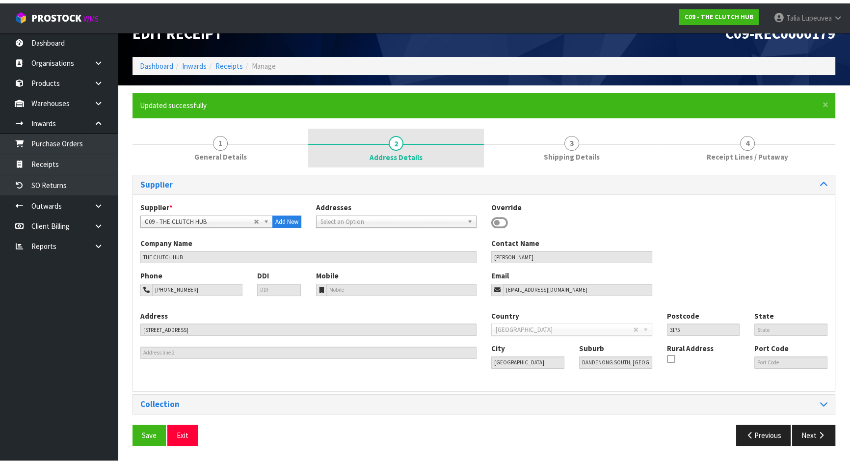
scroll to position [15, 0]
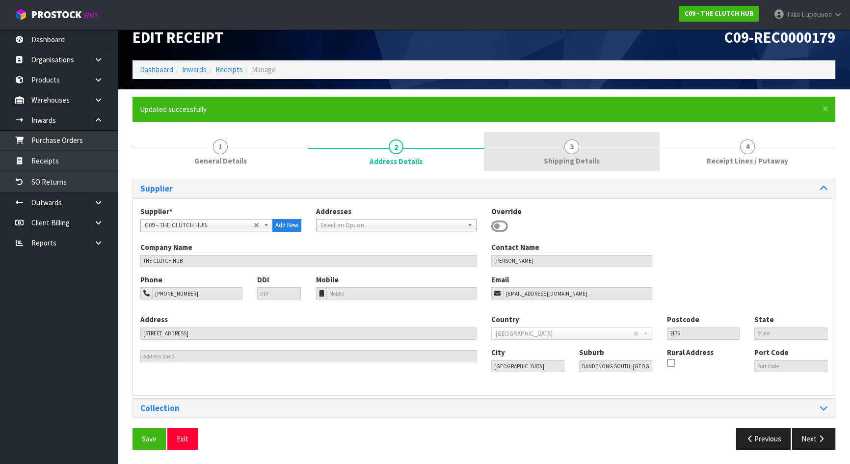
click at [568, 156] on span "Shipping Details" at bounding box center [572, 161] width 56 height 10
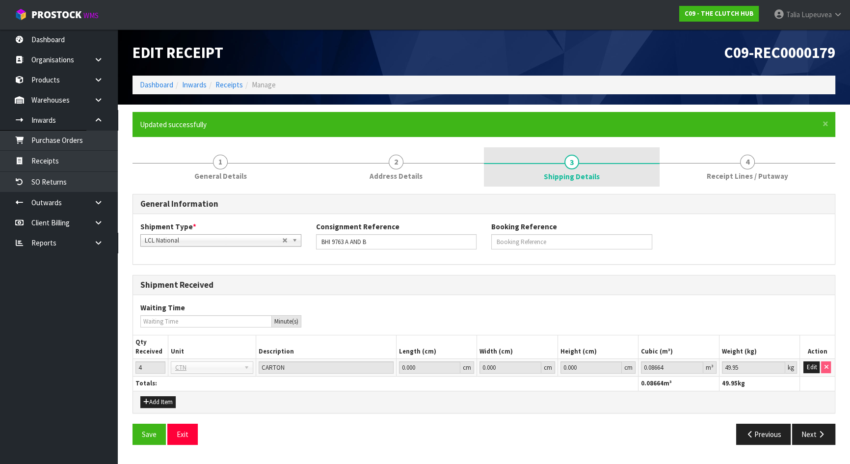
scroll to position [0, 0]
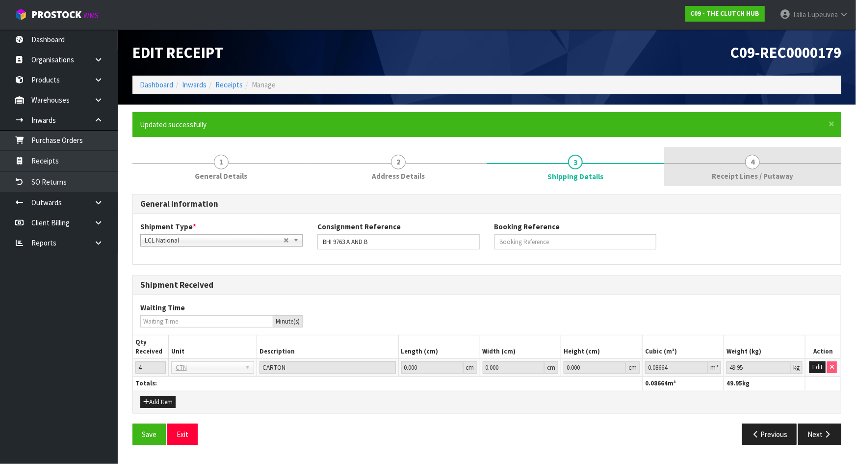
click at [745, 182] on link "4 Receipt Lines / Putaway" at bounding box center [752, 166] width 177 height 39
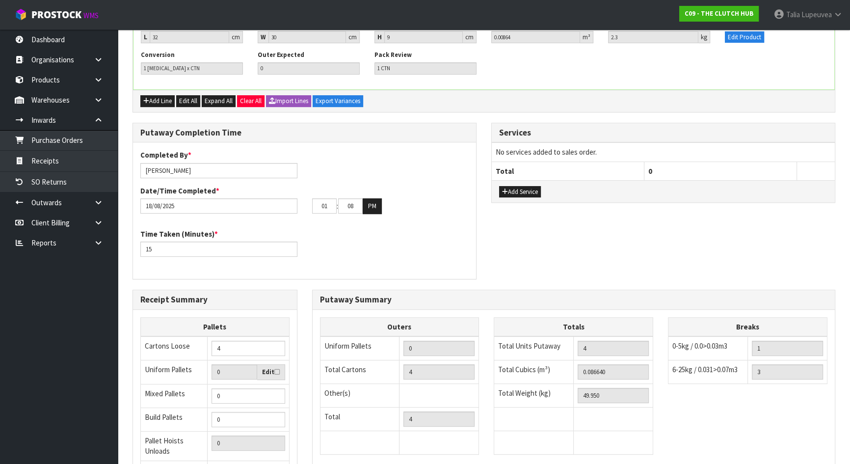
scroll to position [422, 0]
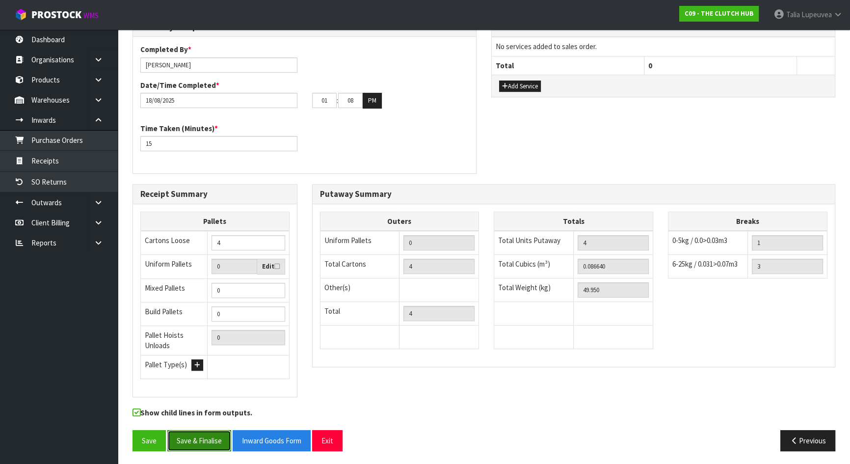
click at [191, 441] on button "Save & Finalise" at bounding box center [199, 440] width 64 height 21
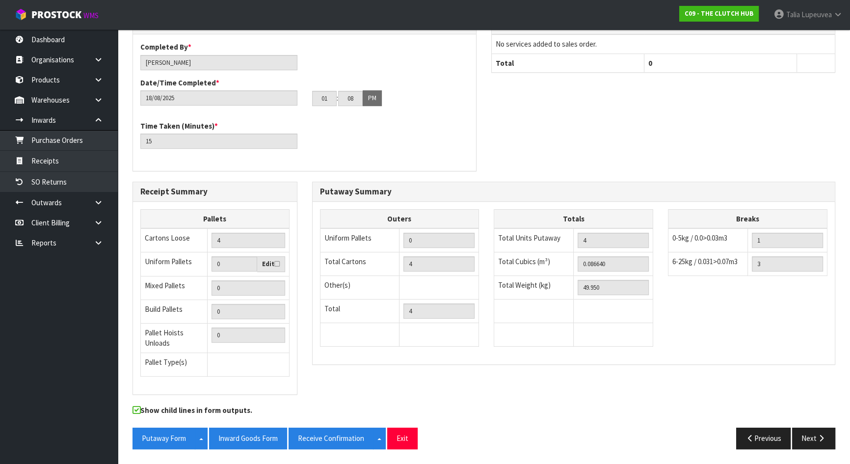
scroll to position [0, 0]
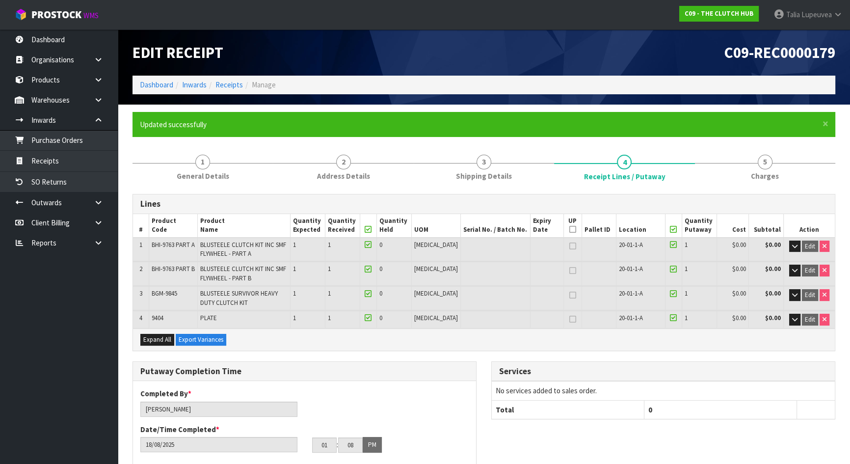
click at [340, 55] on h1 "Edit Receipt" at bounding box center [304, 52] width 344 height 17
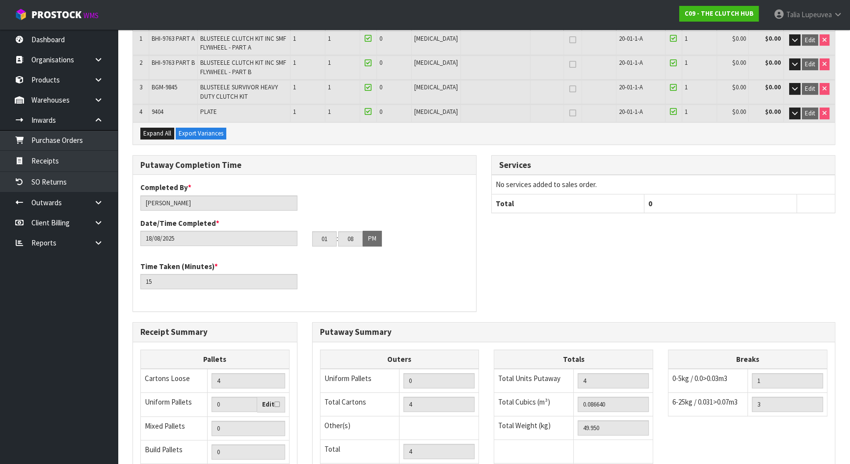
scroll to position [344, 0]
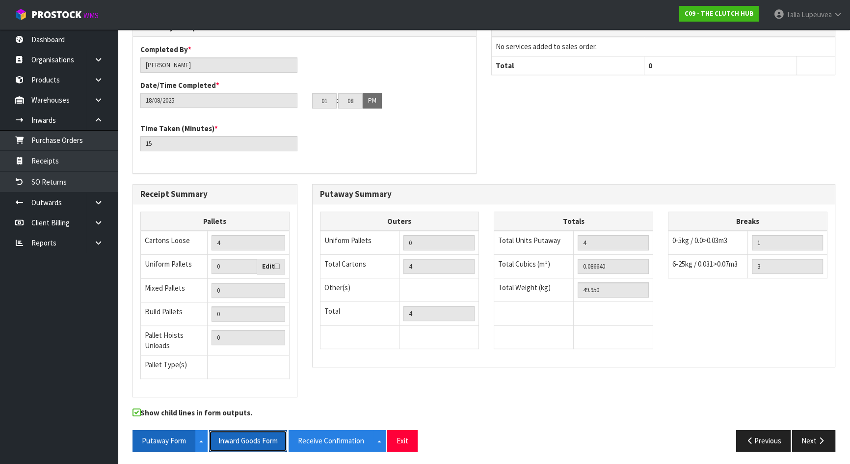
drag, startPoint x: 239, startPoint y: 435, endPoint x: 150, endPoint y: 435, distance: 88.8
click at [239, 435] on button "Inward Goods Form" at bounding box center [248, 440] width 78 height 21
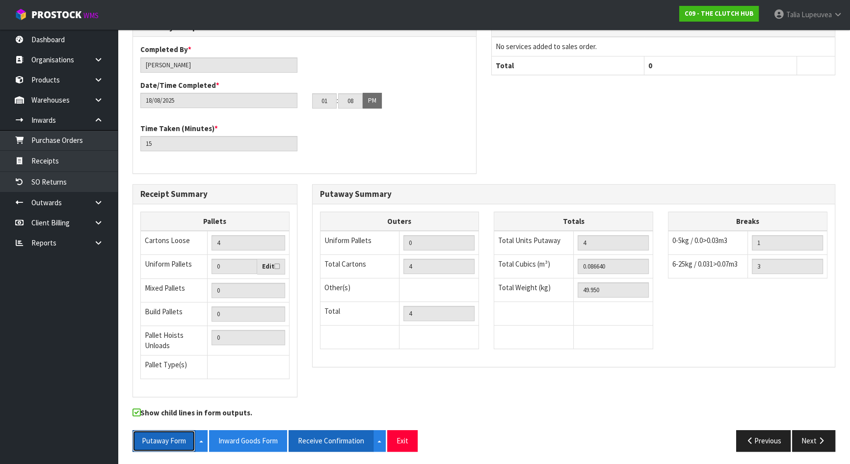
drag, startPoint x: 150, startPoint y: 435, endPoint x: 340, endPoint y: 435, distance: 189.9
click at [150, 435] on button "Putaway Form" at bounding box center [163, 440] width 63 height 21
click at [340, 435] on button "Receive Confirmation" at bounding box center [330, 440] width 85 height 21
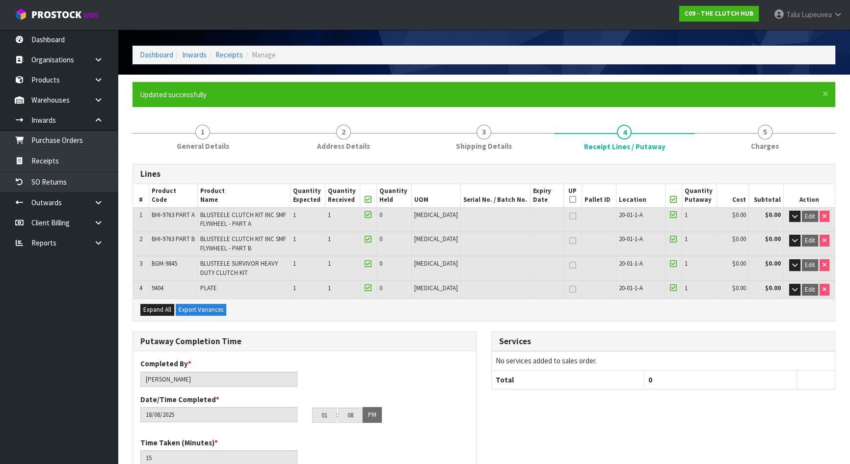
scroll to position [0, 0]
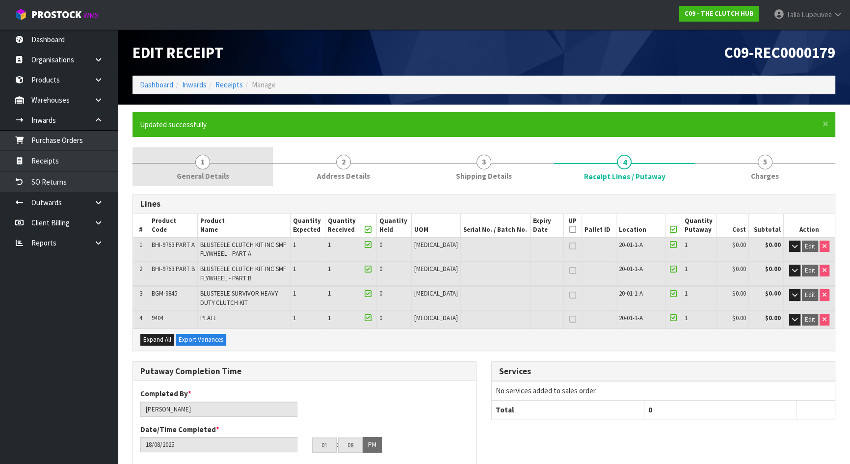
drag, startPoint x: 214, startPoint y: 156, endPoint x: 208, endPoint y: 167, distance: 12.8
click at [214, 156] on link "1 General Details" at bounding box center [202, 166] width 140 height 39
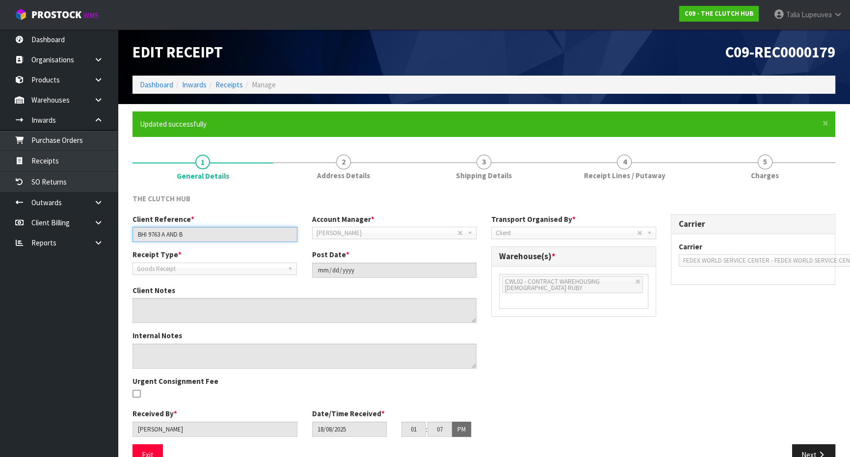
click at [178, 234] on input "BHI 9763 A AND B" at bounding box center [214, 234] width 165 height 15
click at [104, 198] on link at bounding box center [101, 202] width 31 height 20
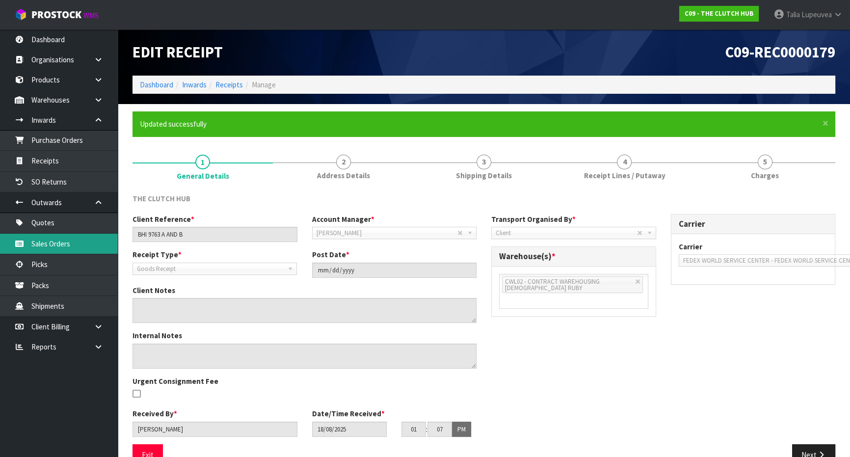
click at [85, 246] on link "Sales Orders" at bounding box center [59, 244] width 118 height 20
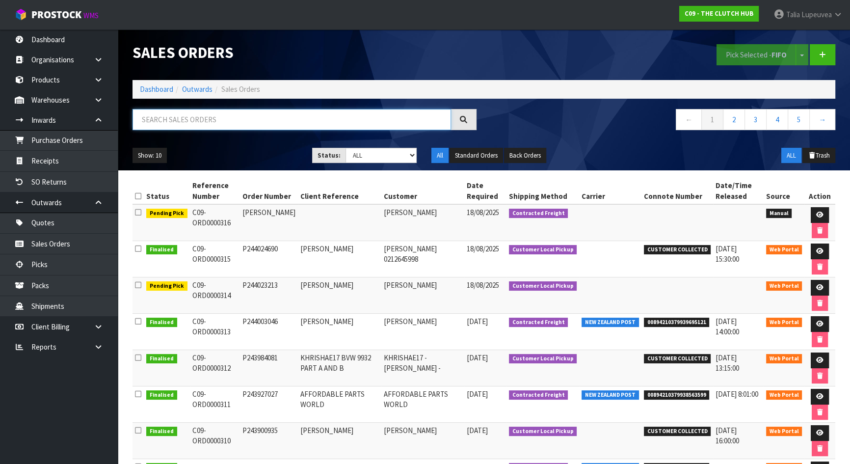
click at [235, 121] on input "text" at bounding box center [291, 119] width 318 height 21
type input "JOB-0407928"
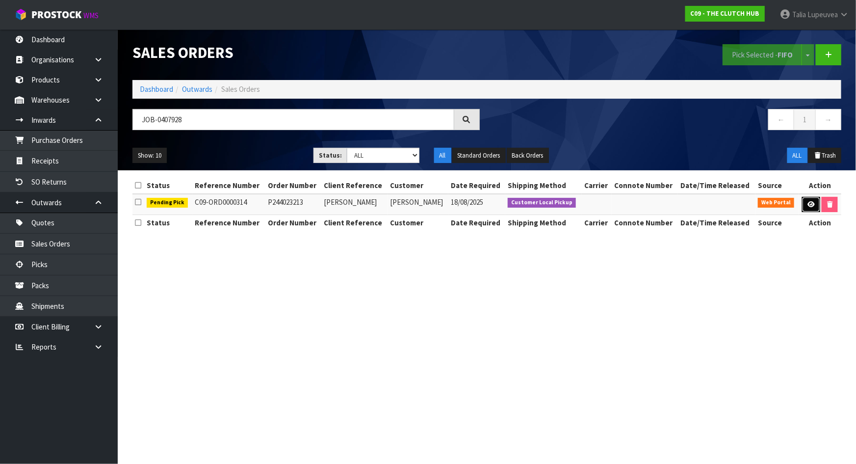
click at [810, 207] on link at bounding box center [811, 205] width 18 height 16
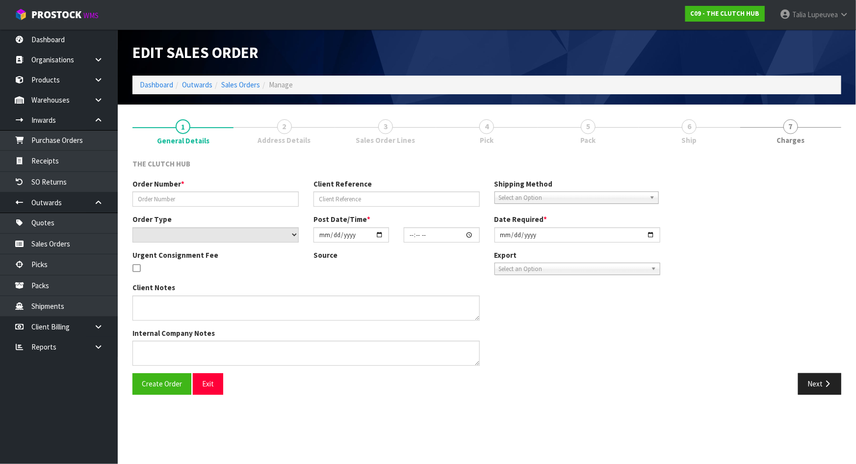
type input "P244023213"
type input "[PERSON_NAME]"
select select "number:0"
type input "[DATE]"
type input "22:18:00.000"
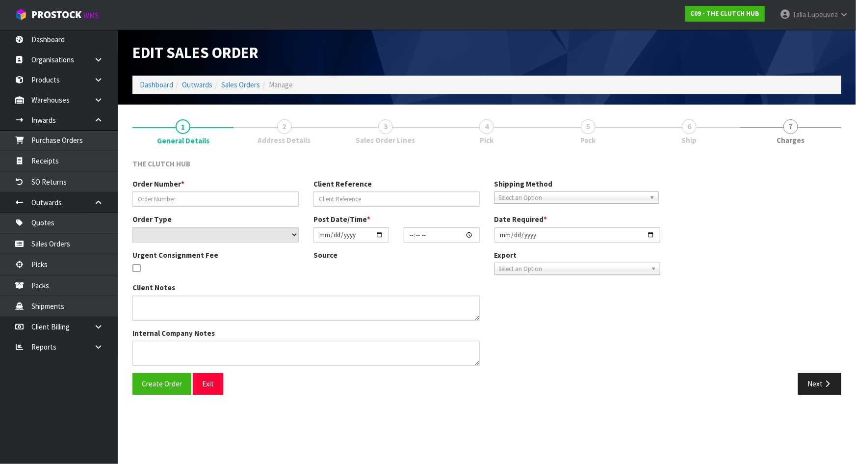
type input "[DATE]"
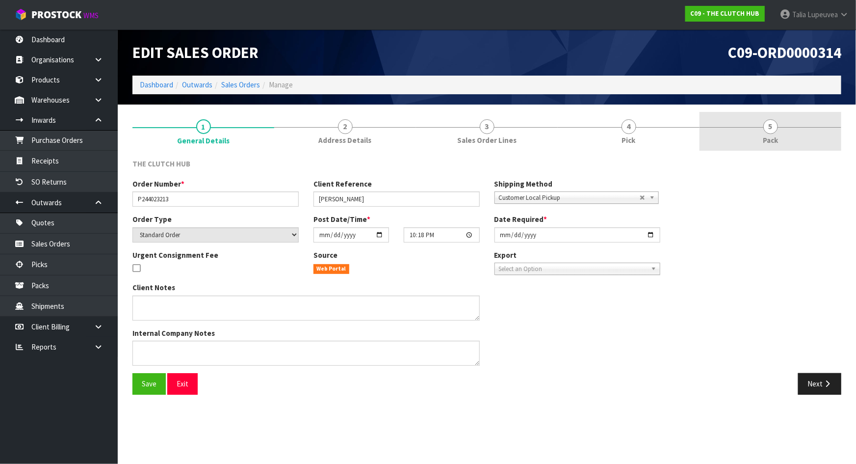
click at [753, 140] on link "5 Pack" at bounding box center [771, 131] width 142 height 39
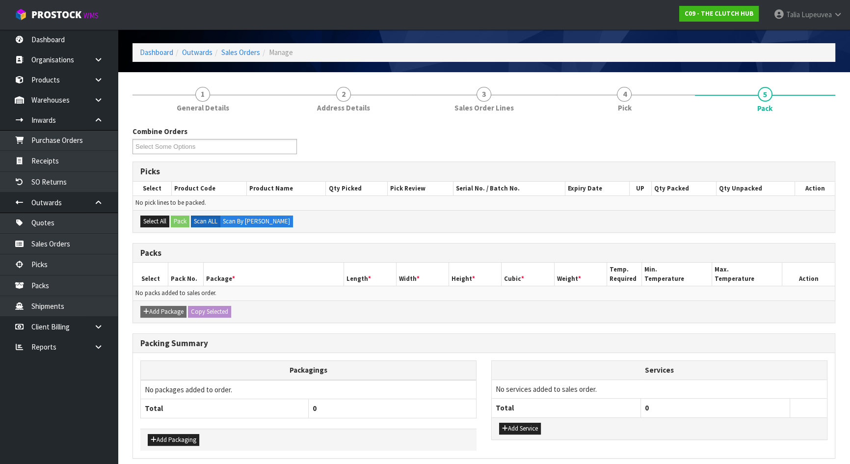
scroll to position [71, 0]
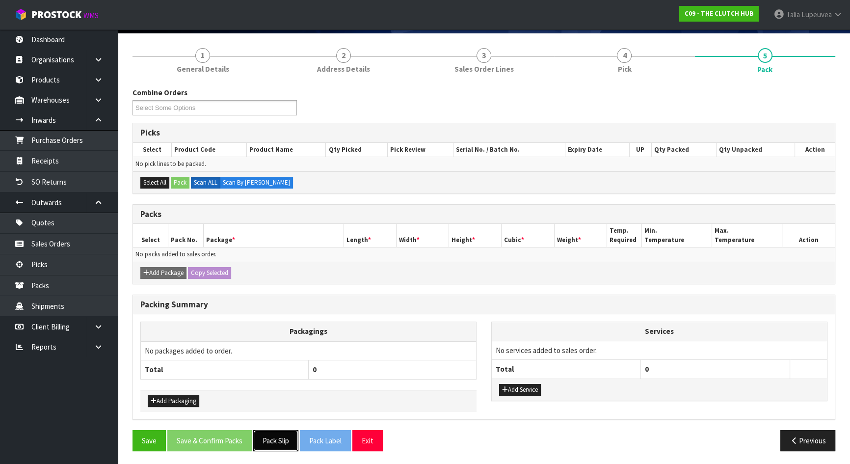
click at [275, 431] on button "Pack Slip" at bounding box center [275, 440] width 45 height 21
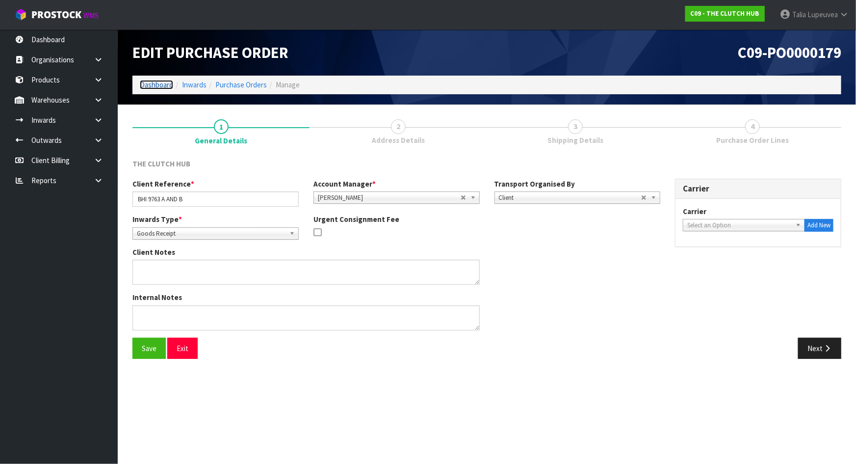
click at [171, 87] on link "Dashboard" at bounding box center [156, 84] width 33 height 9
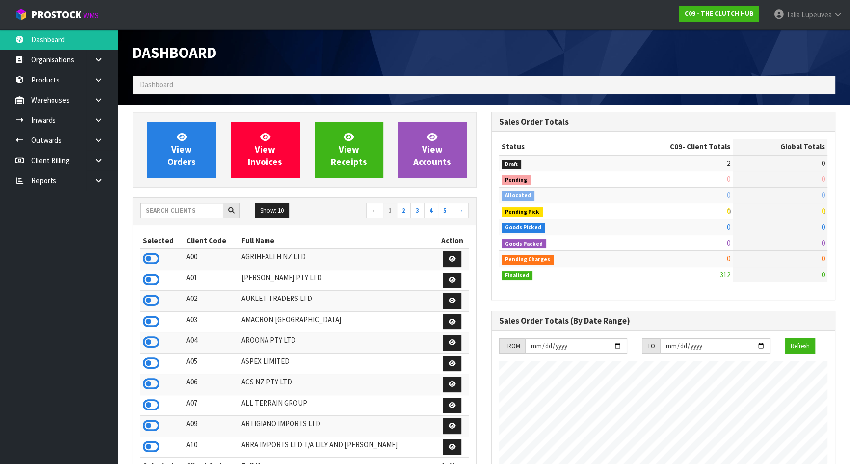
scroll to position [726, 358]
click at [174, 214] on input "text" at bounding box center [181, 210] width 83 height 15
type input "AC SOLAR"
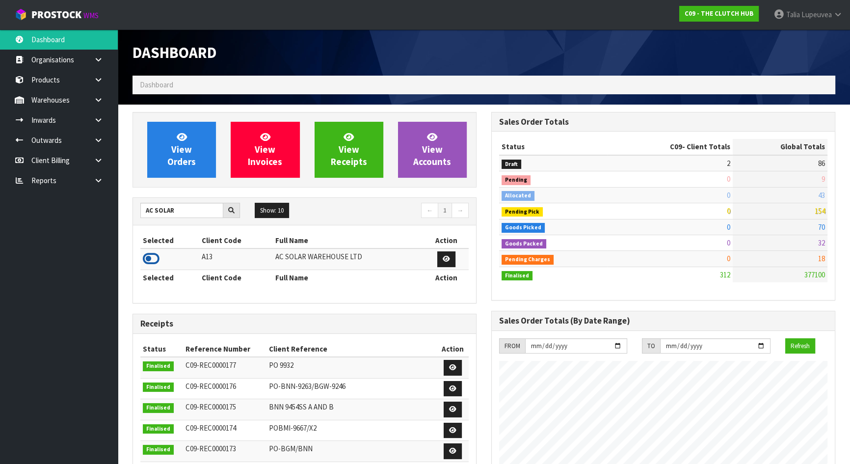
click at [156, 261] on icon at bounding box center [151, 258] width 17 height 15
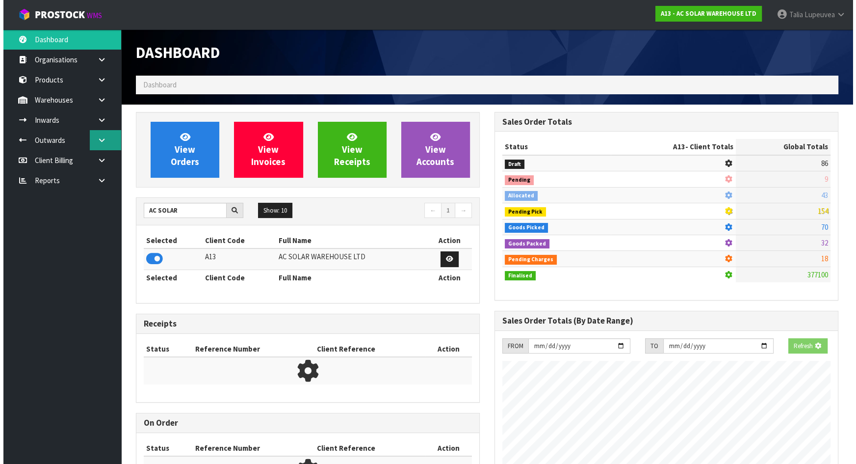
scroll to position [815, 358]
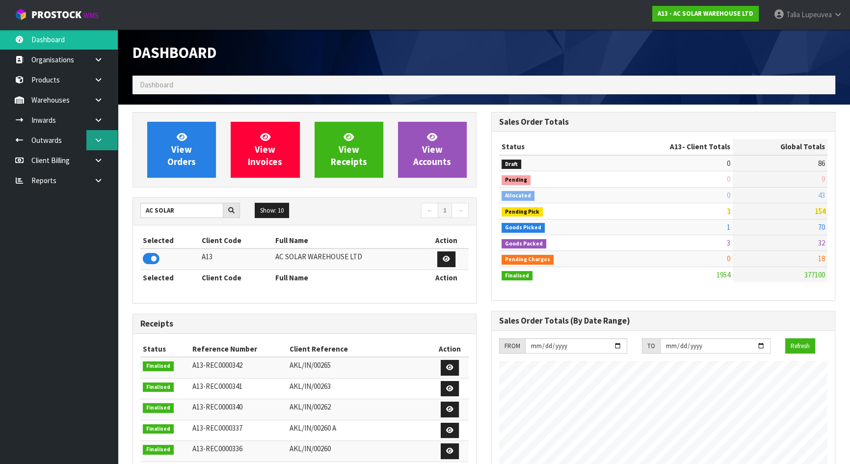
click at [103, 141] on icon at bounding box center [98, 139] width 9 height 7
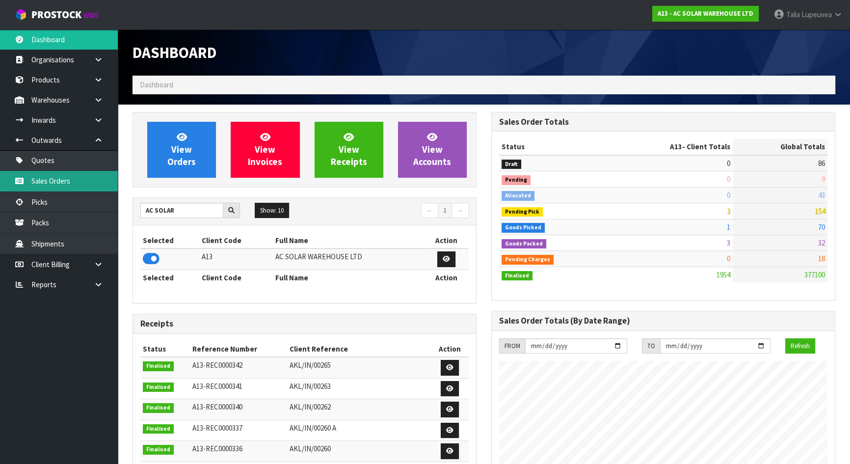
click at [96, 172] on link "Sales Orders" at bounding box center [59, 181] width 118 height 20
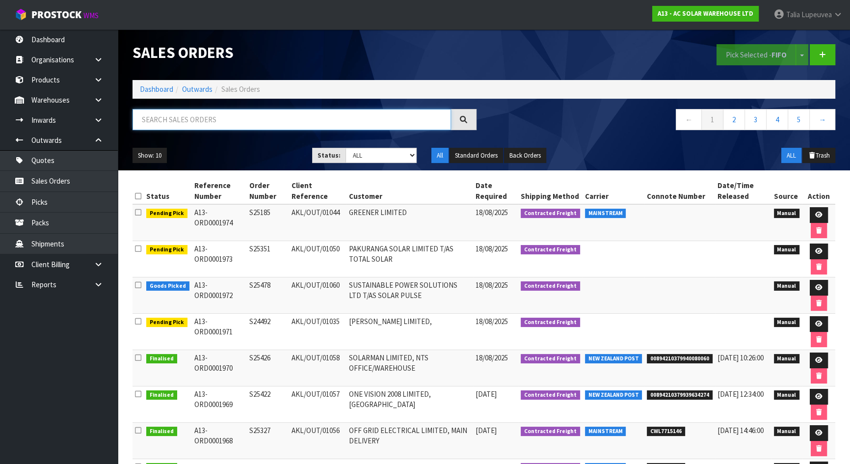
click at [279, 122] on input "text" at bounding box center [291, 119] width 318 height 21
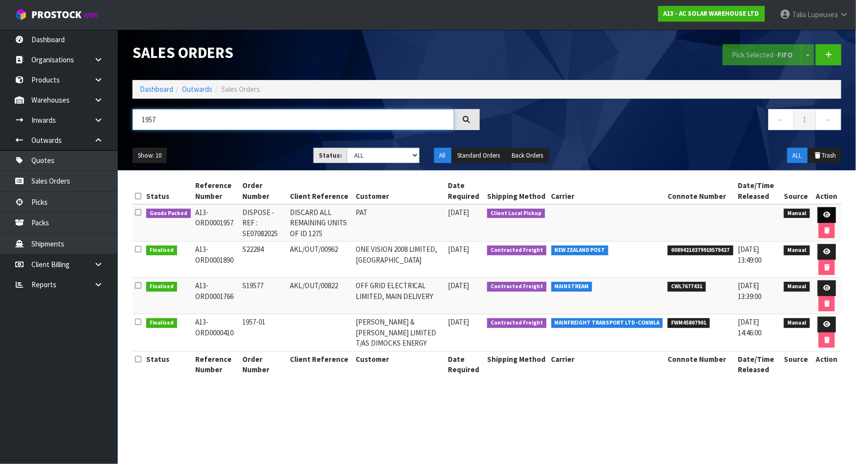
type input "1957"
click at [823, 211] on icon at bounding box center [826, 214] width 7 height 6
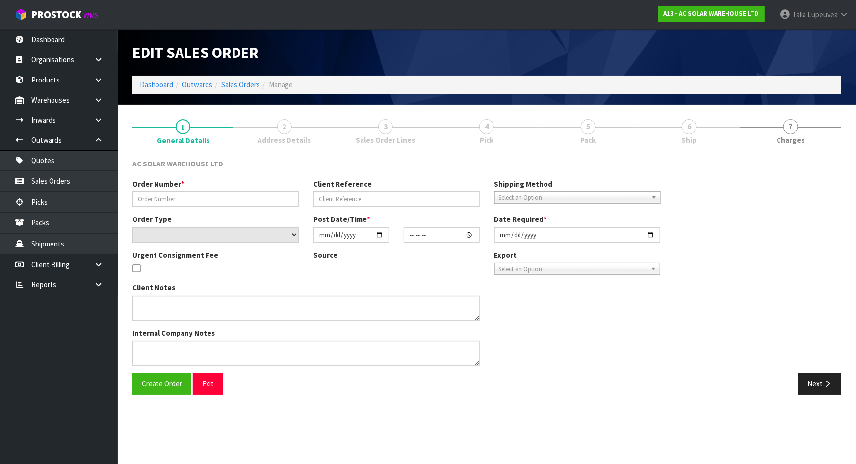
type input "DISPOSE - REF : SE07082025"
type input "DISCARD ALL REMAINING UNITS OF ID 1275"
select select "number:0"
type input "2025-08-07"
type input "16:02:00.000"
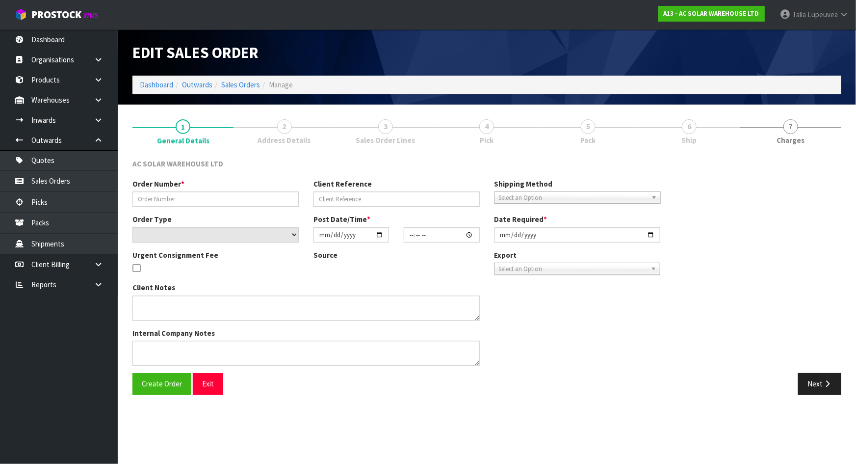
type input "2025-08-07"
type textarea "I AM NOT SURE WHAT AN ORDER FOR DISPOSAL LOOKS LIKE UNLESS YOU’VE GOT PAPERWORK…"
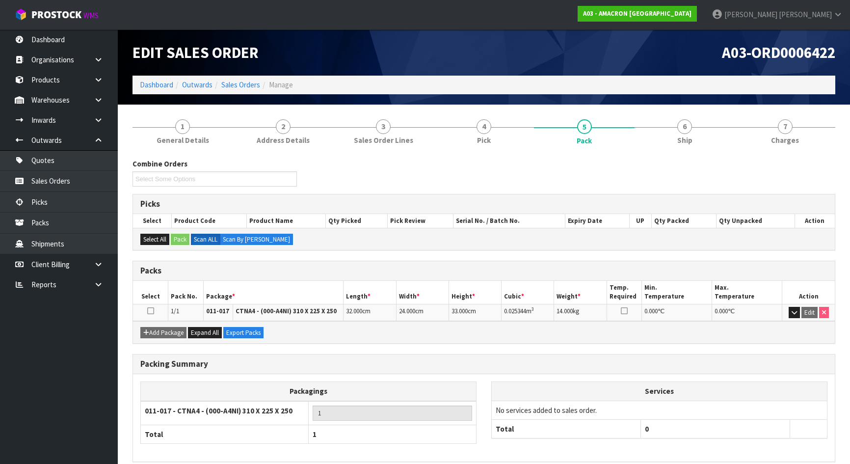
scroll to position [43, 0]
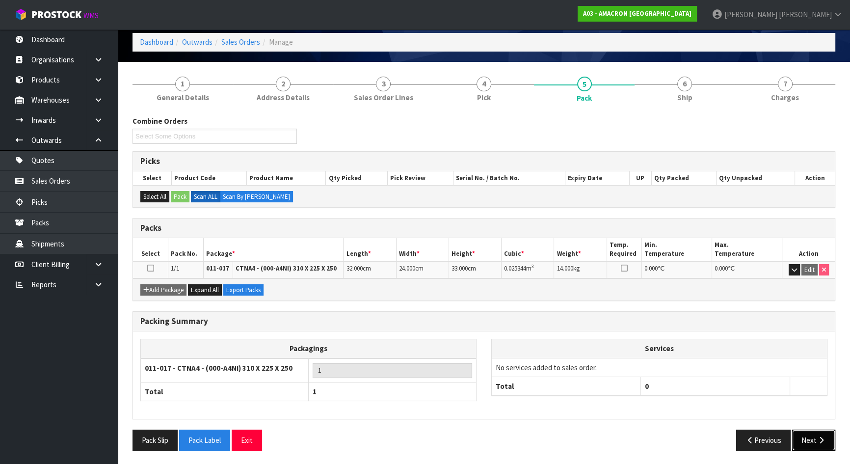
click at [812, 435] on button "Next" at bounding box center [813, 439] width 43 height 21
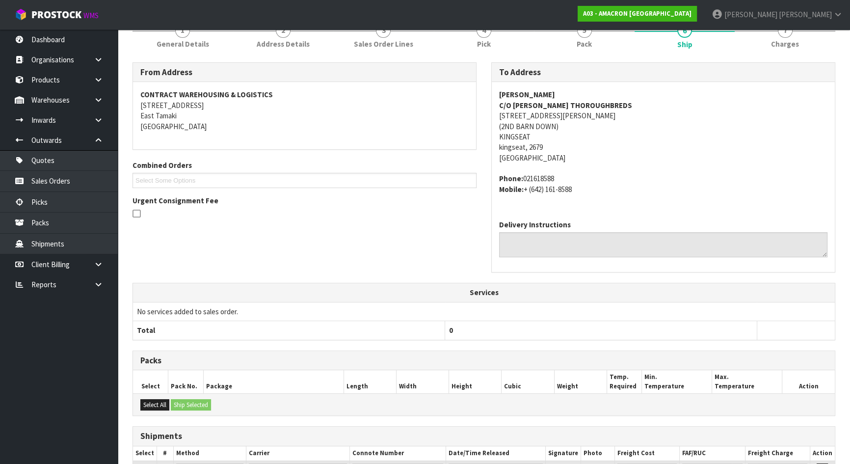
scroll to position [0, 0]
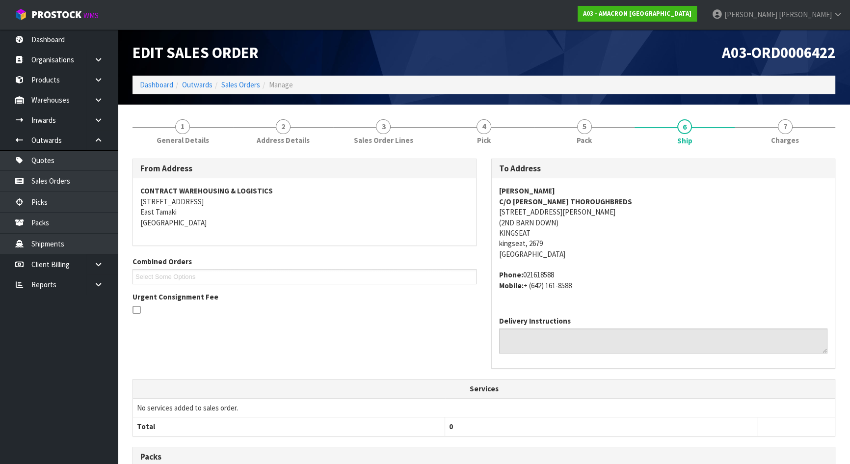
click at [523, 192] on strong "GRANT COOKSLEY" at bounding box center [527, 190] width 56 height 9
copy strong "GRANT COOKSLEY"
click at [525, 210] on address "GRANT COOKSLEY C/O ANDREA WALLACE THOROUGHBREDS 44A SYDNEY OWEN ROAD (2ND BARN …" at bounding box center [663, 222] width 328 height 74
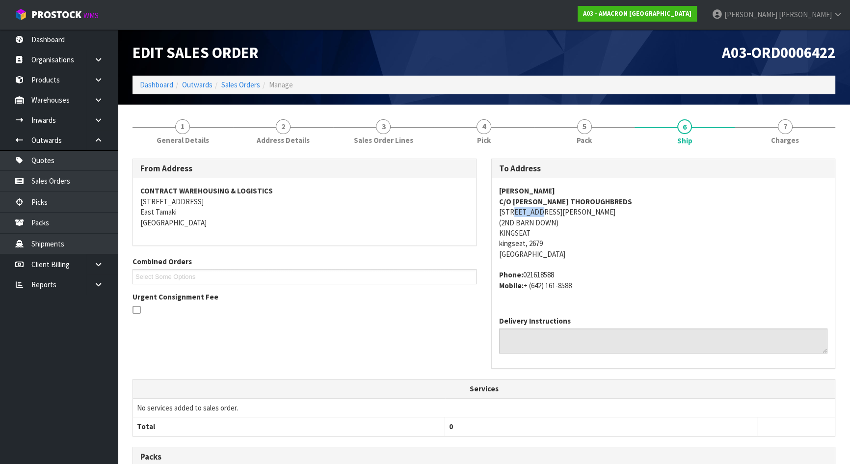
click at [525, 210] on address "GRANT COOKSLEY C/O ANDREA WALLACE THOROUGHBREDS 44A SYDNEY OWEN ROAD (2ND BARN …" at bounding box center [663, 222] width 328 height 74
copy address "44A SYDNEY OWEN ROAD"
click at [521, 186] on strong "GRANT COOKSLEY" at bounding box center [527, 190] width 56 height 9
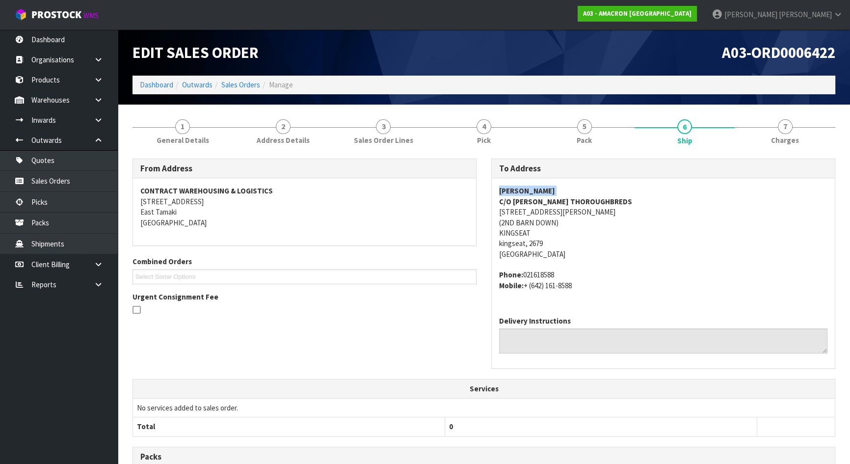
click at [521, 186] on strong "GRANT COOKSLEY" at bounding box center [527, 190] width 56 height 9
copy strong "GRANT COOKSLEY"
drag, startPoint x: 522, startPoint y: 275, endPoint x: 560, endPoint y: 273, distance: 37.3
click at [560, 273] on address "Phone: 021618588 Mobile: + (642) 161-8588" at bounding box center [663, 279] width 328 height 21
copy address "021618588"
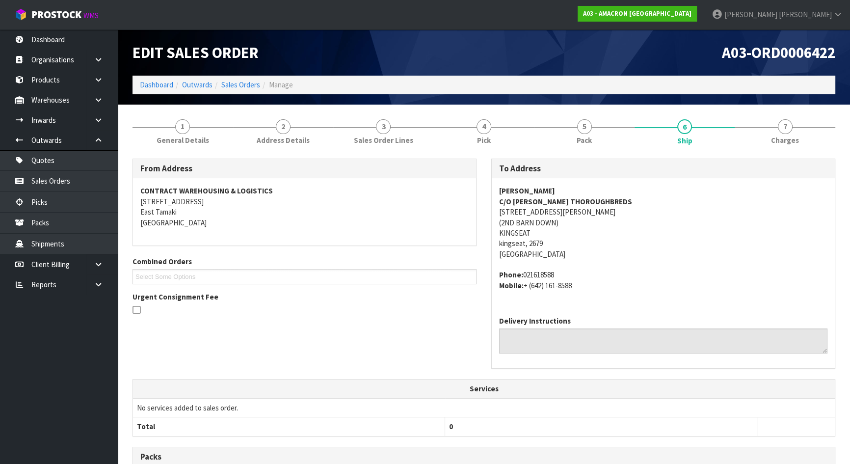
click at [554, 285] on address "Phone: 021618588 Mobile: + (642) 161-8588" at bounding box center [663, 279] width 328 height 21
click at [528, 280] on address "Phone: 021618588 Mobile: + (642) 161-8588" at bounding box center [663, 279] width 328 height 21
drag, startPoint x: 523, startPoint y: 284, endPoint x: 577, endPoint y: 285, distance: 54.0
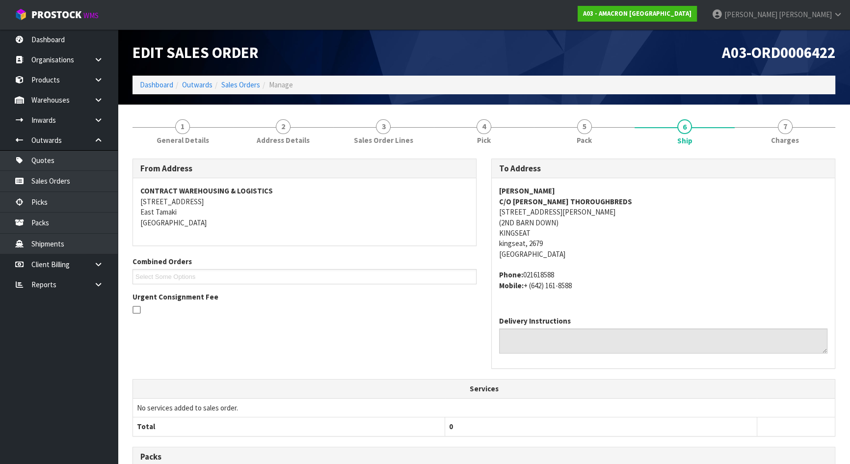
click at [577, 285] on address "Phone: 021618588 Mobile: + (642) 161-8588" at bounding box center [663, 279] width 328 height 21
copy address "+ (642) 161-8588"
click at [602, 133] on link "5 Pack" at bounding box center [584, 131] width 101 height 39
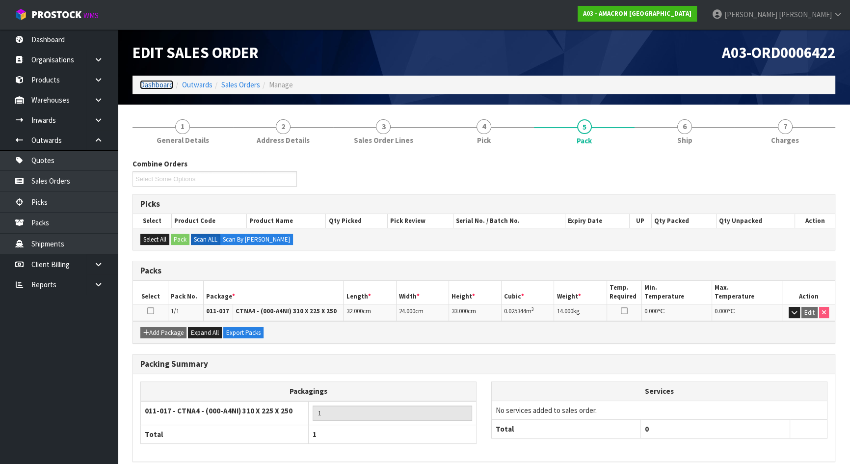
click at [143, 86] on link "Dashboard" at bounding box center [156, 84] width 33 height 9
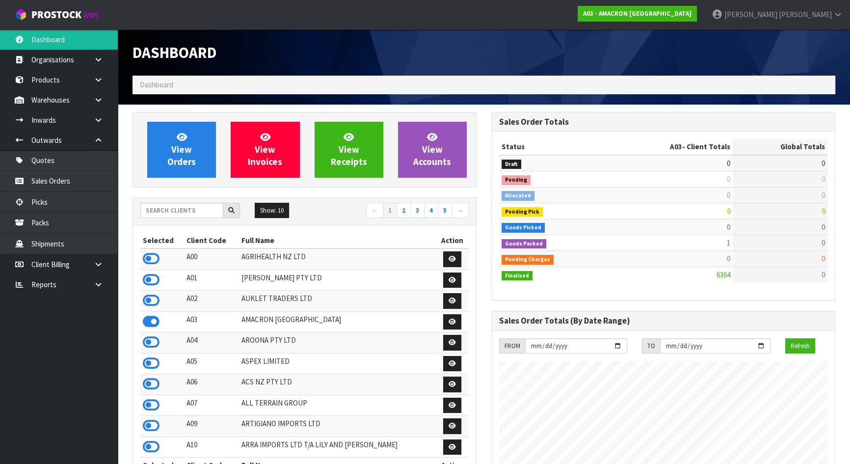
scroll to position [631, 358]
click at [167, 210] on input "text" at bounding box center [181, 210] width 83 height 15
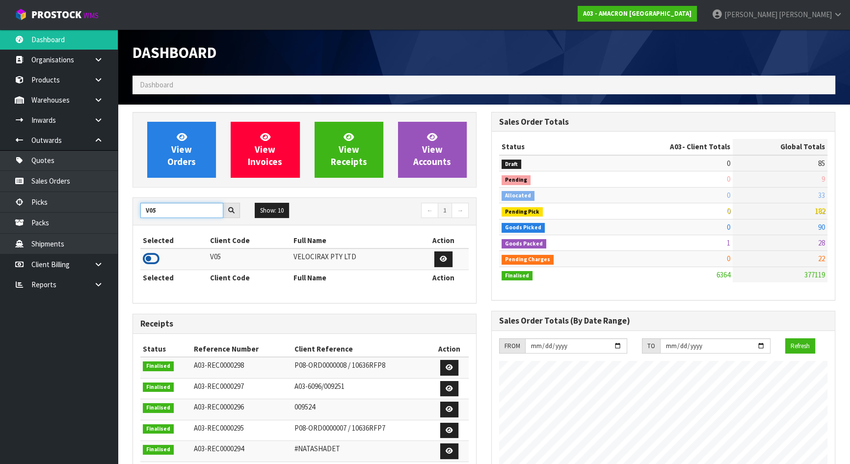
type input "V05"
click at [153, 260] on icon at bounding box center [151, 258] width 17 height 15
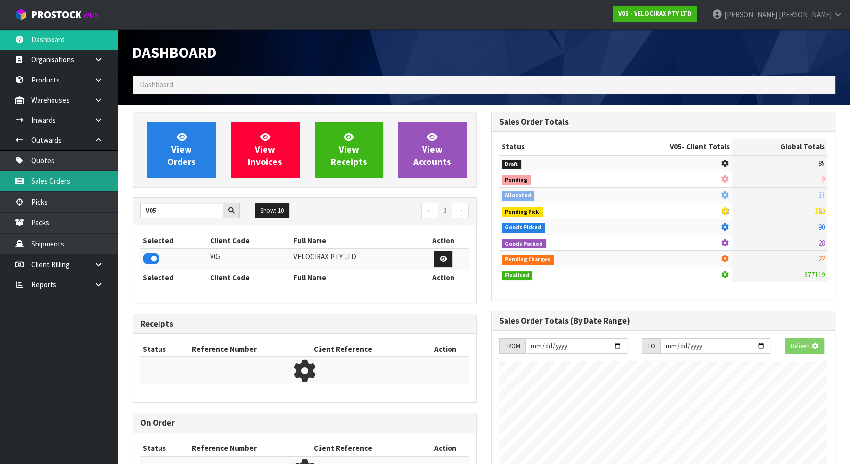
scroll to position [763, 358]
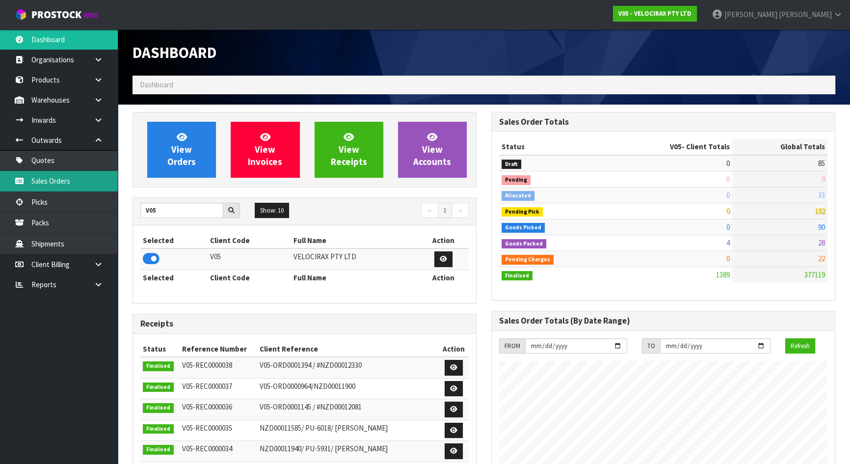
click at [62, 183] on link "Sales Orders" at bounding box center [59, 181] width 118 height 20
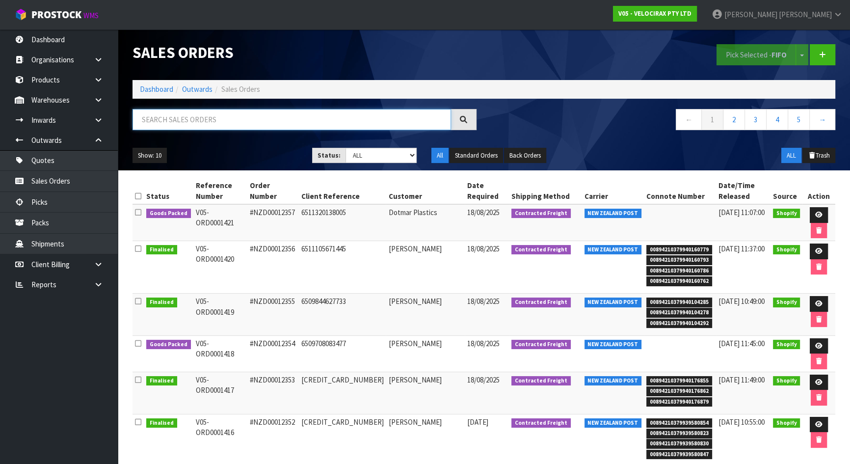
click at [186, 124] on input "text" at bounding box center [291, 119] width 318 height 21
type input "JOB-0408035"
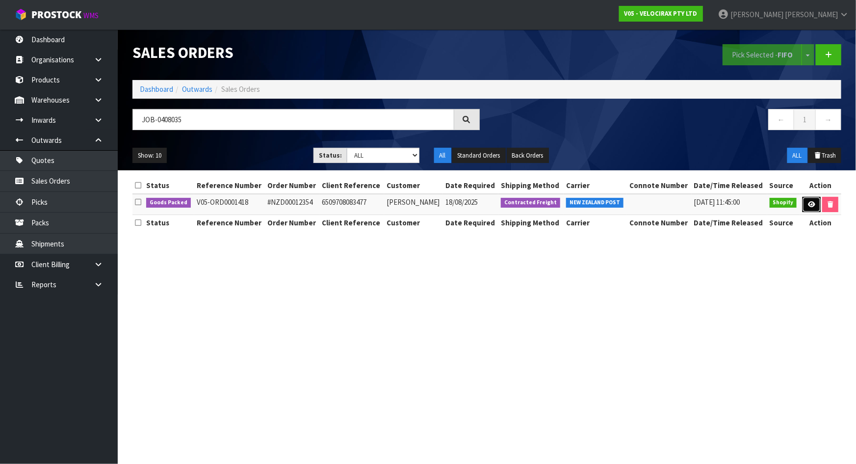
click at [814, 201] on link at bounding box center [812, 205] width 18 height 16
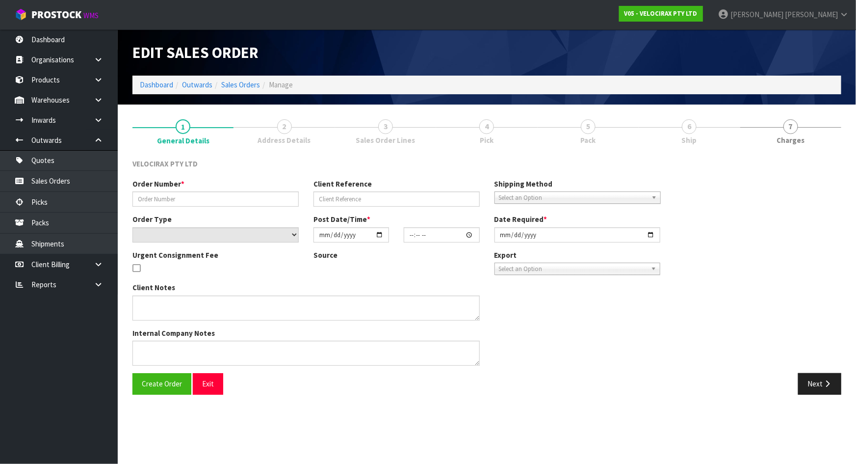
type input "#NZD00012354"
type input "6509708083477"
select select "number:0"
type input "2025-08-16"
type input "07:41:58.000"
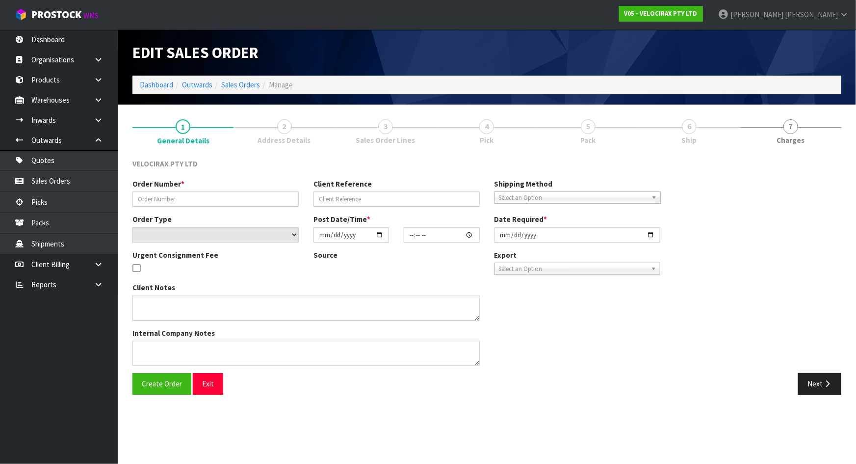
type input "[DATE]"
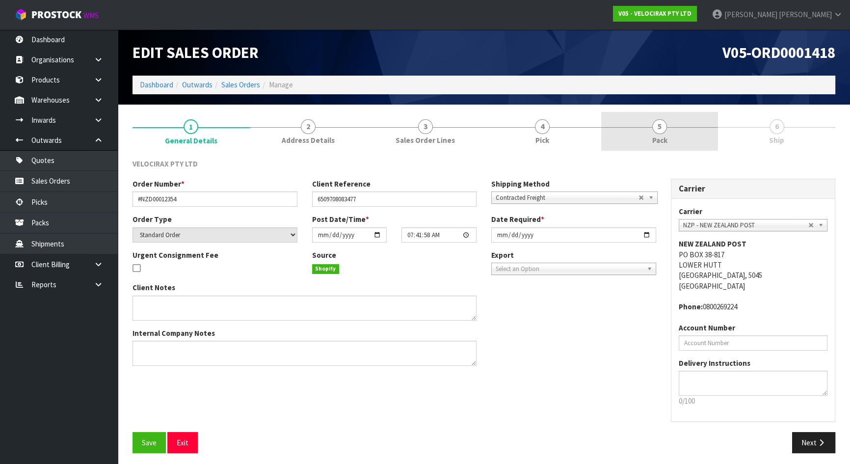
click at [658, 126] on span "5" at bounding box center [659, 126] width 15 height 15
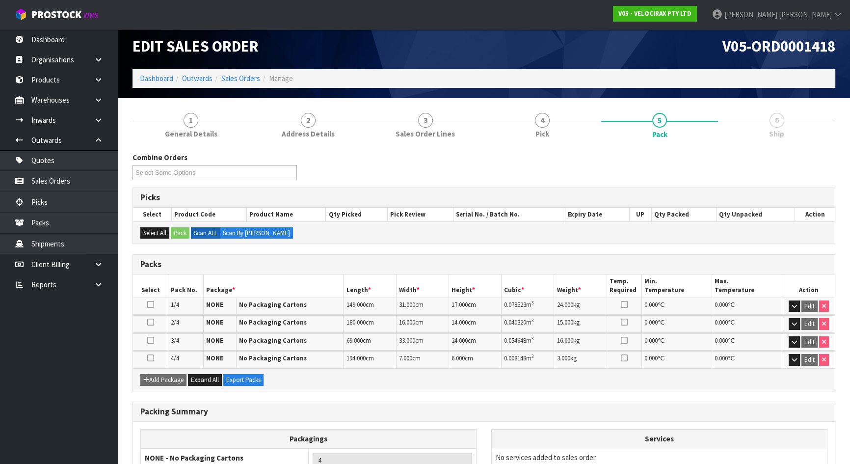
scroll to position [96, 0]
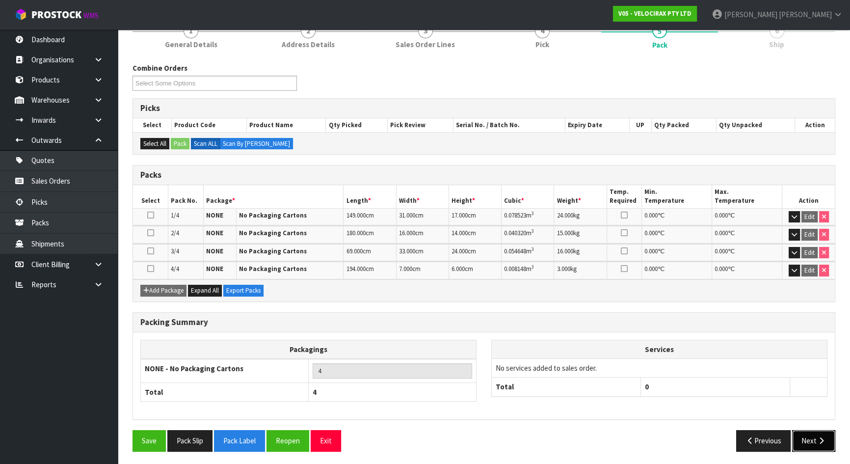
click at [817, 432] on button "Next" at bounding box center [813, 440] width 43 height 21
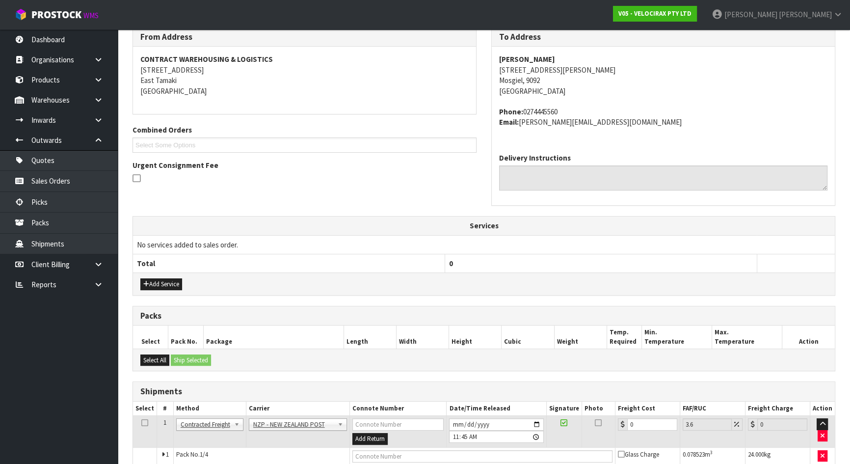
scroll to position [0, 0]
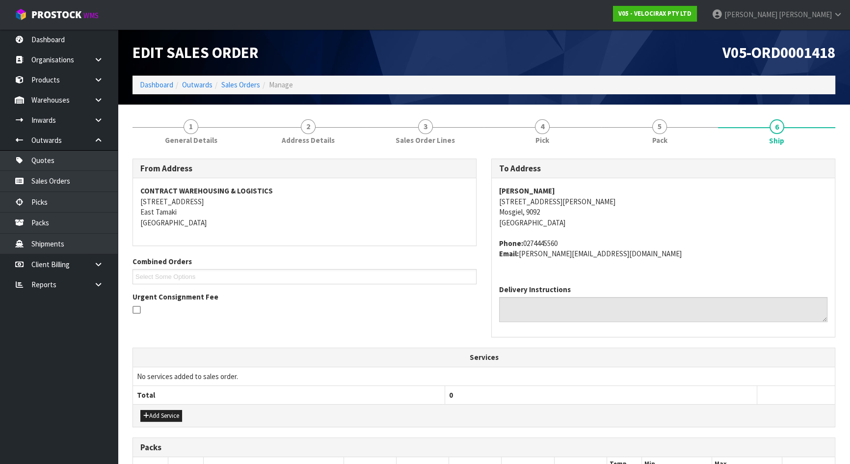
click at [512, 189] on strong "Shane Allum" at bounding box center [527, 190] width 56 height 9
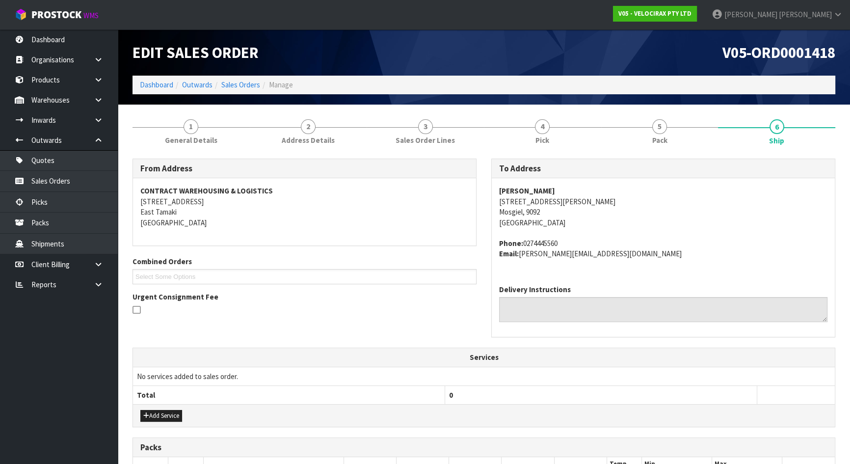
click at [525, 196] on address "Shane Allum 179 Dukes Road North Mosgiel, 9092 New Zealand" at bounding box center [663, 206] width 328 height 42
copy address "179 Dukes Road North"
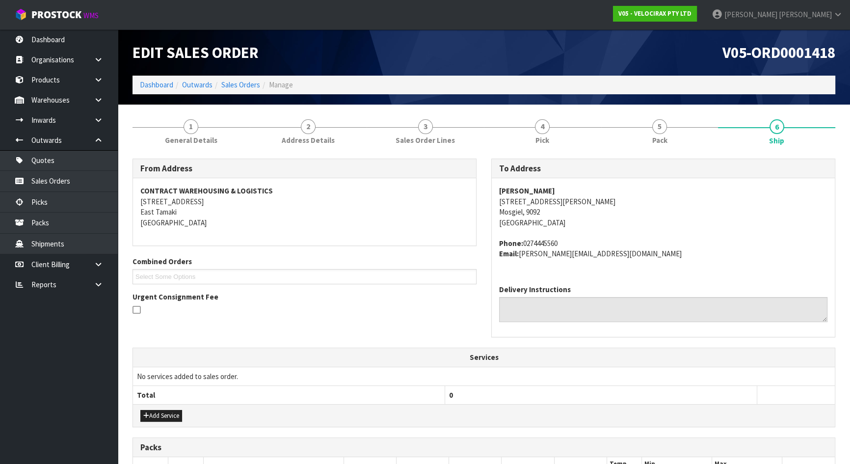
click at [515, 191] on strong "Shane Allum" at bounding box center [527, 190] width 56 height 9
click at [515, 190] on strong "Shane Allum" at bounding box center [527, 190] width 56 height 9
click at [513, 191] on strong "Shane Allum" at bounding box center [527, 190] width 56 height 9
click at [519, 189] on strong "Shane Allum" at bounding box center [527, 190] width 56 height 9
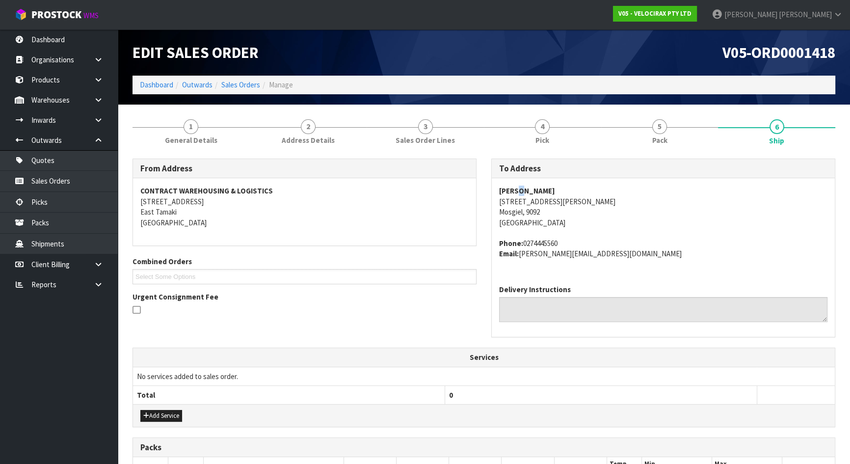
click at [519, 189] on strong "Shane Allum" at bounding box center [527, 190] width 56 height 9
click at [541, 254] on address "Phone: 0274445560 Email: shane.allum10@gmail.com" at bounding box center [663, 248] width 328 height 21
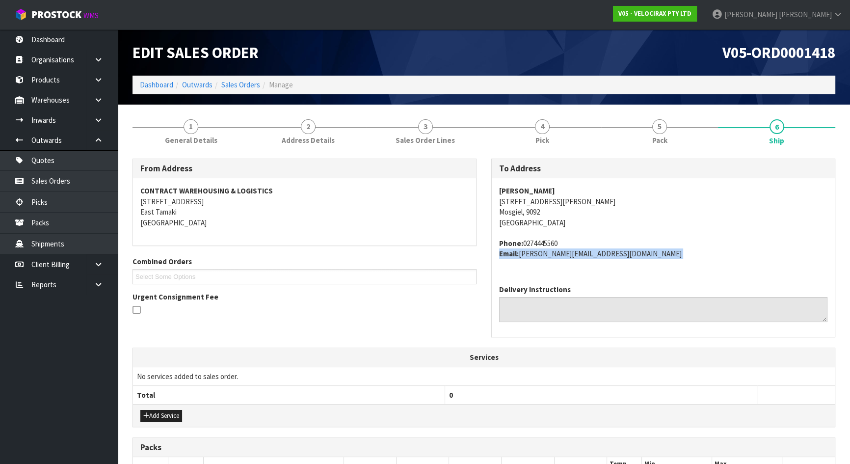
click at [521, 255] on address "Phone: 0274445560 Email: shane.allum10@gmail.com" at bounding box center [663, 248] width 328 height 21
drag, startPoint x: 521, startPoint y: 255, endPoint x: 594, endPoint y: 266, distance: 72.9
click at [594, 266] on div "Shane Allum 179 Dukes Road North Mosgiel, 9092 New Zealand Phone: 0274445560 Em…" at bounding box center [663, 227] width 343 height 99
drag, startPoint x: 524, startPoint y: 243, endPoint x: 566, endPoint y: 243, distance: 42.2
click at [566, 243] on address "Phone: 0274445560 Email: shane.allum10@gmail.com" at bounding box center [663, 248] width 328 height 21
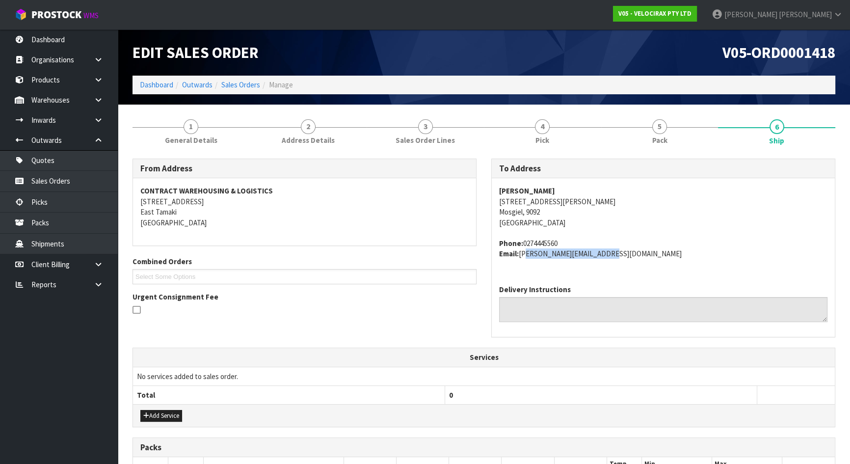
copy address "0274445560"
click at [512, 192] on strong "Shane Allum" at bounding box center [527, 190] width 56 height 9
copy strong "Shane Allum"
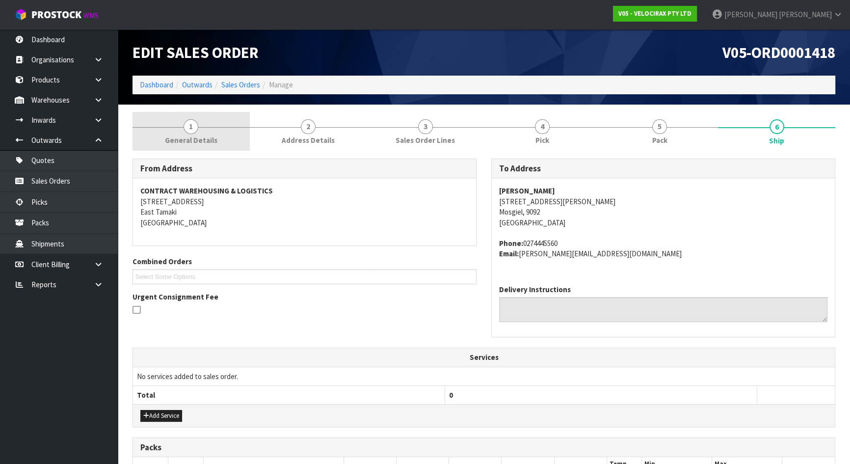
click at [210, 114] on link "1 General Details" at bounding box center [190, 131] width 117 height 39
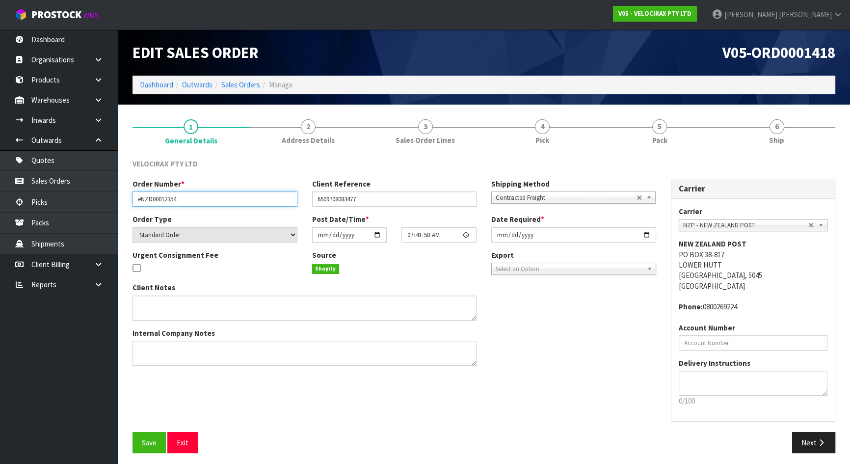
click at [169, 199] on input "#NZD00012354" at bounding box center [214, 198] width 165 height 15
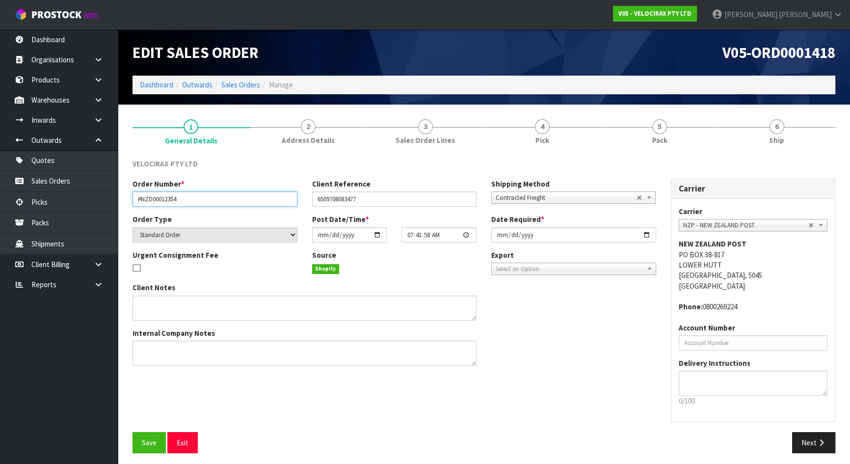
click at [169, 199] on input "#NZD00012354" at bounding box center [214, 198] width 165 height 15
click at [195, 192] on input "#NZD00012354" at bounding box center [214, 198] width 165 height 15
click at [162, 197] on input "#NZD00012354" at bounding box center [214, 198] width 165 height 15
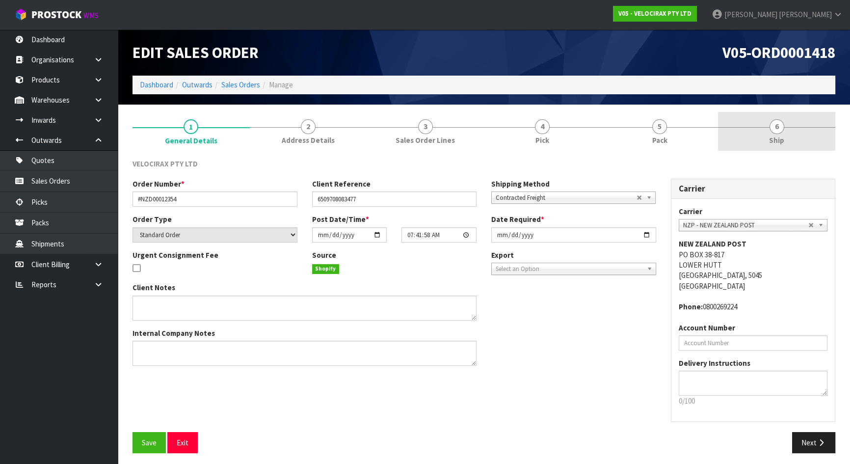
click at [789, 128] on link "6 Ship" at bounding box center [776, 131] width 117 height 39
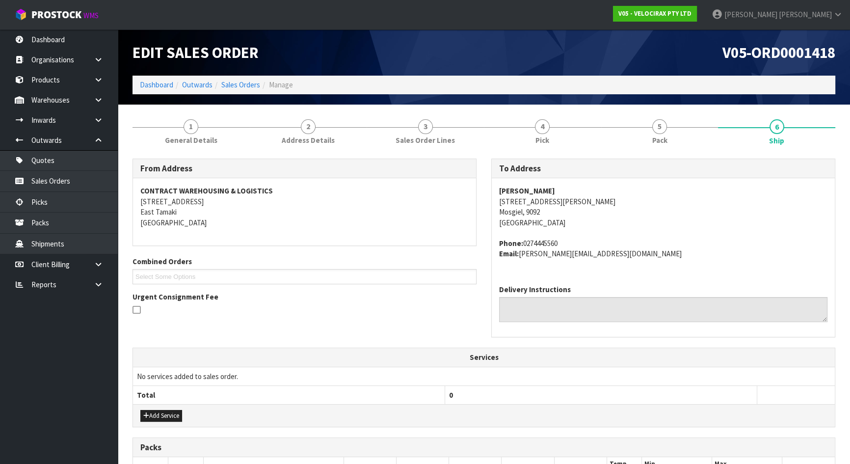
click at [539, 242] on address "Phone: 0274445560 Email: shane.allum10@gmail.com" at bounding box center [663, 248] width 328 height 21
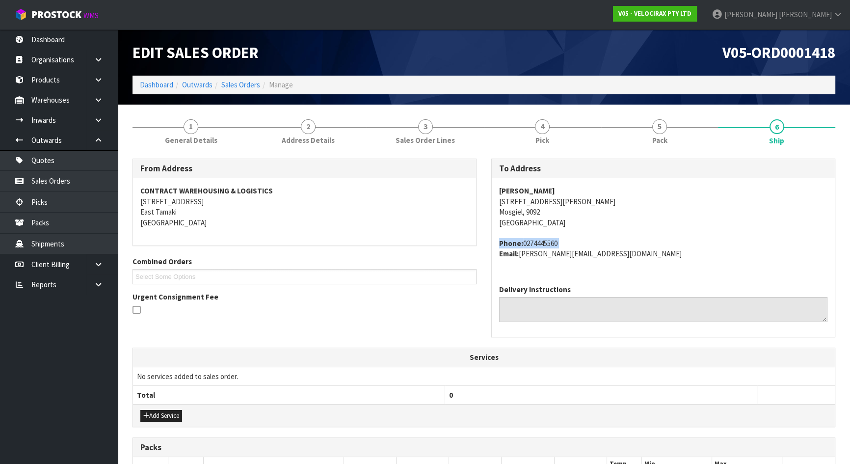
click at [539, 242] on address "Phone: 0274445560 Email: shane.allum10@gmail.com" at bounding box center [663, 248] width 328 height 21
click at [540, 239] on address "Phone: 0274445560 Email: shane.allum10@gmail.com" at bounding box center [663, 248] width 328 height 21
drag, startPoint x: 524, startPoint y: 243, endPoint x: 564, endPoint y: 245, distance: 39.8
click at [564, 245] on address "Phone: 0274445560 Email: shane.allum10@gmail.com" at bounding box center [663, 248] width 328 height 21
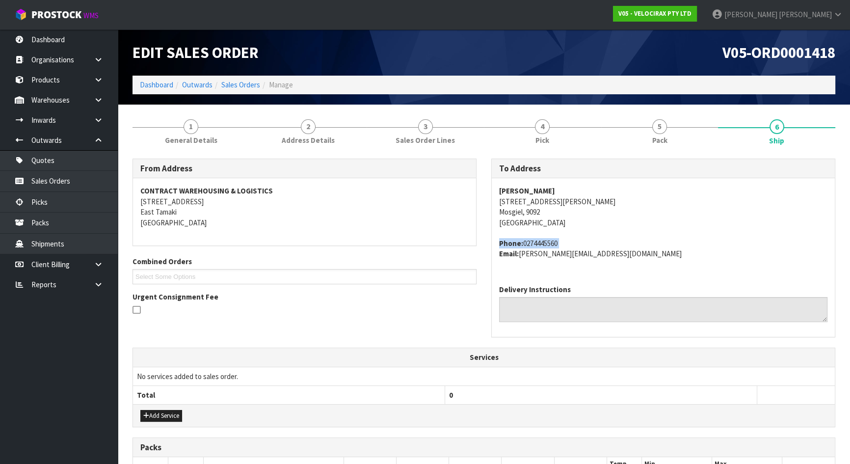
copy address "0274445560"
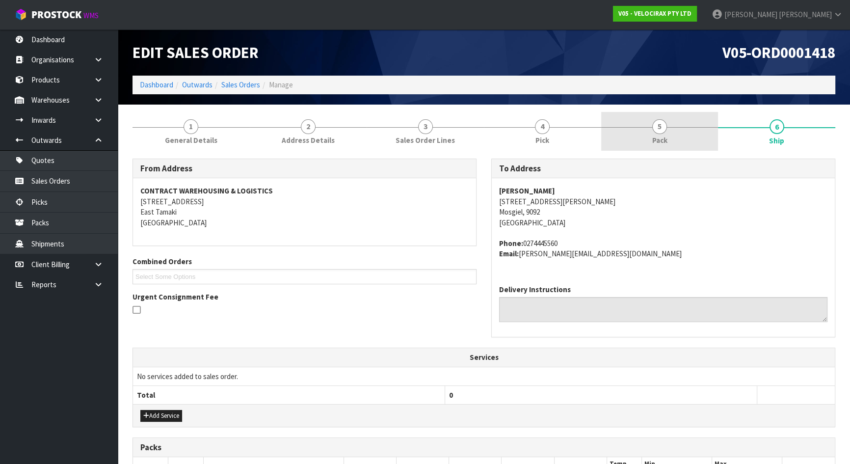
click at [671, 123] on link "5 Pack" at bounding box center [659, 131] width 117 height 39
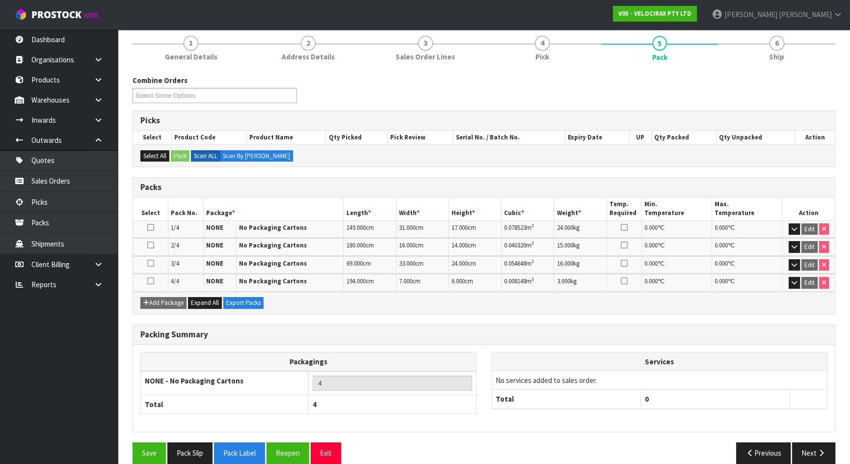
scroll to position [96, 0]
